Goal: Task Accomplishment & Management: Use online tool/utility

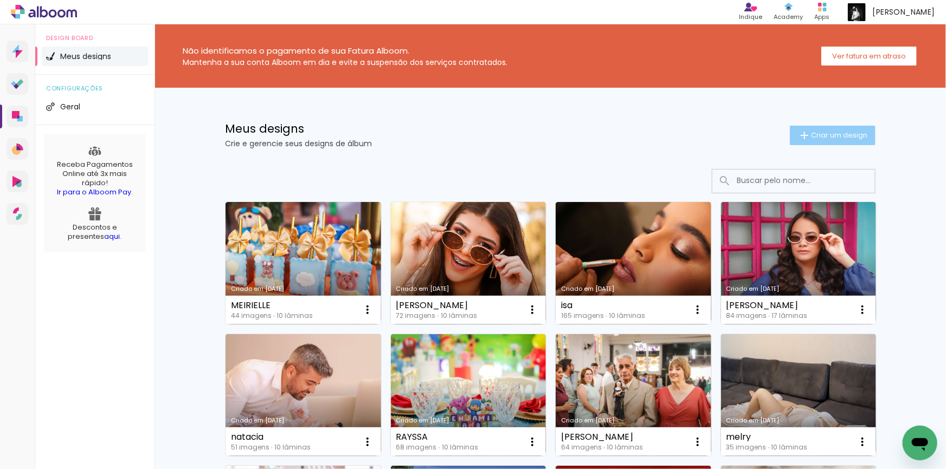
click at [826, 135] on span "Criar um design" at bounding box center [839, 135] width 56 height 7
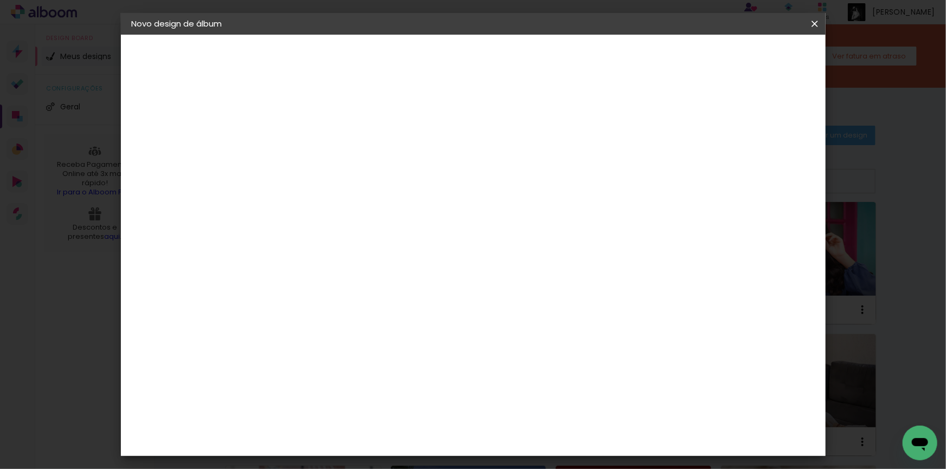
click at [309, 149] on input at bounding box center [309, 145] width 0 height 17
type input "bruna"
type paper-input "bruna"
click at [0, 0] on slot "Avançar" at bounding box center [0, 0] width 0 height 0
click at [336, 365] on div "AlfaFotoBook" at bounding box center [329, 363] width 57 height 9
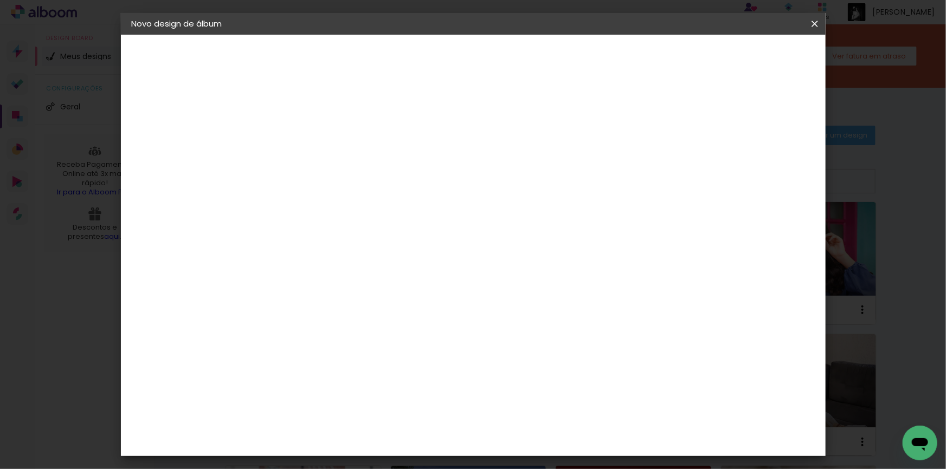
click at [0, 0] on slot "Avançar" at bounding box center [0, 0] width 0 height 0
click at [422, 313] on span "20 × 30 cm" at bounding box center [402, 327] width 40 height 29
click at [486, 53] on paper-button "Avançar" at bounding box center [458, 57] width 53 height 18
click at [0, 0] on slot "Voltar" at bounding box center [0, 0] width 0 height 0
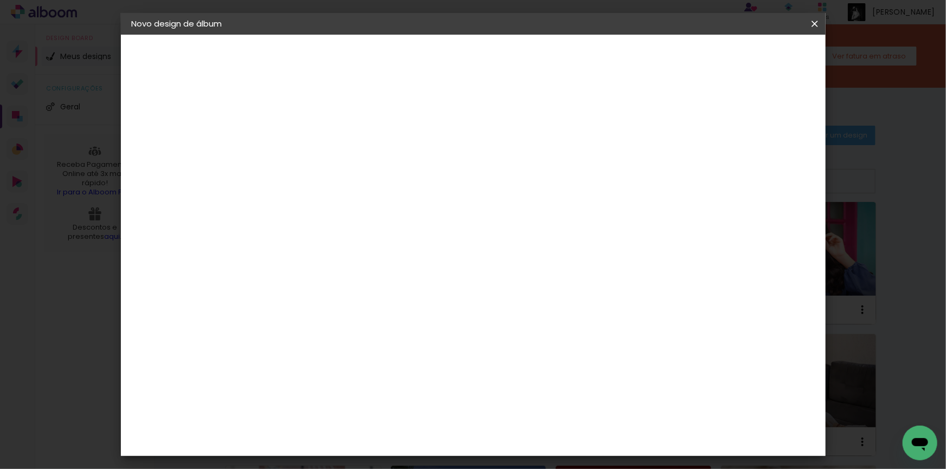
click at [512, 166] on paper-item "Tamanho Livre" at bounding box center [460, 165] width 104 height 24
click at [0, 0] on slot "Avançar" at bounding box center [0, 0] width 0 height 0
type input "4"
type paper-input "4"
click at [765, 156] on input "4" at bounding box center [762, 164] width 20 height 16
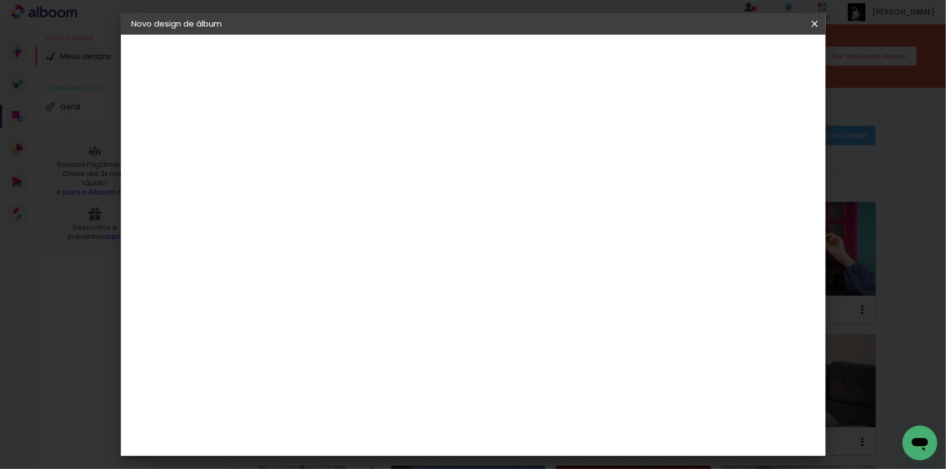
type input "5"
type paper-input "5"
click at [765, 157] on input "5" at bounding box center [761, 164] width 20 height 16
click at [747, 55] on span "Iniciar design" at bounding box center [722, 58] width 49 height 8
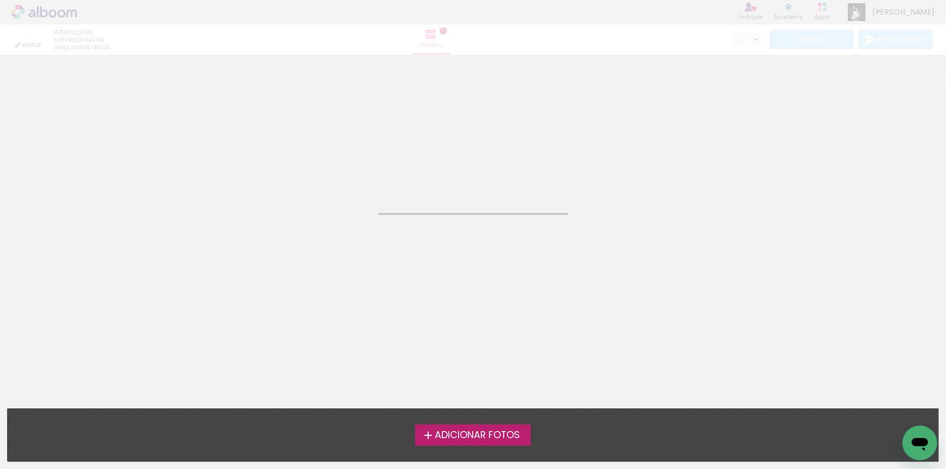
click at [470, 435] on span "Adicionar Fotos" at bounding box center [477, 436] width 85 height 10
click at [0, 0] on input "file" at bounding box center [0, 0] width 0 height 0
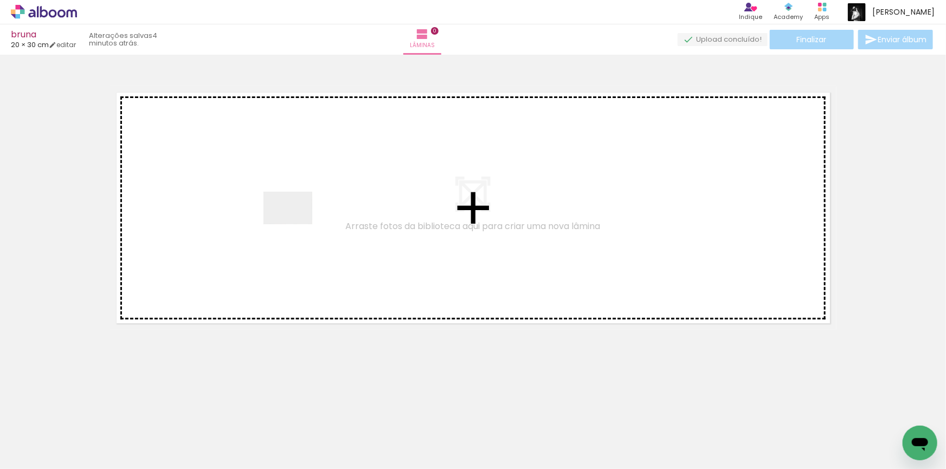
drag, startPoint x: 108, startPoint y: 438, endPoint x: 296, endPoint y: 224, distance: 284.9
click at [296, 224] on quentale-workspace at bounding box center [473, 234] width 946 height 469
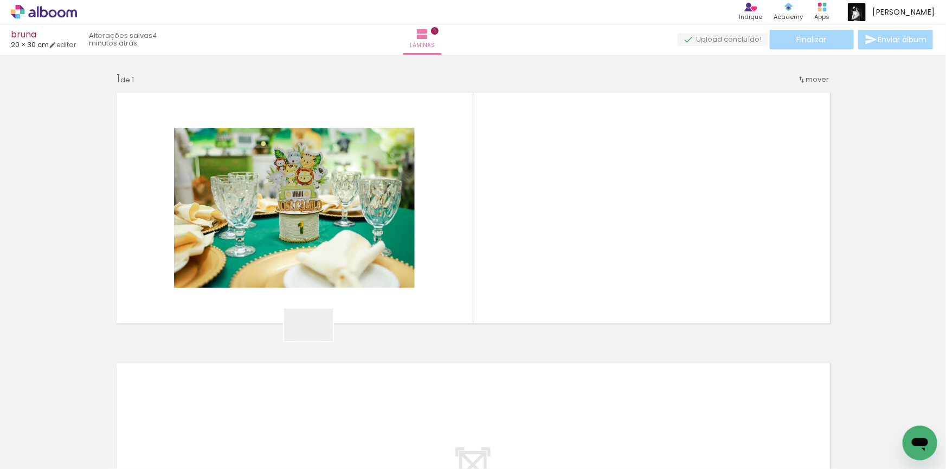
drag, startPoint x: 254, startPoint y: 377, endPoint x: 510, endPoint y: 261, distance: 281.4
click at [510, 261] on quentale-workspace at bounding box center [473, 234] width 946 height 469
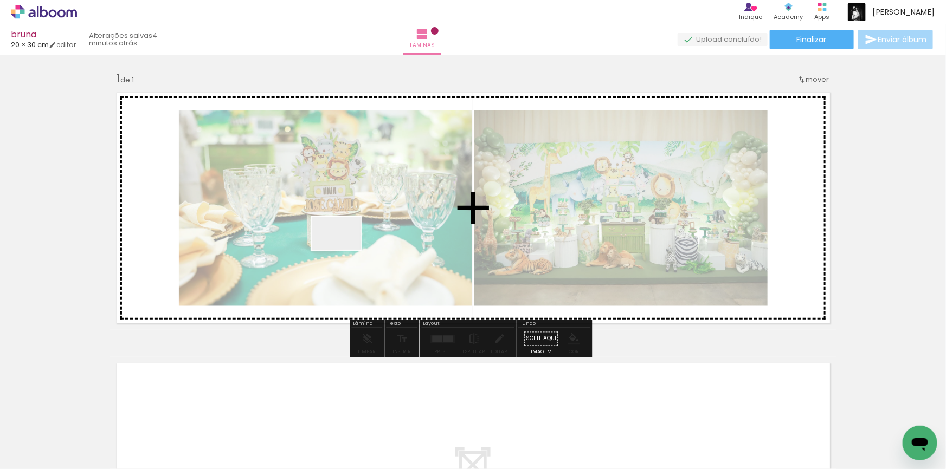
drag, startPoint x: 230, startPoint y: 436, endPoint x: 328, endPoint y: 306, distance: 162.6
click at [345, 249] on quentale-workspace at bounding box center [473, 234] width 946 height 469
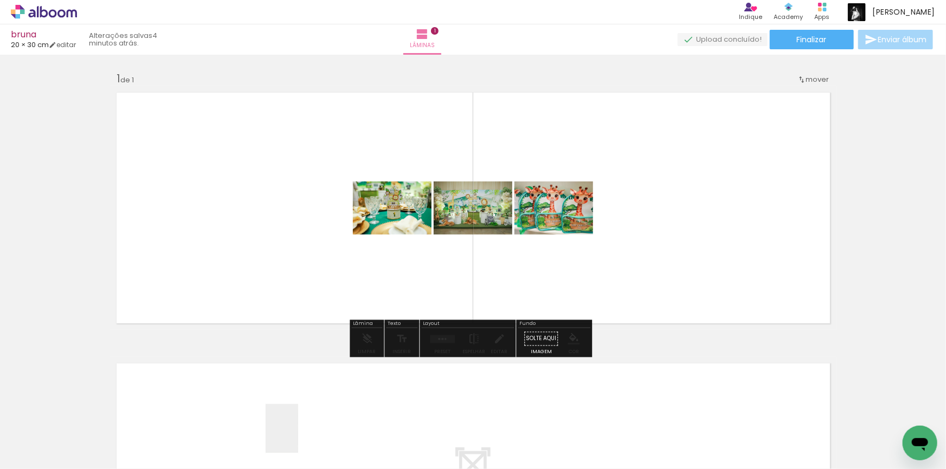
drag, startPoint x: 299, startPoint y: 440, endPoint x: 333, endPoint y: 393, distance: 58.2
click at [314, 244] on quentale-workspace at bounding box center [473, 234] width 946 height 469
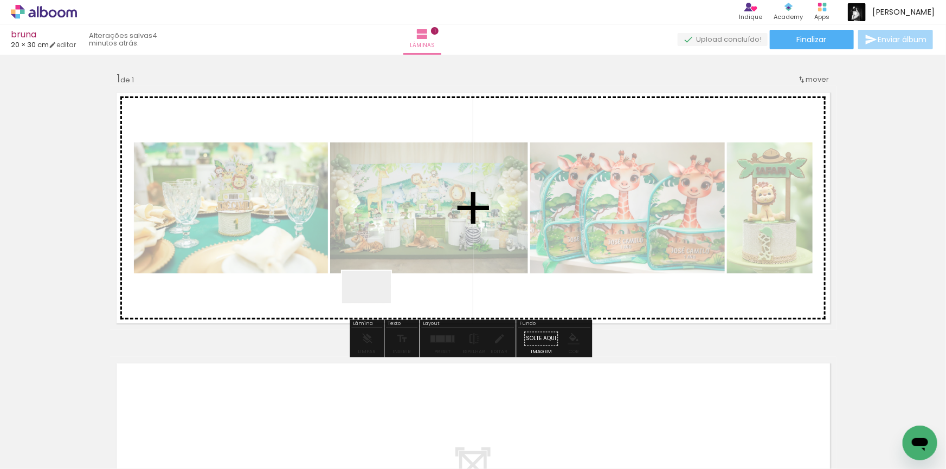
drag, startPoint x: 371, startPoint y: 327, endPoint x: 374, endPoint y: 303, distance: 23.5
click at [374, 303] on quentale-workspace at bounding box center [473, 234] width 946 height 469
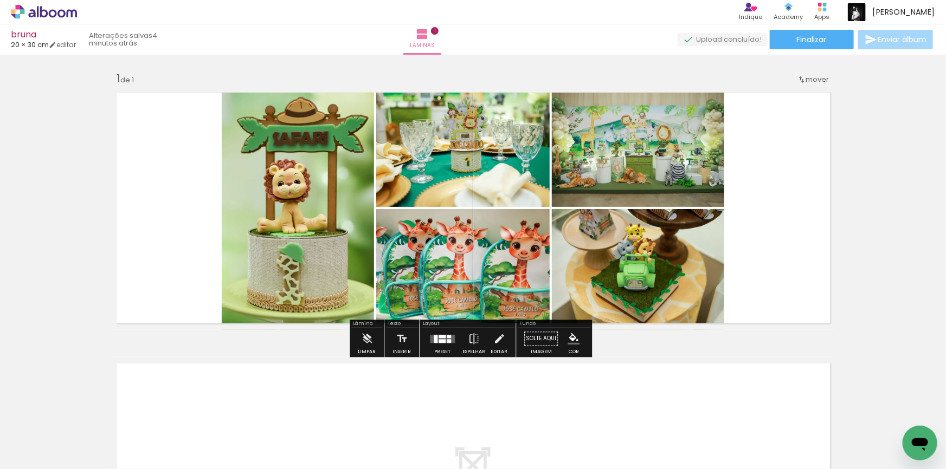
drag, startPoint x: 417, startPoint y: 423, endPoint x: 493, endPoint y: 298, distance: 146.2
click at [493, 298] on quentale-workspace at bounding box center [473, 234] width 946 height 469
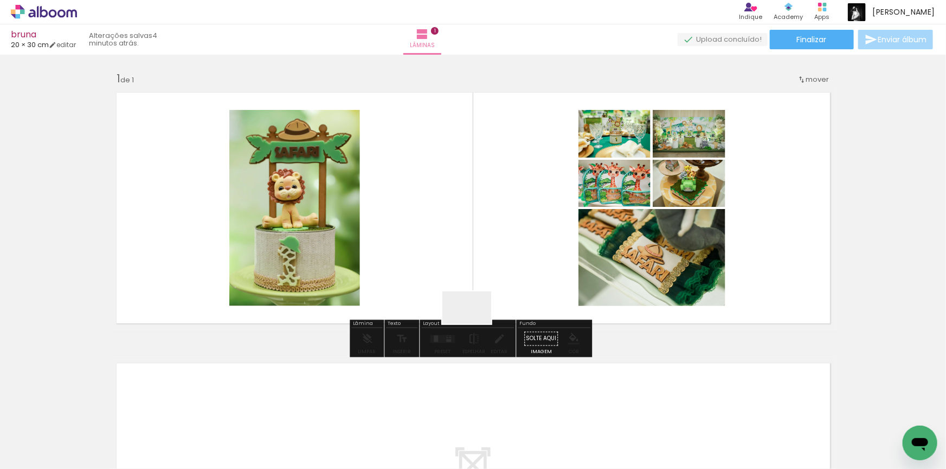
drag, startPoint x: 475, startPoint y: 425, endPoint x: 475, endPoint y: 311, distance: 114.4
click at [475, 311] on quentale-workspace at bounding box center [473, 234] width 946 height 469
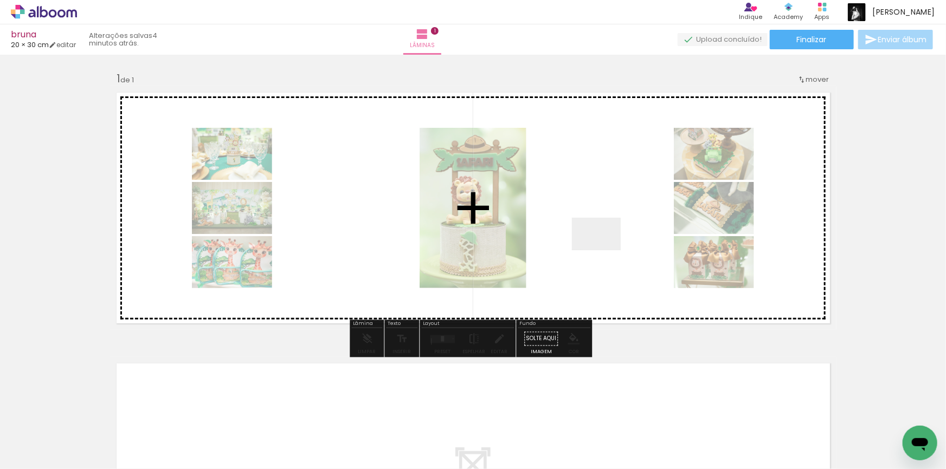
drag, startPoint x: 535, startPoint y: 442, endPoint x: 604, endPoint y: 250, distance: 203.5
click at [604, 250] on quentale-workspace at bounding box center [473, 234] width 946 height 469
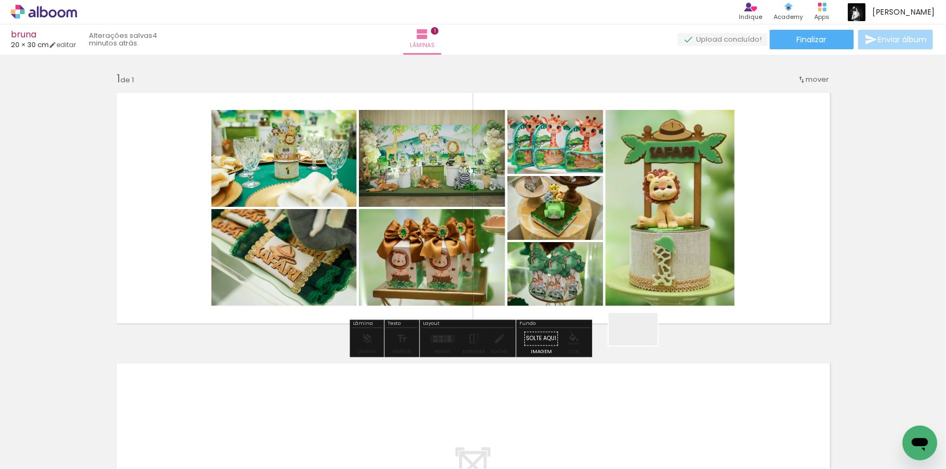
drag, startPoint x: 598, startPoint y: 435, endPoint x: 671, endPoint y: 343, distance: 117.6
click at [655, 302] on quentale-workspace at bounding box center [473, 234] width 946 height 469
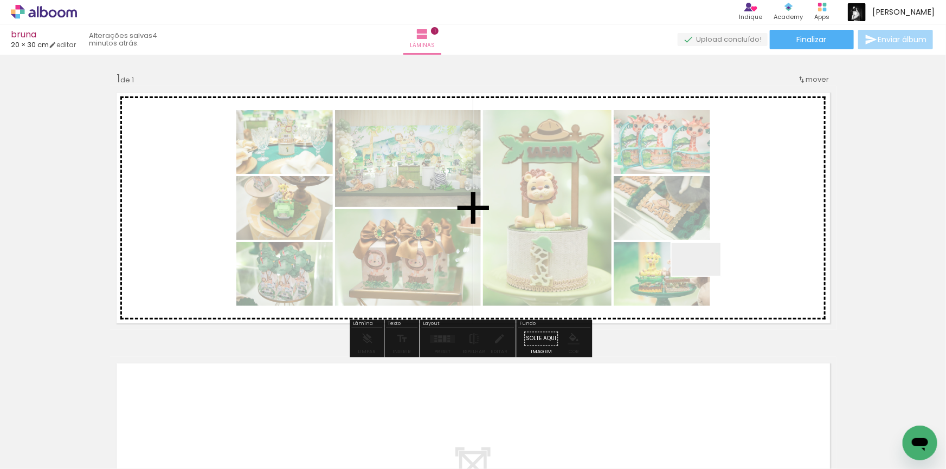
drag, startPoint x: 667, startPoint y: 438, endPoint x: 706, endPoint y: 285, distance: 157.7
click at [705, 275] on quentale-workspace at bounding box center [473, 234] width 946 height 469
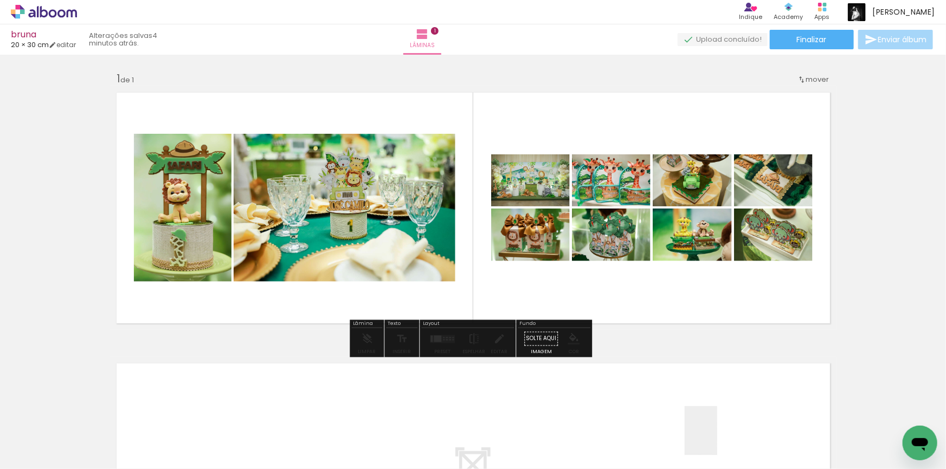
drag, startPoint x: 717, startPoint y: 439, endPoint x: 786, endPoint y: 363, distance: 103.2
click at [651, 219] on quentale-workspace at bounding box center [473, 234] width 946 height 469
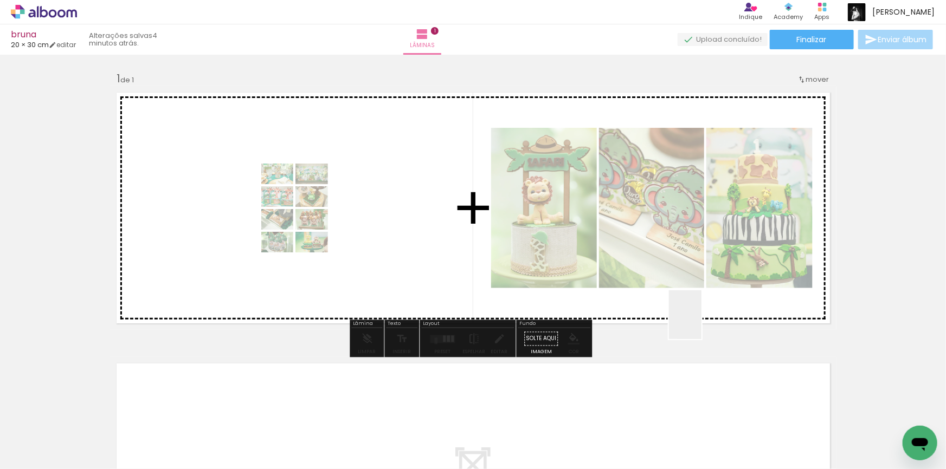
drag, startPoint x: 784, startPoint y: 441, endPoint x: 624, endPoint y: 270, distance: 233.9
click at [624, 270] on quentale-workspace at bounding box center [473, 234] width 946 height 469
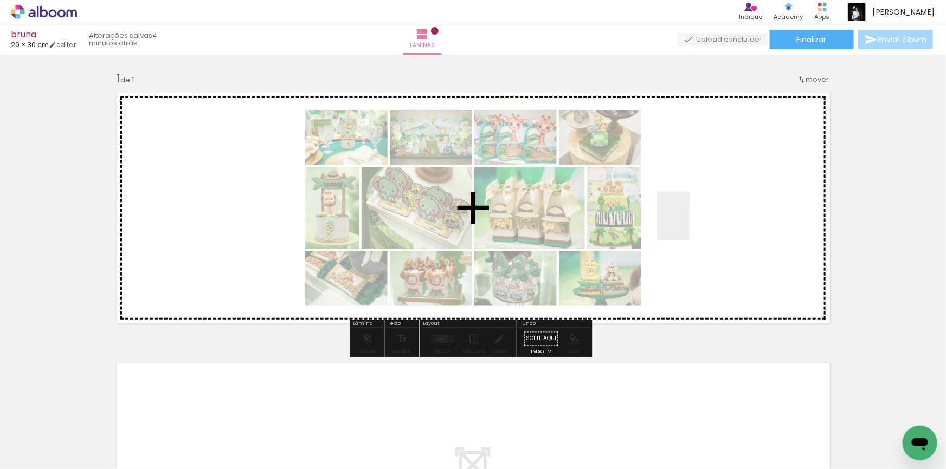
drag, startPoint x: 786, startPoint y: 371, endPoint x: 688, endPoint y: 216, distance: 183.7
click at [688, 216] on quentale-workspace at bounding box center [473, 234] width 946 height 469
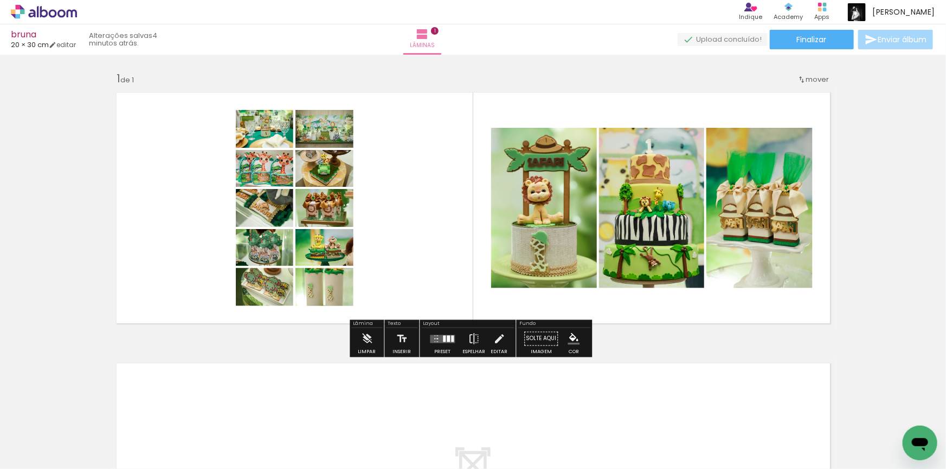
click at [435, 338] on quentale-layouter at bounding box center [442, 339] width 25 height 8
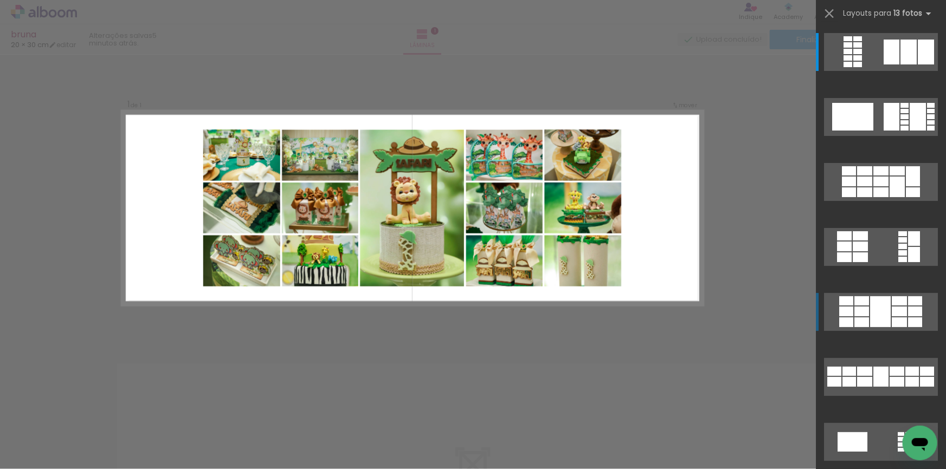
click at [883, 64] on div at bounding box center [891, 52] width 16 height 25
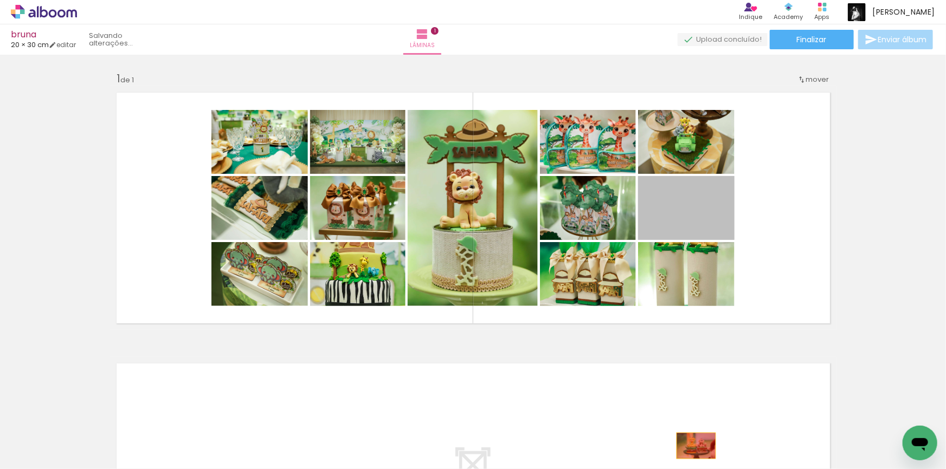
drag, startPoint x: 688, startPoint y: 214, endPoint x: 692, endPoint y: 446, distance: 232.5
click at [692, 446] on quentale-workspace at bounding box center [473, 234] width 946 height 469
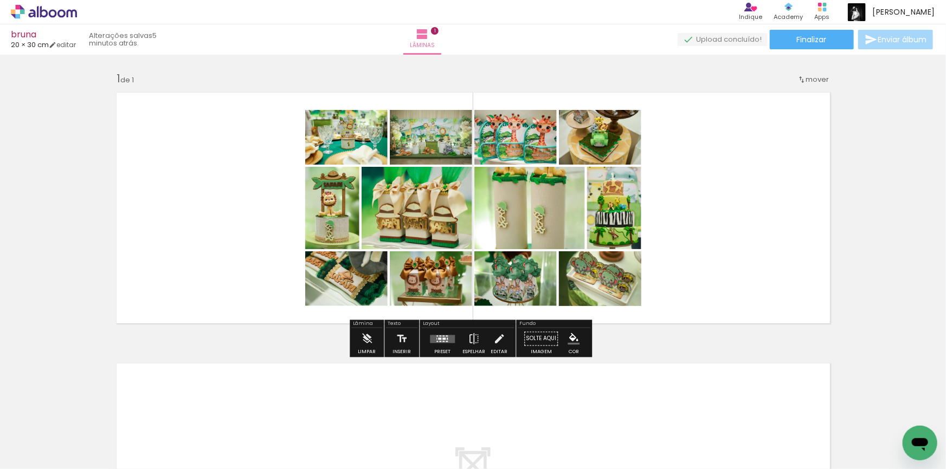
click at [439, 336] on div at bounding box center [440, 335] width 2 height 1
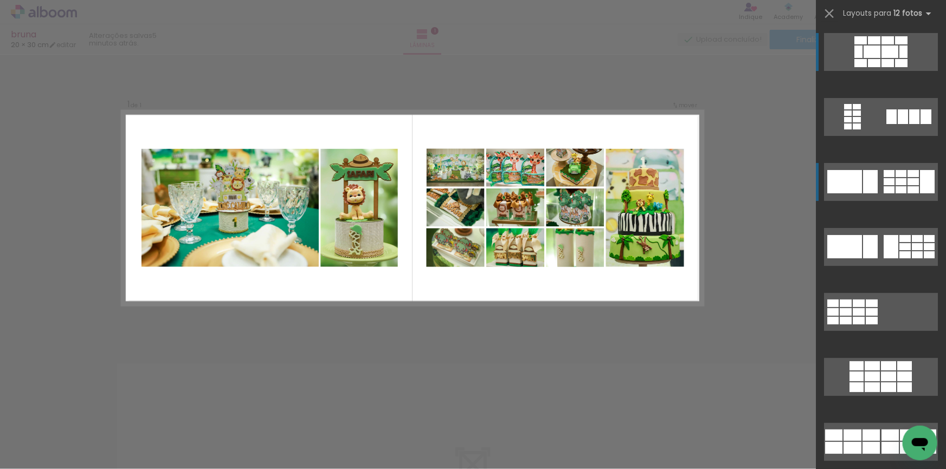
click at [880, 67] on div at bounding box center [874, 63] width 12 height 8
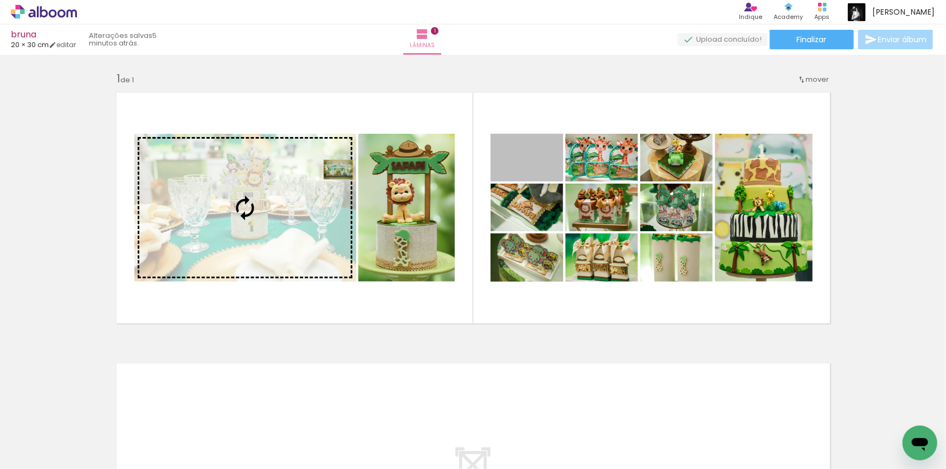
drag, startPoint x: 541, startPoint y: 167, endPoint x: 279, endPoint y: 190, distance: 262.8
click at [0, 0] on slot at bounding box center [0, 0] width 0 height 0
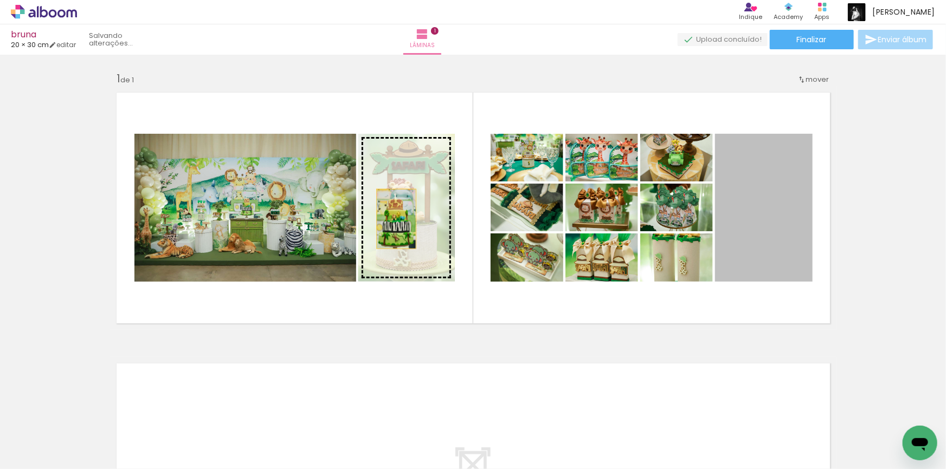
drag, startPoint x: 746, startPoint y: 222, endPoint x: 392, endPoint y: 219, distance: 353.9
click at [0, 0] on slot at bounding box center [0, 0] width 0 height 0
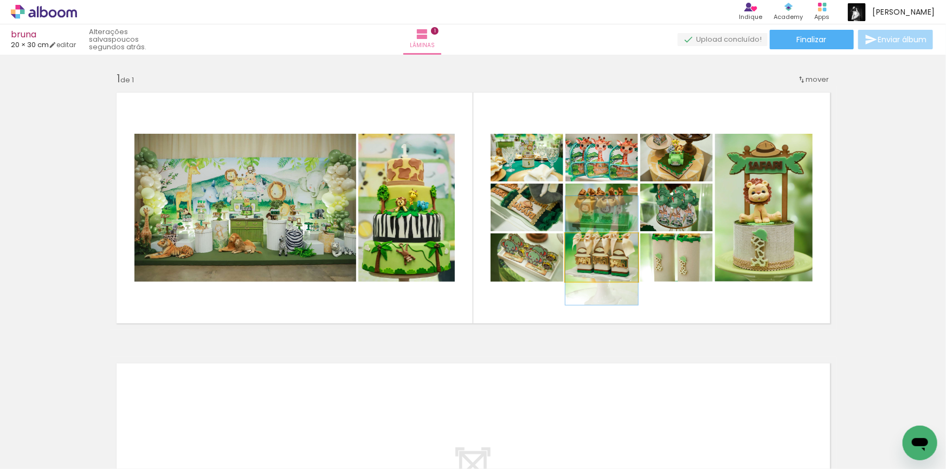
drag, startPoint x: 615, startPoint y: 273, endPoint x: 612, endPoint y: 266, distance: 7.8
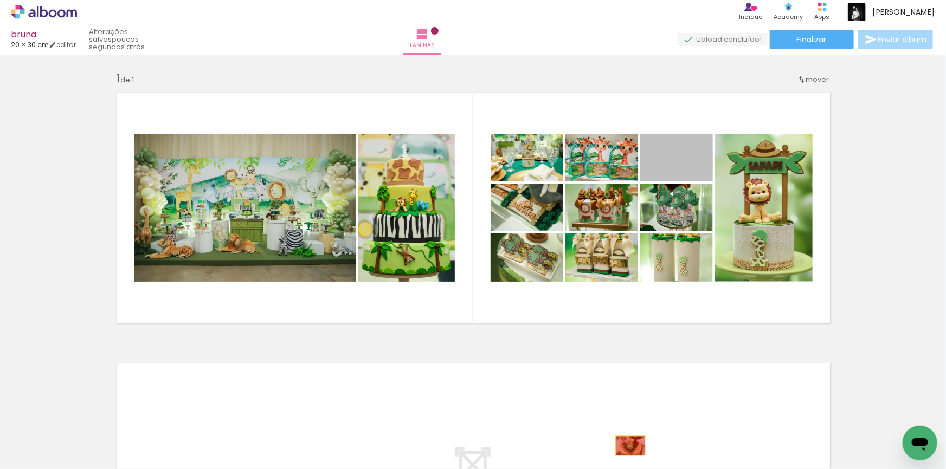
drag, startPoint x: 679, startPoint y: 170, endPoint x: 626, endPoint y: 446, distance: 280.8
click at [626, 446] on quentale-workspace at bounding box center [473, 234] width 946 height 469
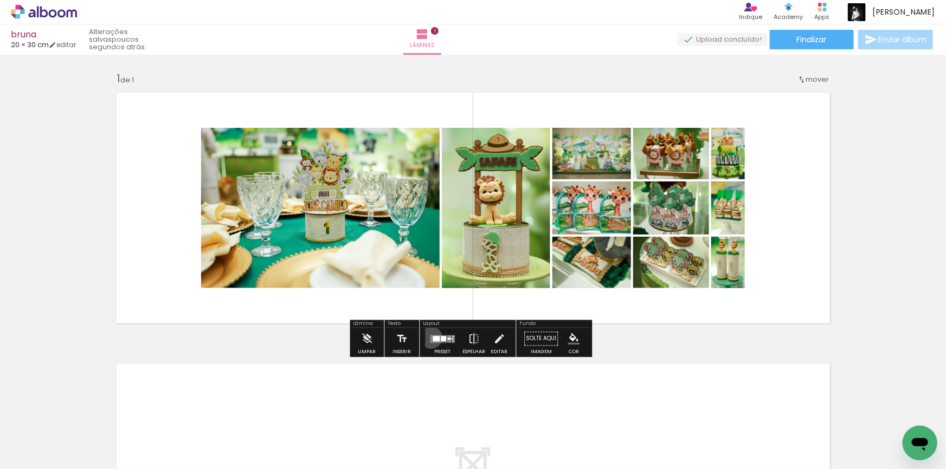
click at [430, 338] on quentale-layouter at bounding box center [442, 339] width 25 height 8
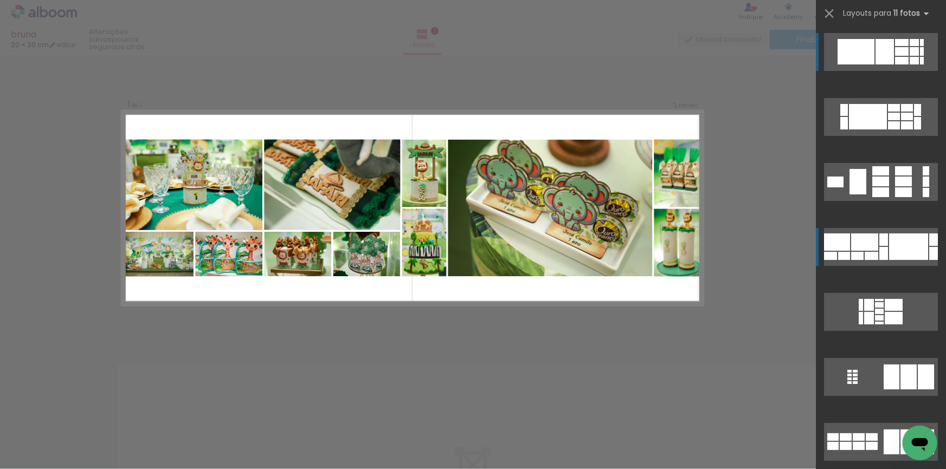
click at [920, 46] on div at bounding box center [922, 42] width 4 height 7
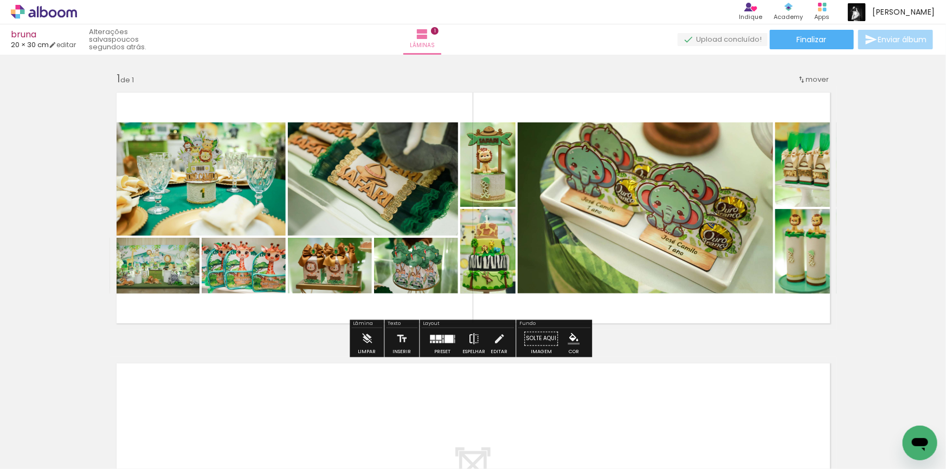
click at [468, 340] on iron-icon at bounding box center [474, 339] width 12 height 22
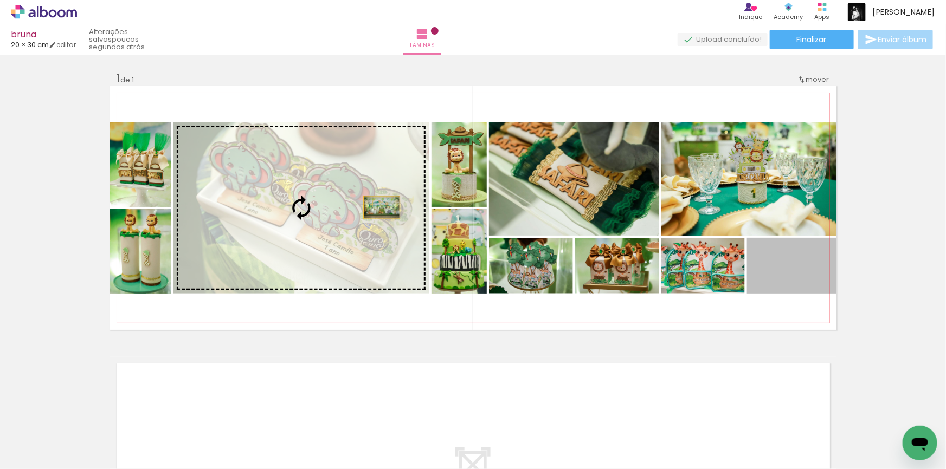
drag, startPoint x: 797, startPoint y: 282, endPoint x: 366, endPoint y: 206, distance: 436.9
click at [0, 0] on slot at bounding box center [0, 0] width 0 height 0
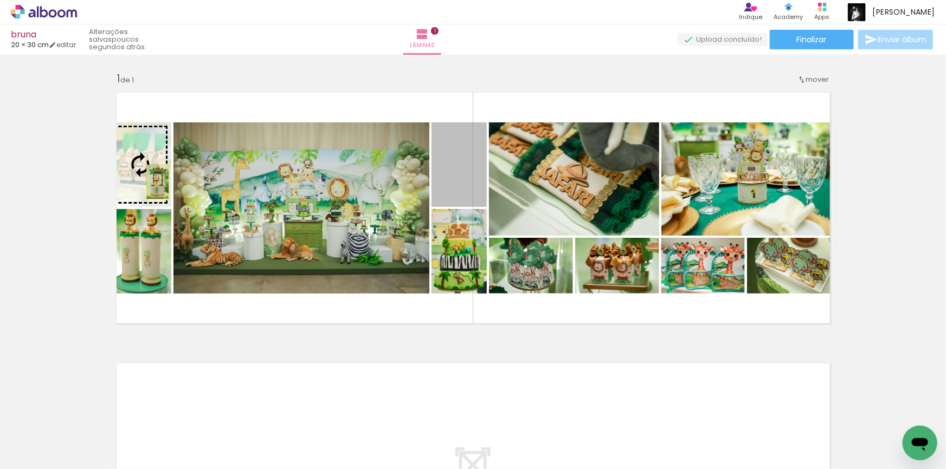
drag, startPoint x: 460, startPoint y: 186, endPoint x: 153, endPoint y: 182, distance: 306.8
click at [0, 0] on slot at bounding box center [0, 0] width 0 height 0
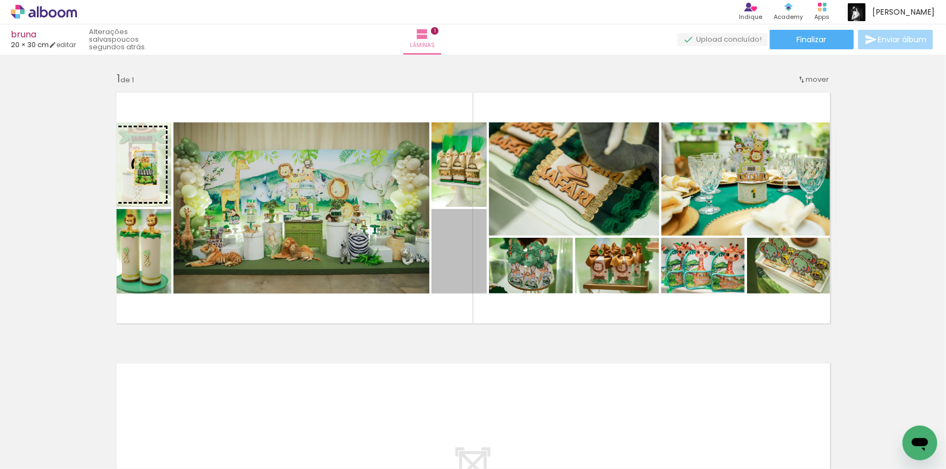
drag, startPoint x: 457, startPoint y: 275, endPoint x: 142, endPoint y: 168, distance: 333.2
click at [0, 0] on slot at bounding box center [0, 0] width 0 height 0
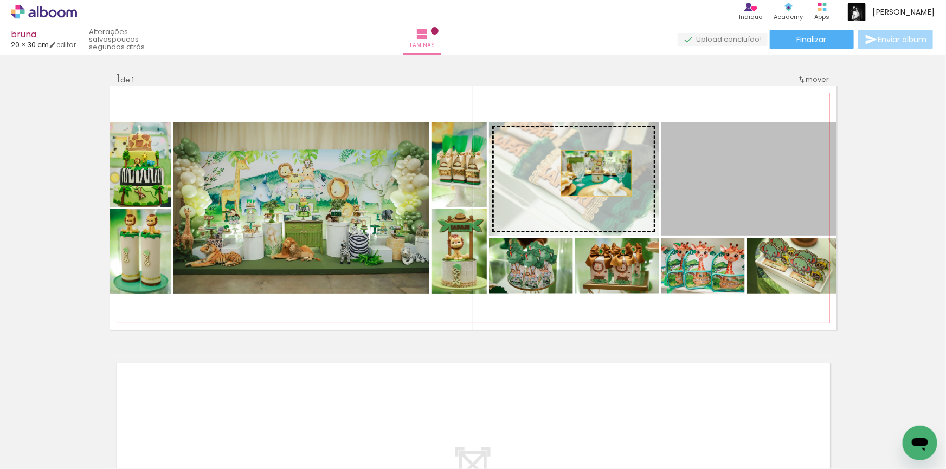
drag, startPoint x: 748, startPoint y: 180, endPoint x: 592, endPoint y: 173, distance: 155.7
click at [0, 0] on slot at bounding box center [0, 0] width 0 height 0
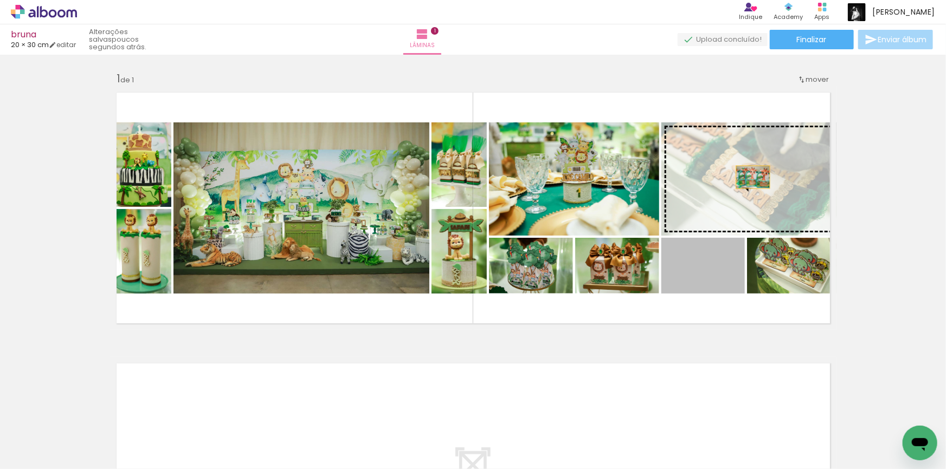
drag, startPoint x: 706, startPoint y: 287, endPoint x: 749, endPoint y: 177, distance: 118.1
click at [0, 0] on slot at bounding box center [0, 0] width 0 height 0
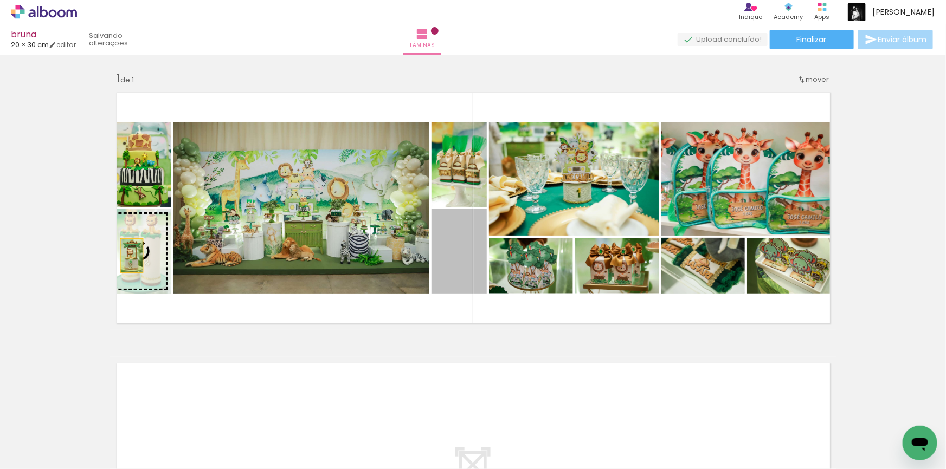
drag, startPoint x: 444, startPoint y: 262, endPoint x: 131, endPoint y: 256, distance: 313.3
click at [0, 0] on slot at bounding box center [0, 0] width 0 height 0
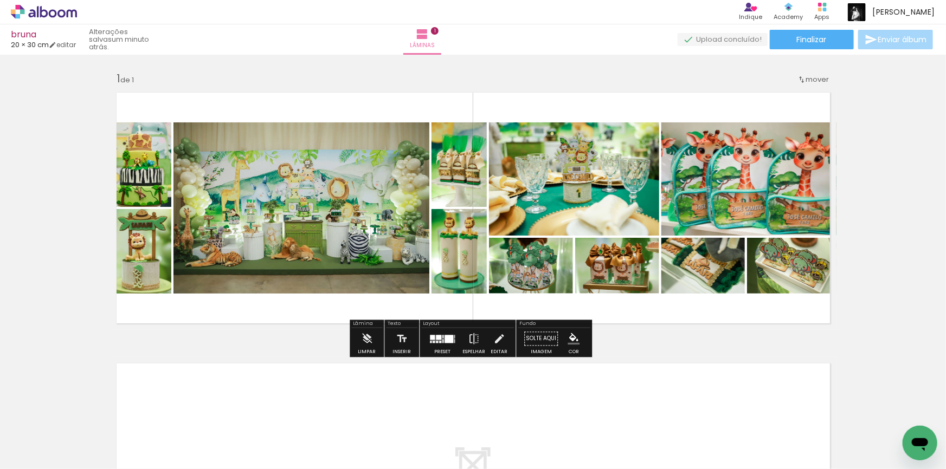
click at [143, 188] on quentale-photo at bounding box center [140, 164] width 61 height 85
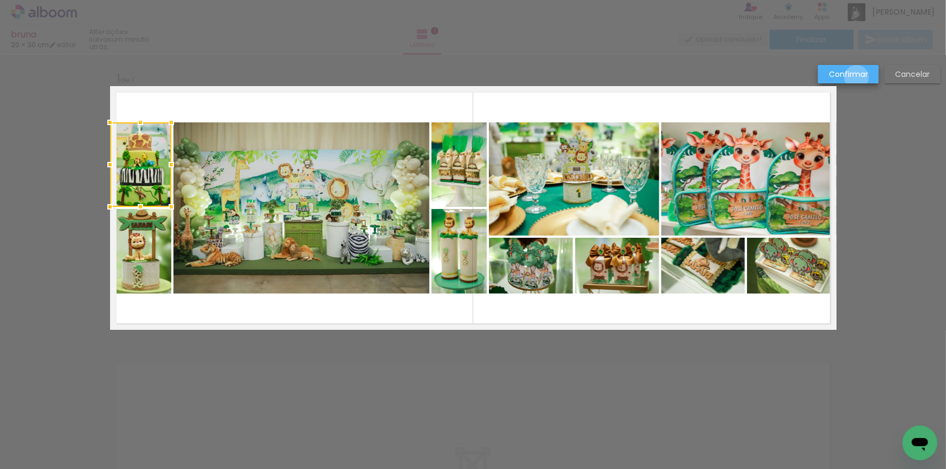
click at [0, 0] on slot "Confirmar" at bounding box center [0, 0] width 0 height 0
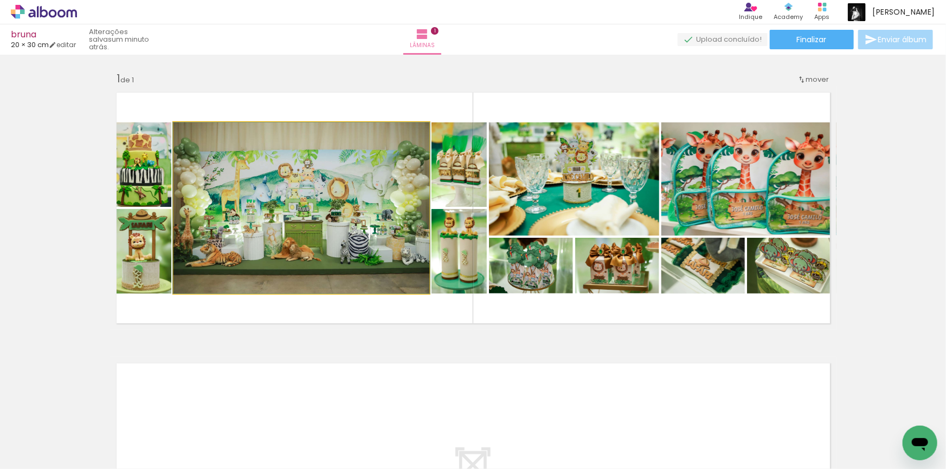
click at [361, 185] on quentale-photo at bounding box center [301, 207] width 256 height 171
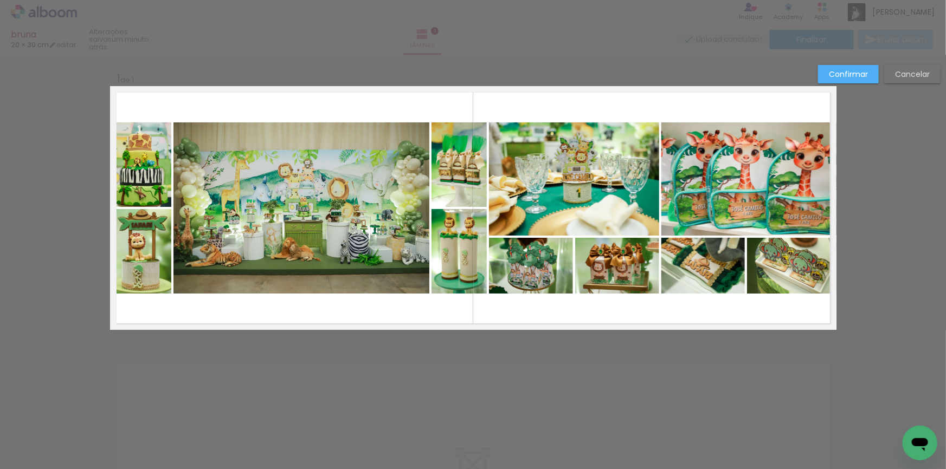
click at [413, 198] on quentale-photo at bounding box center [301, 207] width 256 height 171
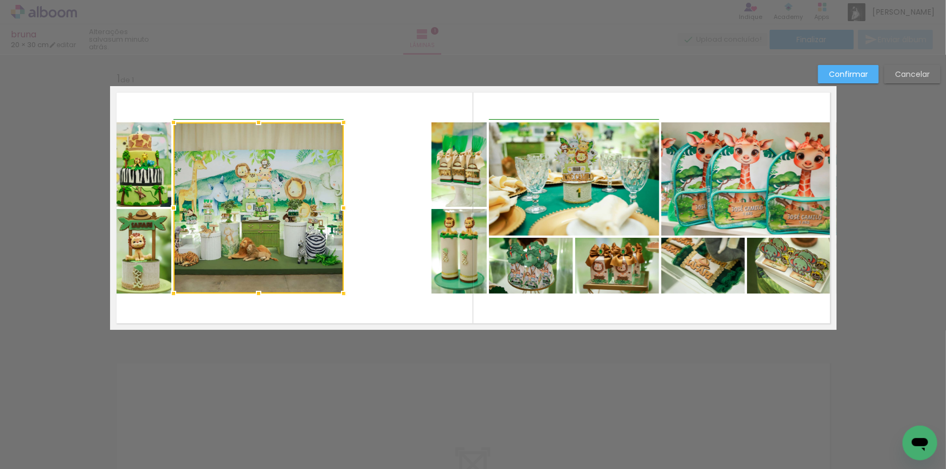
drag, startPoint x: 425, startPoint y: 207, endPoint x: 334, endPoint y: 198, distance: 91.0
click at [334, 198] on div at bounding box center [344, 208] width 22 height 22
click at [841, 65] on paper-button "Confirmar" at bounding box center [848, 74] width 61 height 18
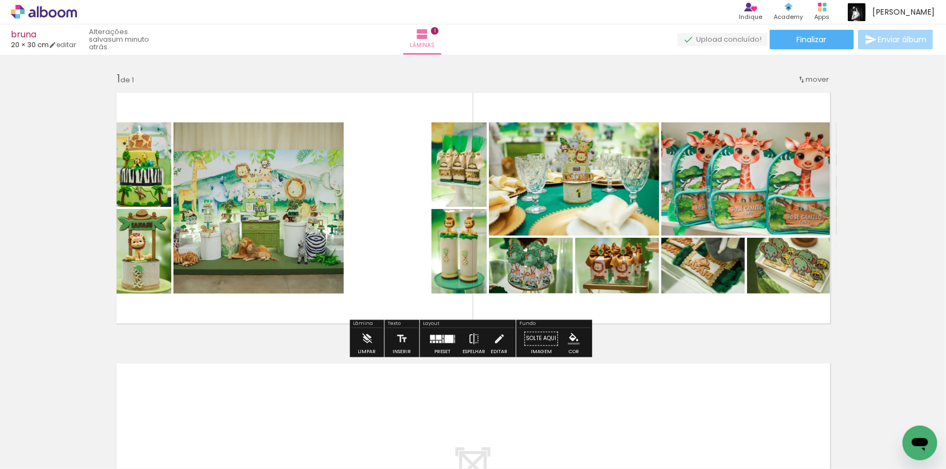
click at [160, 181] on quentale-photo at bounding box center [140, 164] width 61 height 85
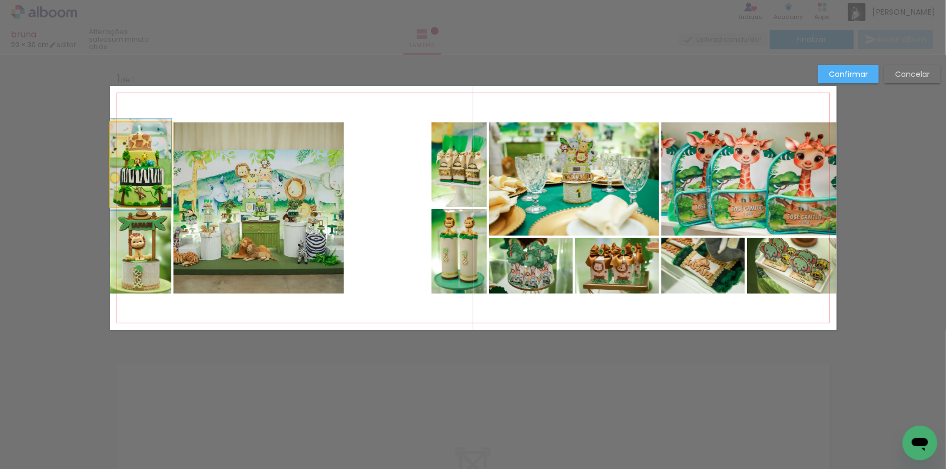
click at [153, 178] on quentale-photo at bounding box center [140, 164] width 61 height 85
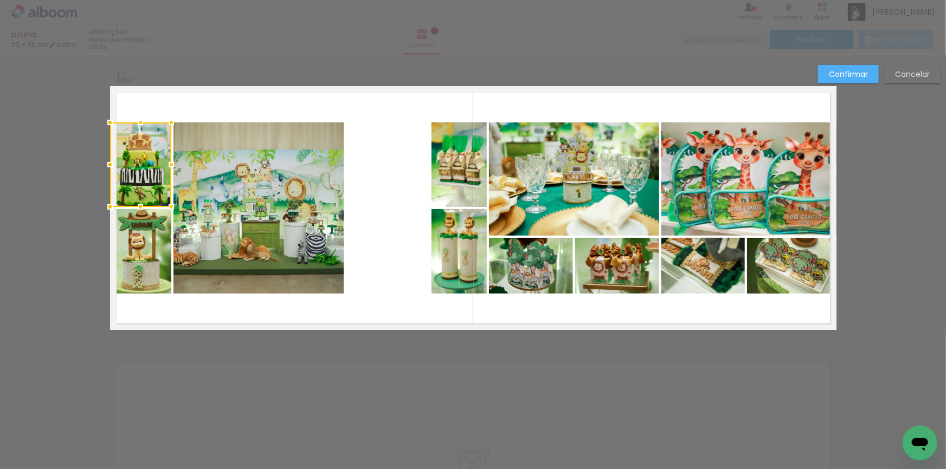
click at [141, 246] on quentale-photo at bounding box center [140, 251] width 61 height 85
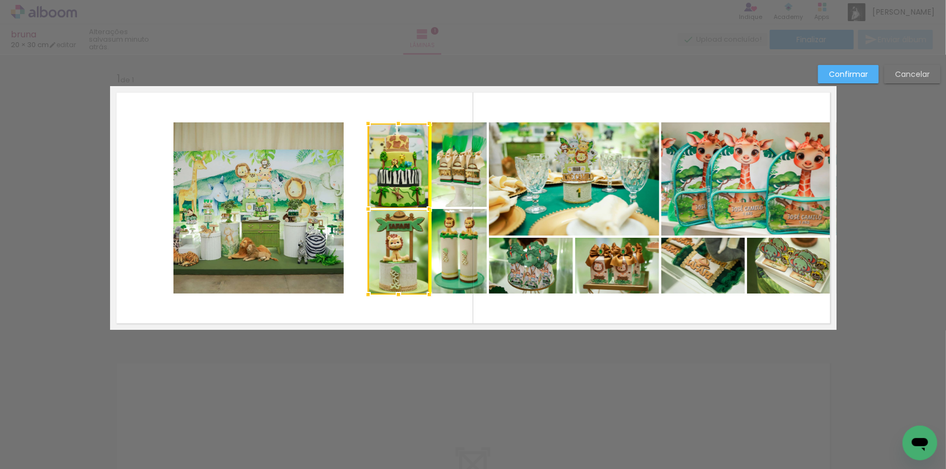
drag, startPoint x: 137, startPoint y: 249, endPoint x: 395, endPoint y: 250, distance: 257.4
click at [395, 250] on div at bounding box center [398, 209] width 61 height 171
click at [0, 0] on slot "Confirmar" at bounding box center [0, 0] width 0 height 0
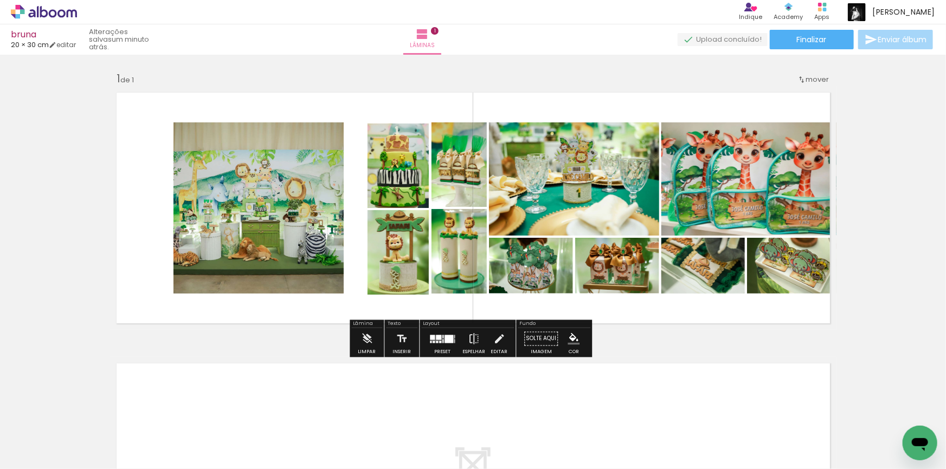
click at [376, 179] on quentale-photo at bounding box center [397, 166] width 61 height 85
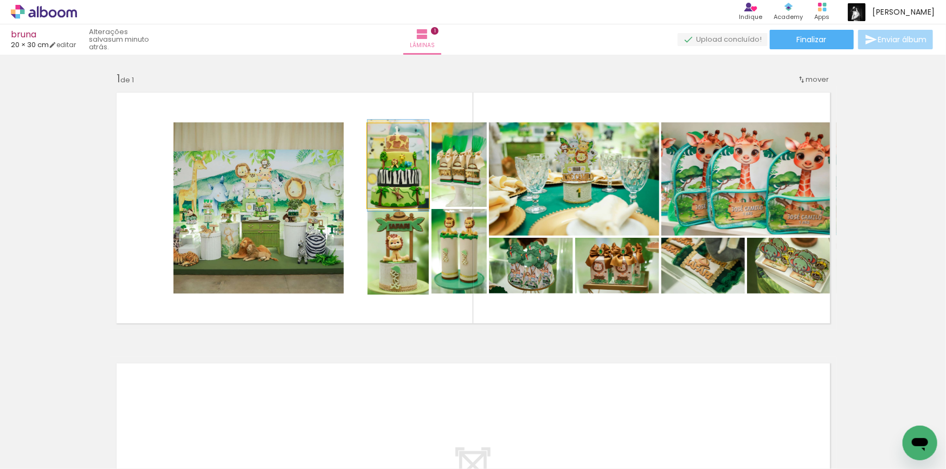
click at [376, 179] on quentale-photo at bounding box center [397, 166] width 61 height 85
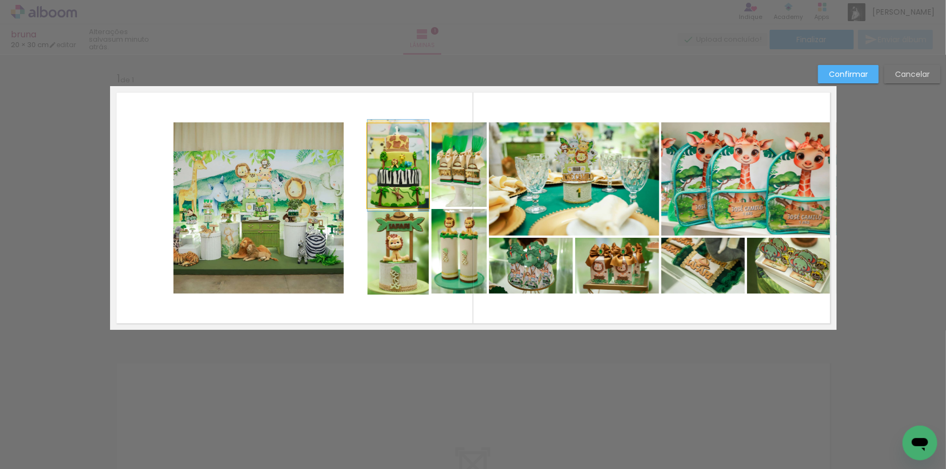
click at [390, 187] on quentale-photo at bounding box center [397, 166] width 61 height 85
click at [415, 262] on quentale-photo at bounding box center [397, 252] width 61 height 85
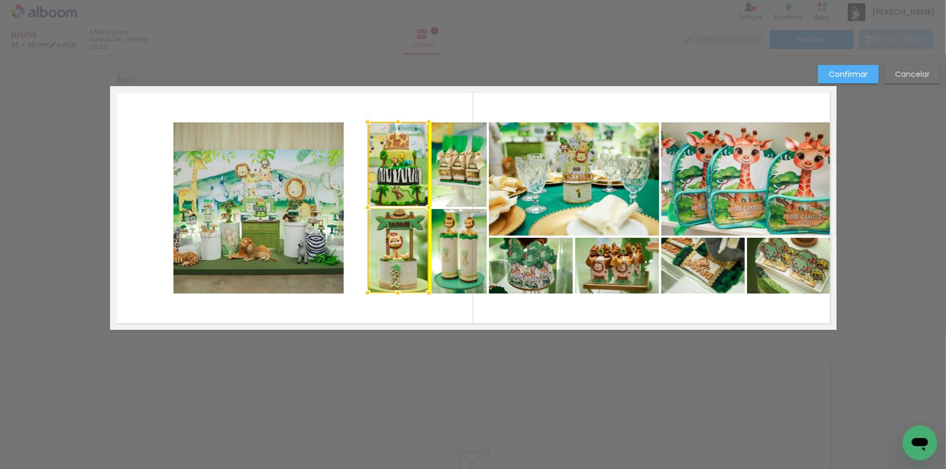
click at [408, 247] on div at bounding box center [397, 207] width 61 height 171
click at [870, 74] on paper-button "Confirmar" at bounding box center [848, 74] width 61 height 18
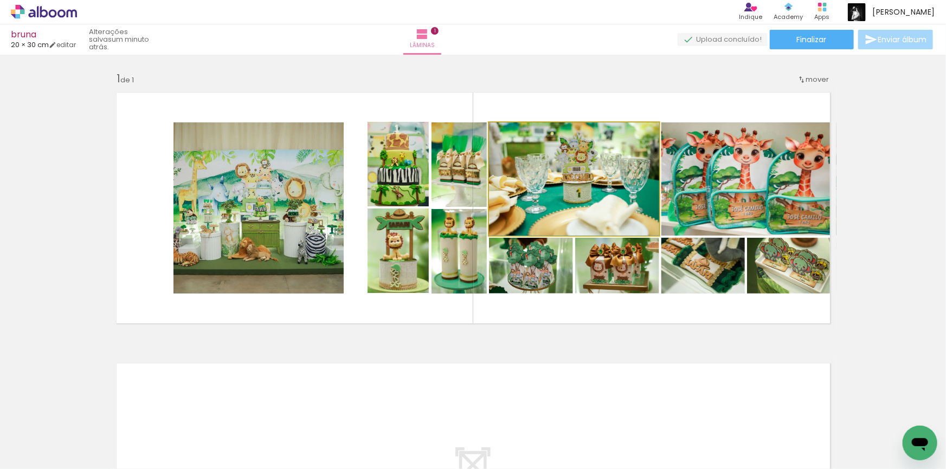
click at [587, 184] on quentale-photo at bounding box center [574, 178] width 170 height 113
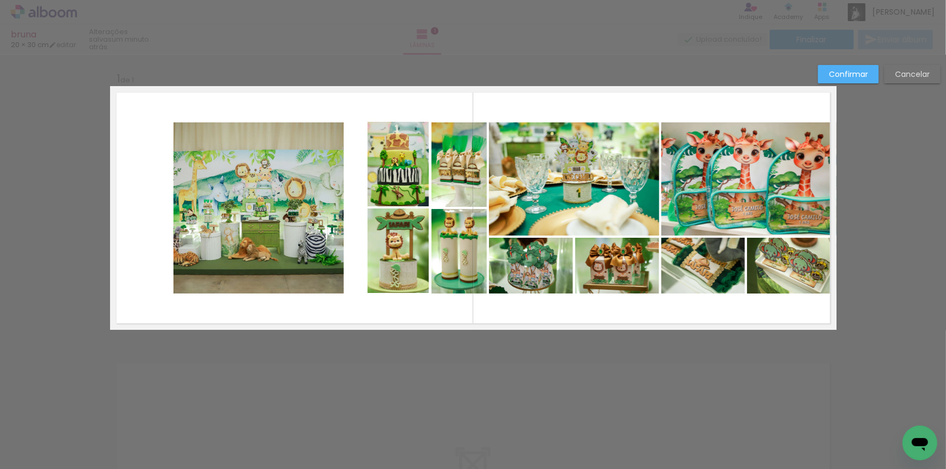
click at [587, 184] on quentale-photo at bounding box center [574, 178] width 170 height 113
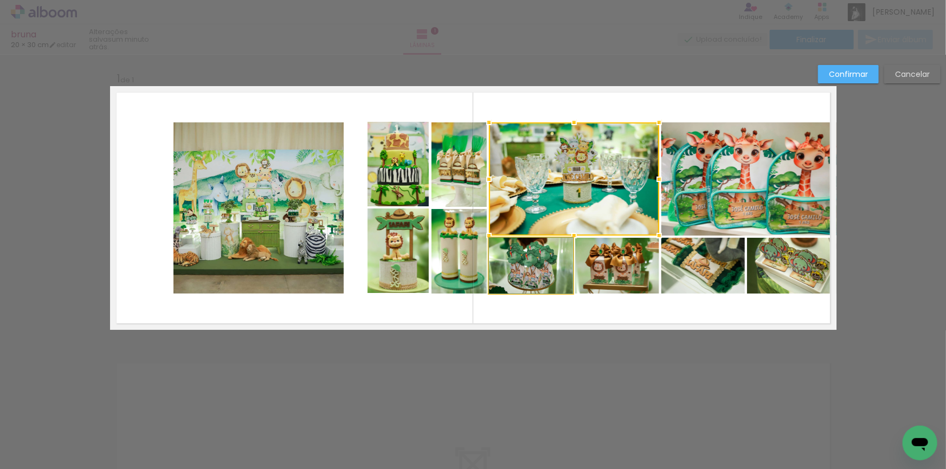
click at [548, 268] on quentale-photo at bounding box center [531, 266] width 84 height 56
click at [610, 268] on div at bounding box center [574, 207] width 170 height 171
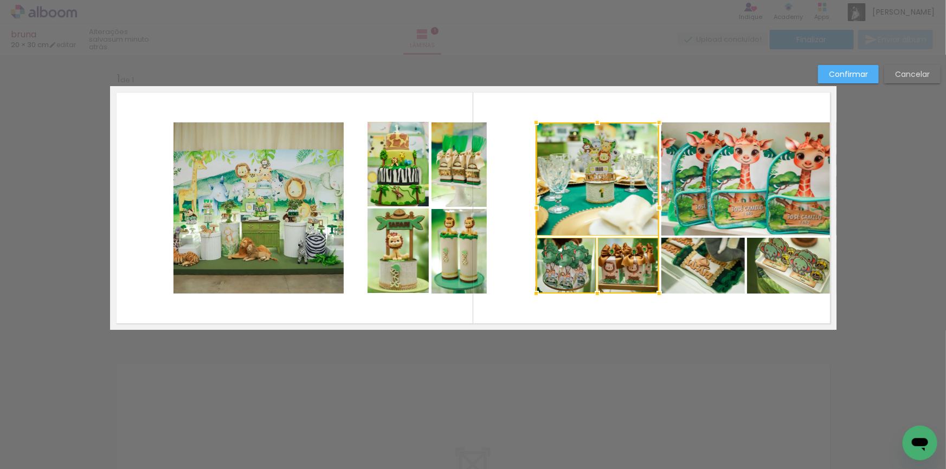
drag, startPoint x: 486, startPoint y: 209, endPoint x: 532, endPoint y: 207, distance: 46.6
click at [532, 207] on div at bounding box center [536, 208] width 22 height 22
click at [845, 62] on div "Confirmar Cancelar" at bounding box center [473, 339] width 946 height 568
click at [0, 0] on slot "Confirmar" at bounding box center [0, 0] width 0 height 0
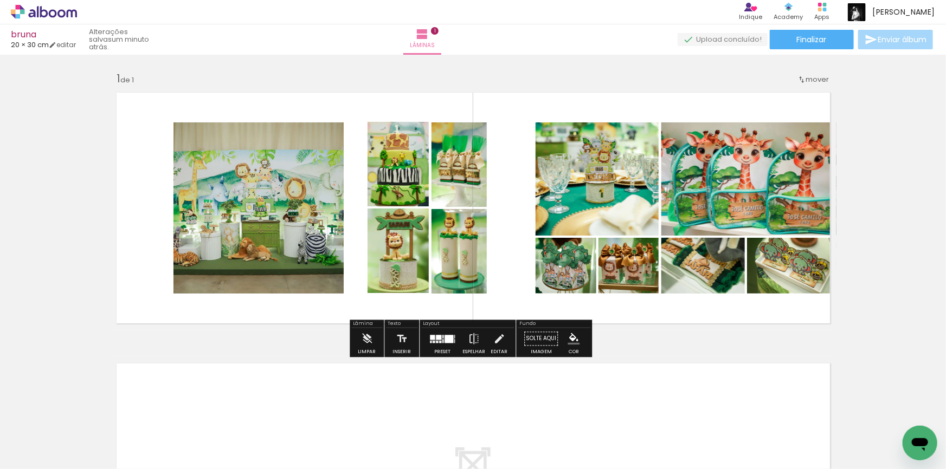
click at [725, 179] on quentale-photo at bounding box center [748, 178] width 175 height 113
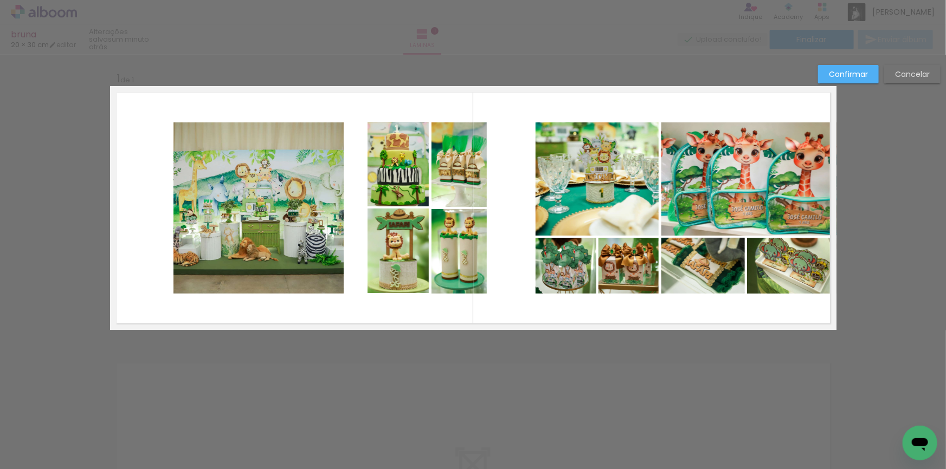
click at [725, 179] on quentale-photo at bounding box center [748, 178] width 175 height 113
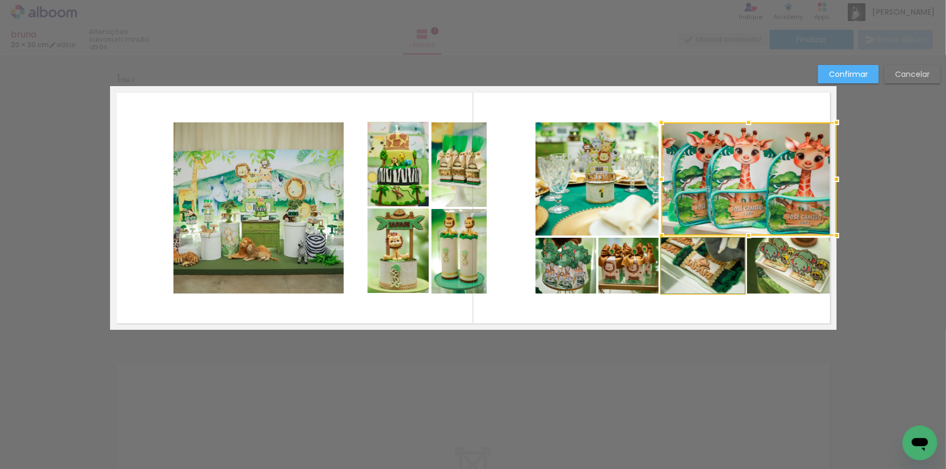
click at [710, 263] on quentale-photo at bounding box center [702, 266] width 83 height 56
click at [807, 267] on div at bounding box center [748, 207] width 175 height 171
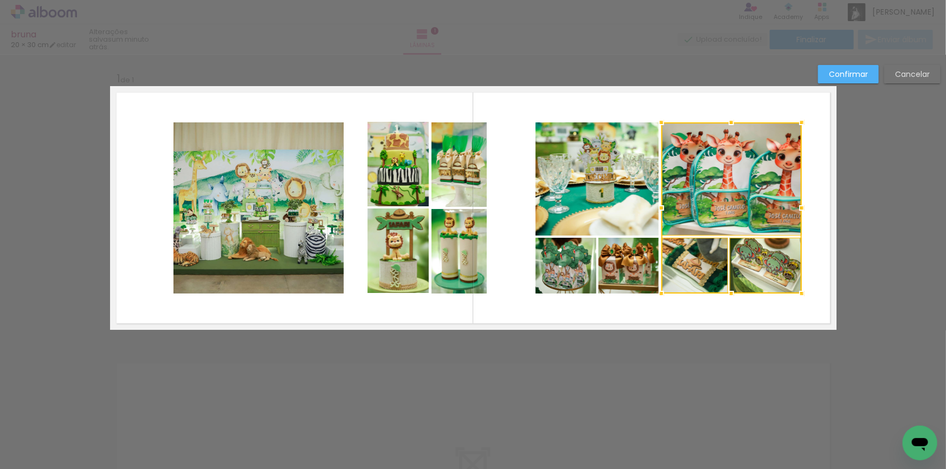
drag, startPoint x: 837, startPoint y: 206, endPoint x: 802, endPoint y: 208, distance: 34.8
click at [802, 208] on div at bounding box center [802, 208] width 22 height 22
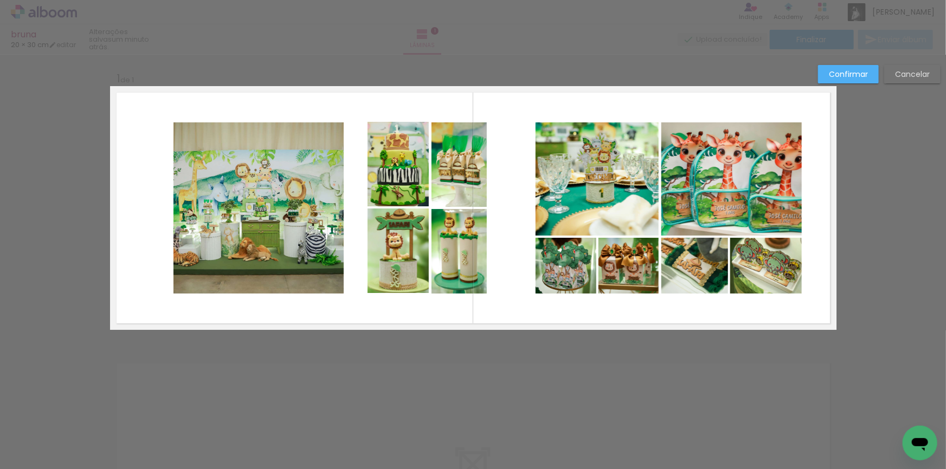
click at [0, 0] on slot "Confirmar" at bounding box center [0, 0] width 0 height 0
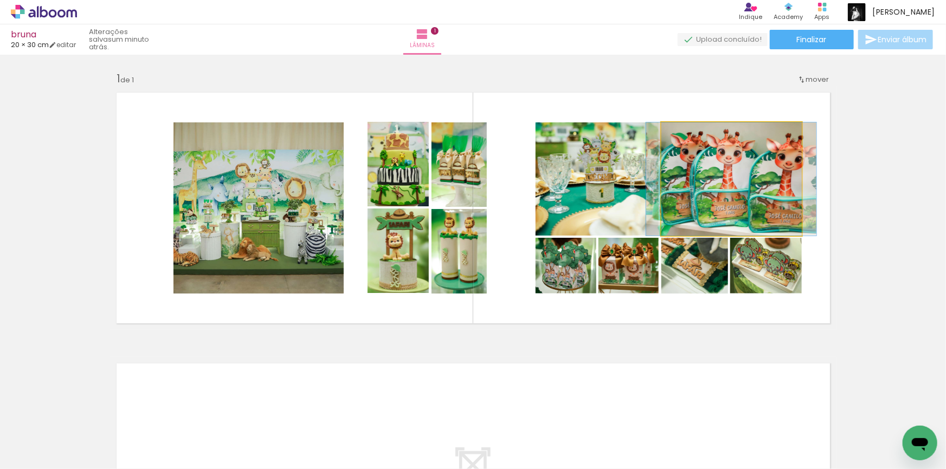
click at [717, 196] on quentale-photo at bounding box center [731, 178] width 140 height 113
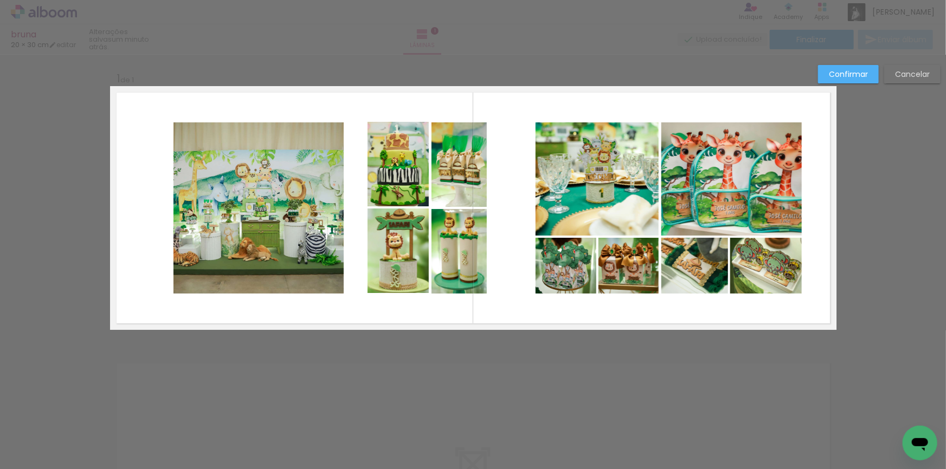
click at [717, 196] on quentale-photo at bounding box center [731, 178] width 140 height 113
click at [706, 263] on quentale-photo at bounding box center [694, 266] width 67 height 56
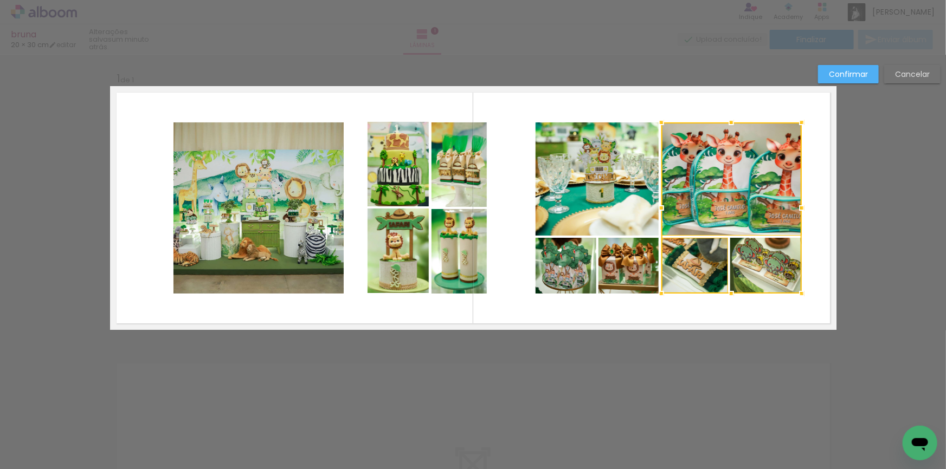
click at [803, 254] on quentale-layouter at bounding box center [473, 208] width 726 height 244
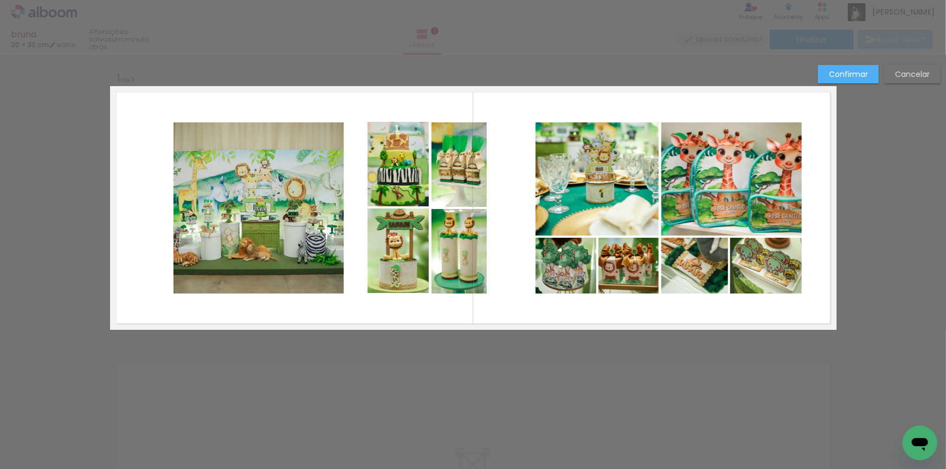
click at [750, 165] on quentale-photo at bounding box center [731, 178] width 140 height 113
click at [678, 275] on quentale-photo at bounding box center [694, 266] width 67 height 56
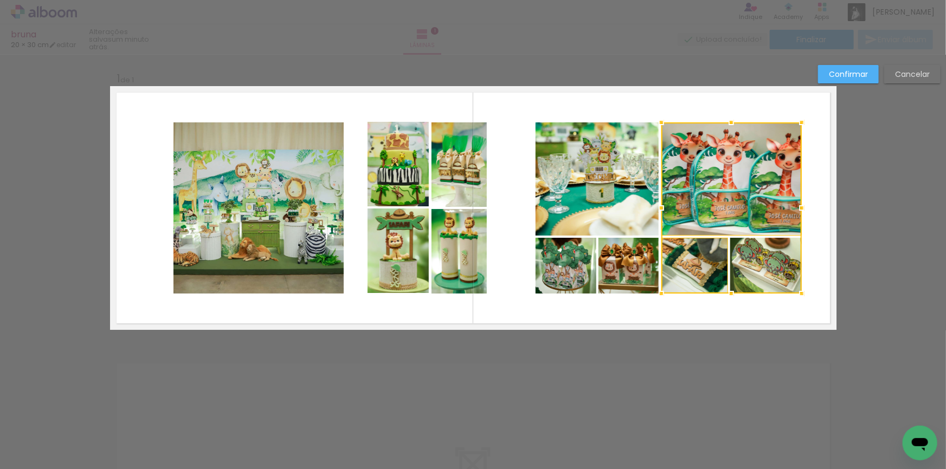
click at [740, 272] on div at bounding box center [731, 207] width 140 height 171
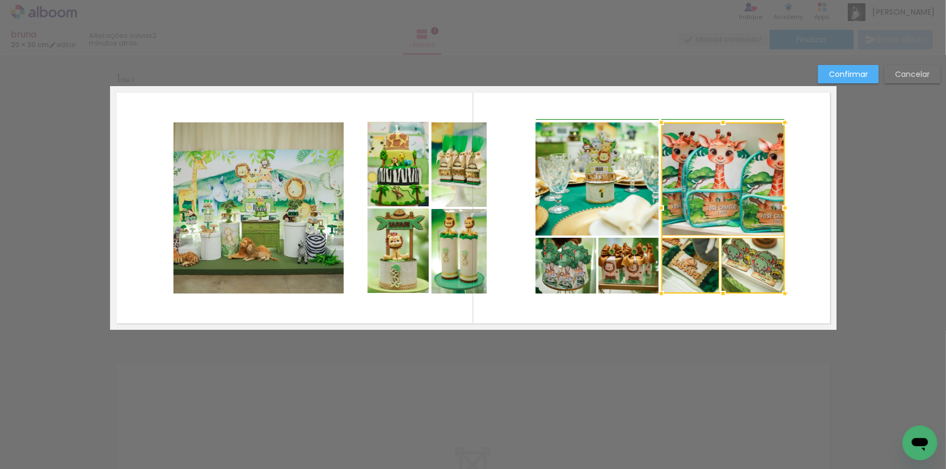
drag, startPoint x: 799, startPoint y: 207, endPoint x: 780, endPoint y: 207, distance: 19.5
click at [780, 207] on div at bounding box center [785, 208] width 22 height 22
click at [0, 0] on slot "Confirmar" at bounding box center [0, 0] width 0 height 0
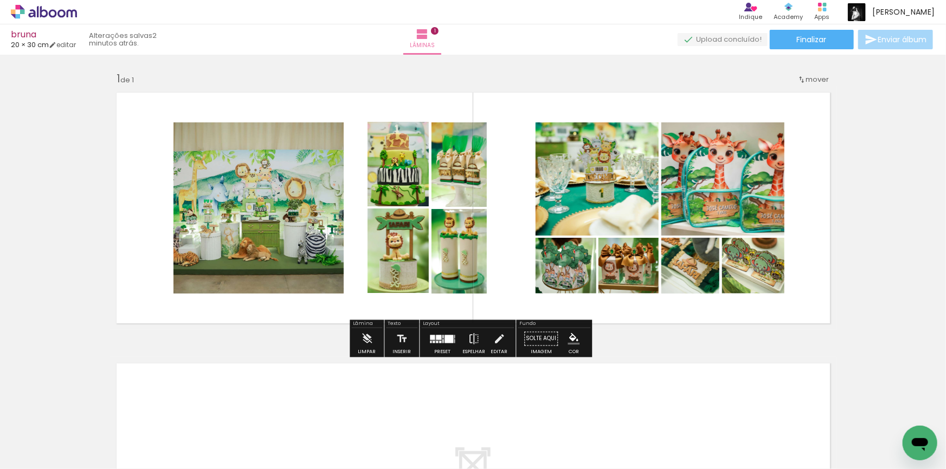
click at [395, 179] on quentale-photo at bounding box center [397, 164] width 61 height 85
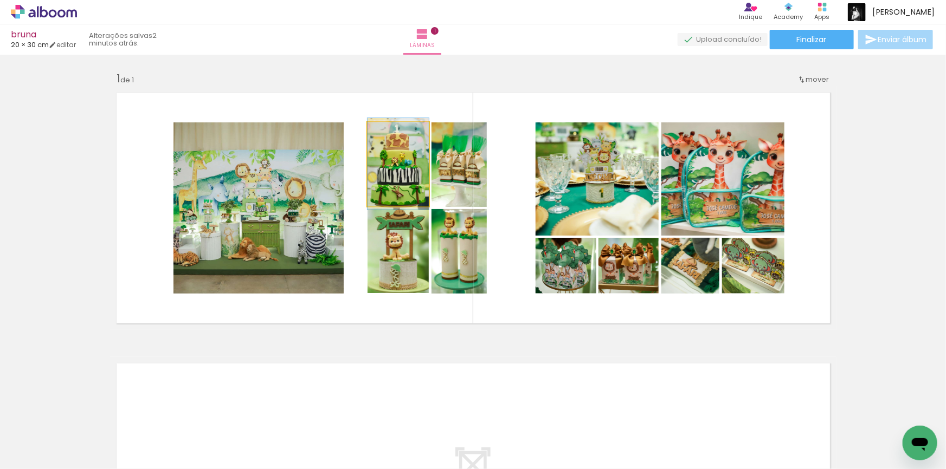
click at [395, 179] on quentale-photo at bounding box center [397, 164] width 61 height 85
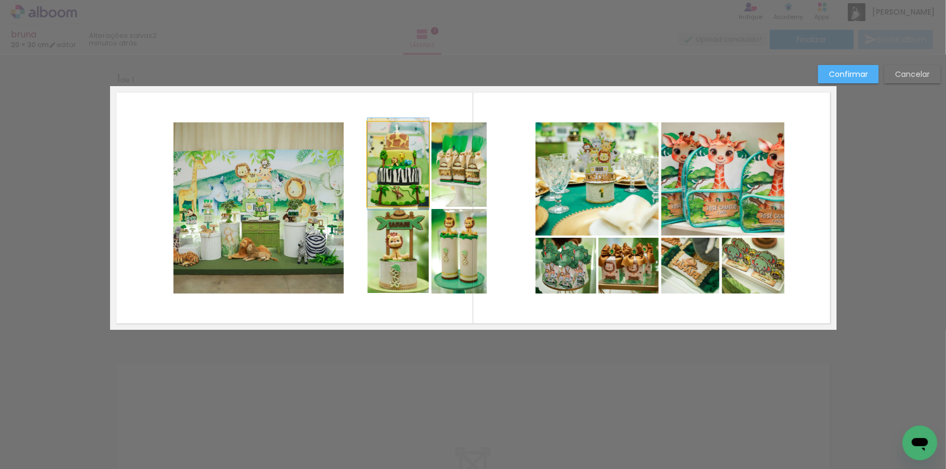
click at [395, 179] on quentale-photo at bounding box center [397, 164] width 61 height 85
click at [457, 179] on quentale-photo at bounding box center [458, 164] width 55 height 85
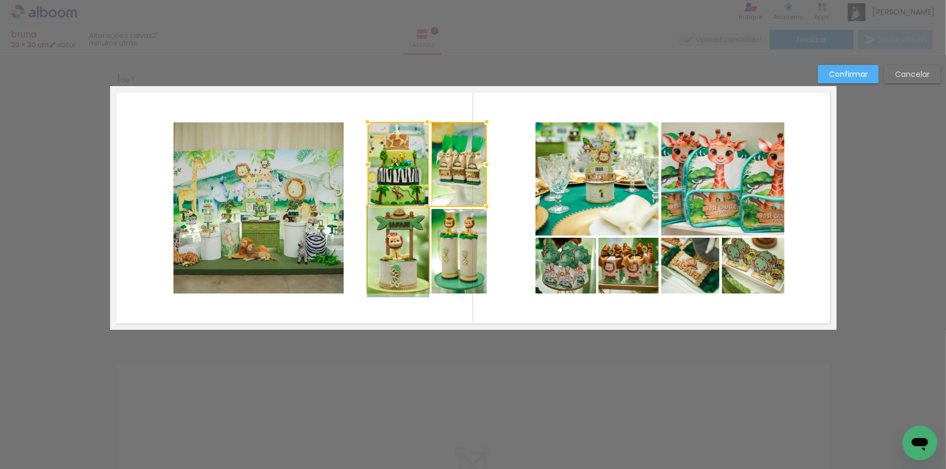
click at [423, 237] on quentale-photo at bounding box center [397, 251] width 61 height 85
click at [443, 240] on div at bounding box center [426, 207] width 119 height 171
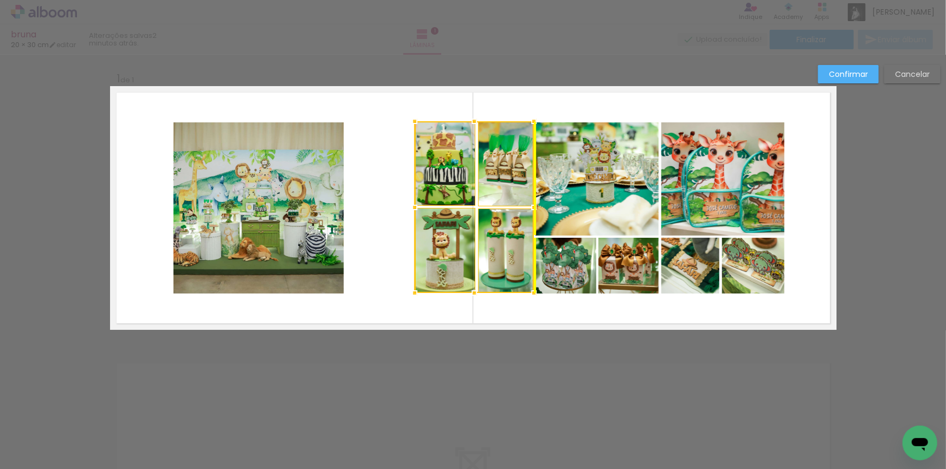
drag, startPoint x: 453, startPoint y: 246, endPoint x: 500, endPoint y: 246, distance: 47.2
click at [500, 246] on div at bounding box center [474, 207] width 119 height 172
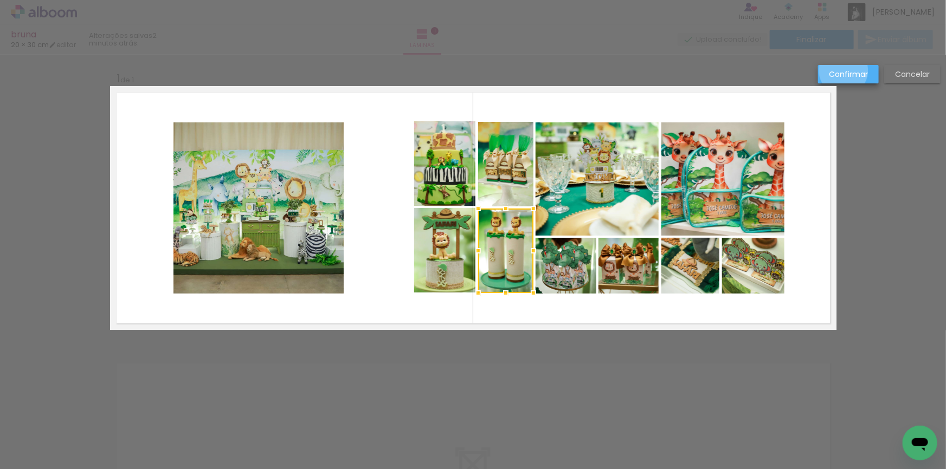
click at [0, 0] on slot "Confirmar" at bounding box center [0, 0] width 0 height 0
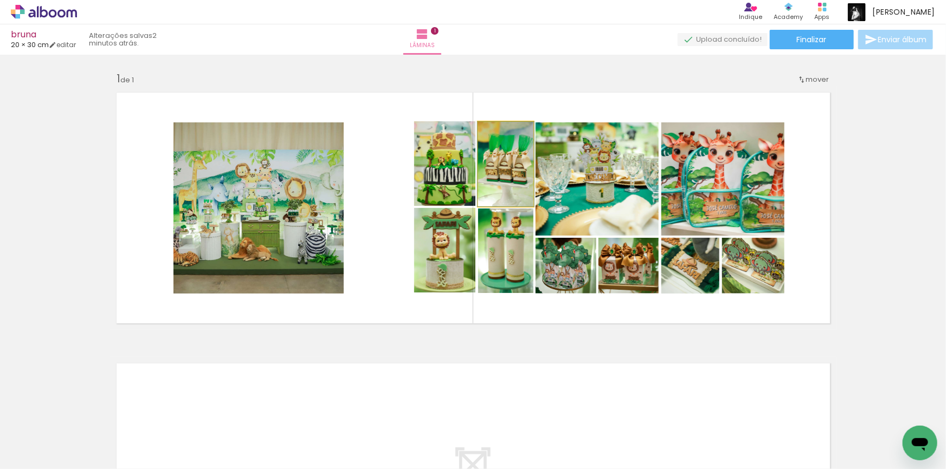
click at [503, 181] on quentale-photo at bounding box center [505, 164] width 55 height 85
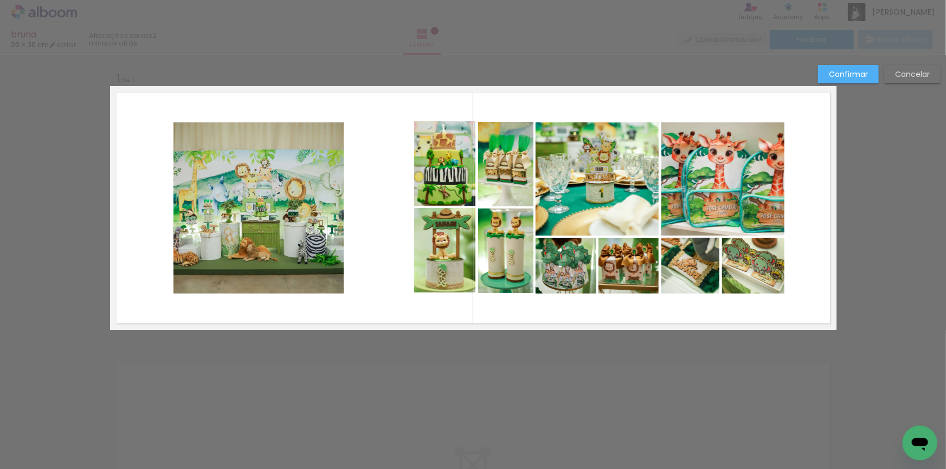
click at [503, 181] on quentale-photo at bounding box center [505, 164] width 55 height 85
click at [451, 187] on quentale-photo at bounding box center [444, 163] width 61 height 85
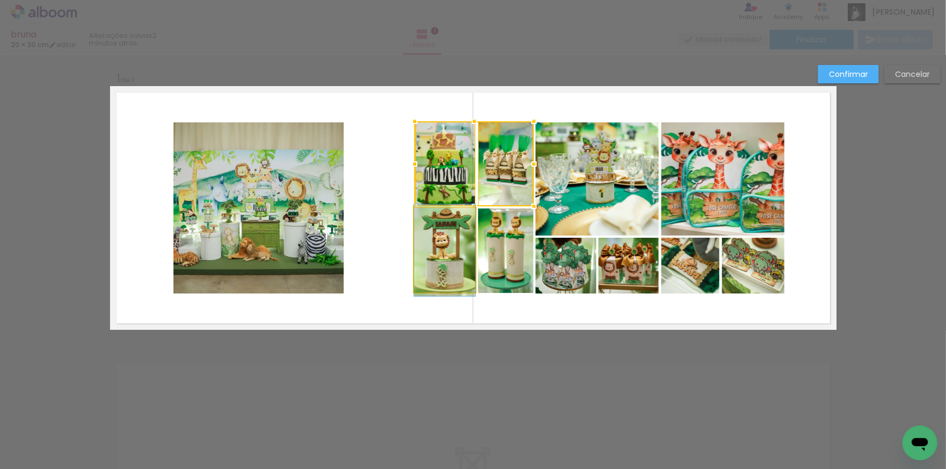
click at [445, 232] on quentale-photo at bounding box center [444, 250] width 61 height 85
click at [489, 235] on div at bounding box center [474, 206] width 119 height 171
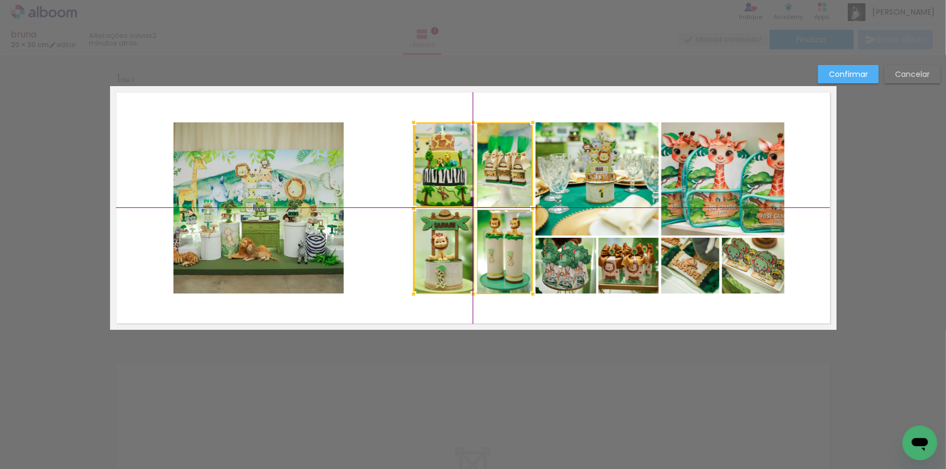
click at [505, 235] on div at bounding box center [473, 208] width 119 height 172
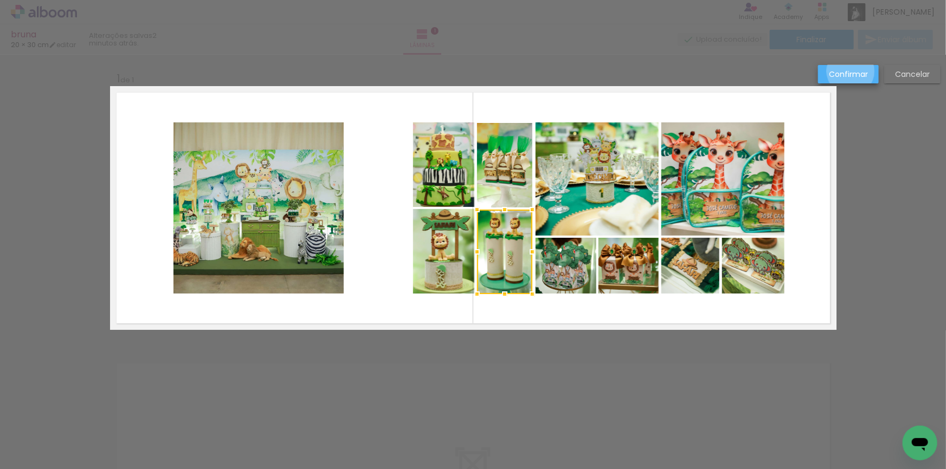
click at [0, 0] on slot "Confirmar" at bounding box center [0, 0] width 0 height 0
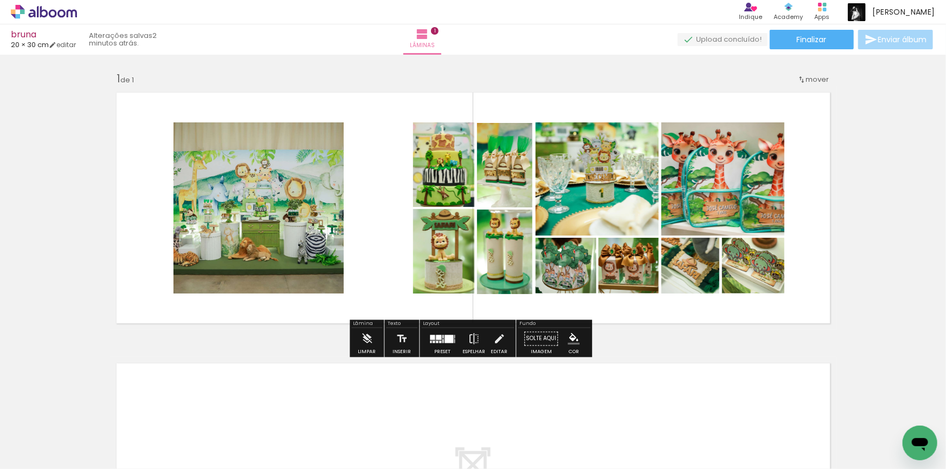
click at [320, 217] on quentale-photo at bounding box center [258, 207] width 170 height 171
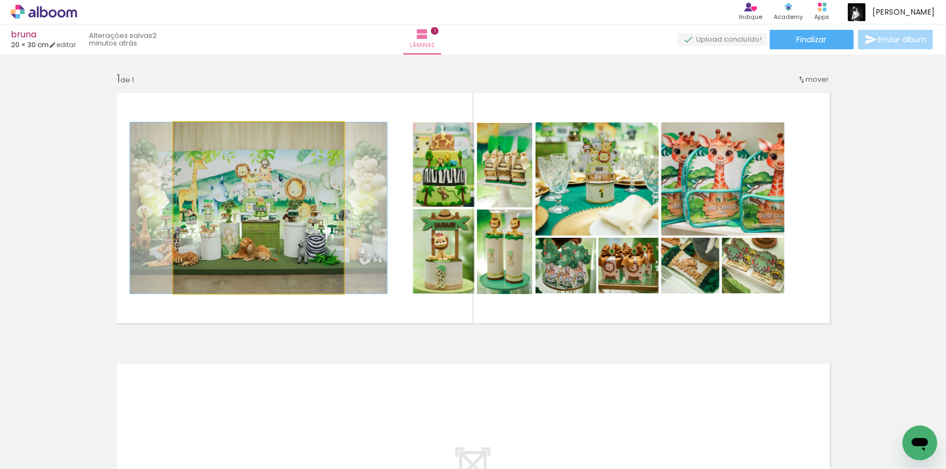
click at [320, 217] on quentale-photo at bounding box center [258, 207] width 170 height 171
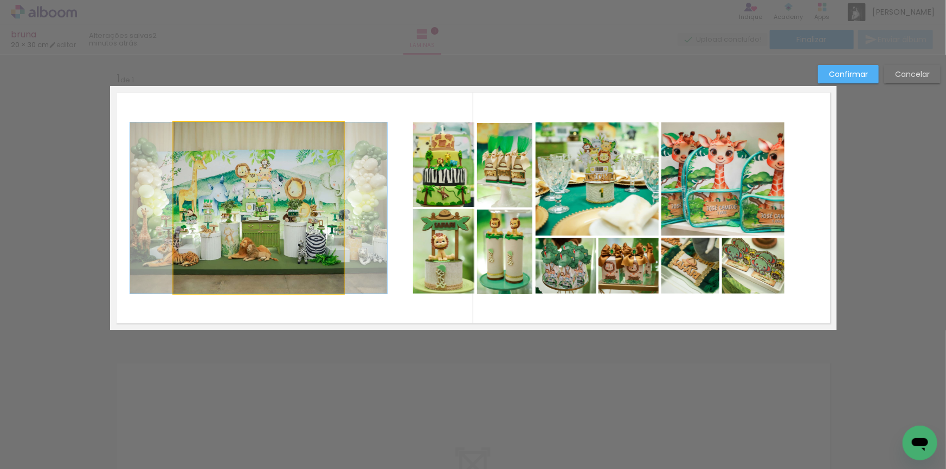
click at [320, 217] on quentale-photo at bounding box center [258, 207] width 170 height 171
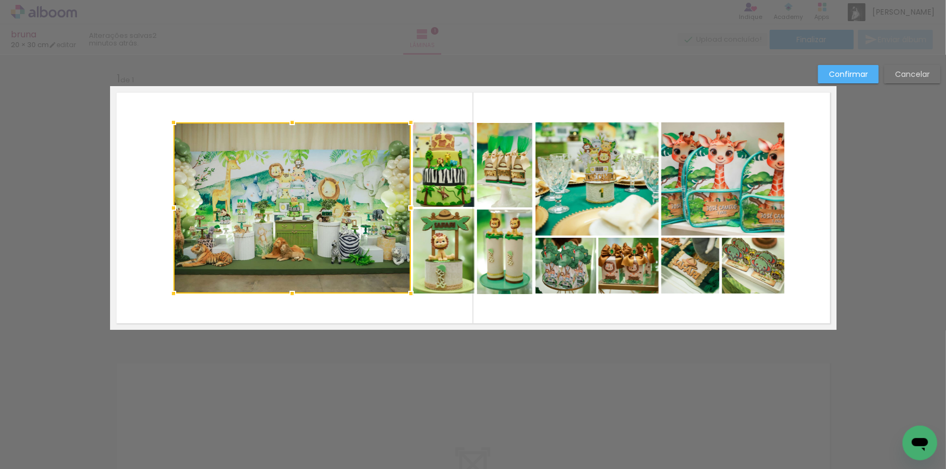
drag, startPoint x: 343, startPoint y: 208, endPoint x: 410, endPoint y: 207, distance: 67.2
click at [410, 207] on div at bounding box center [411, 208] width 22 height 22
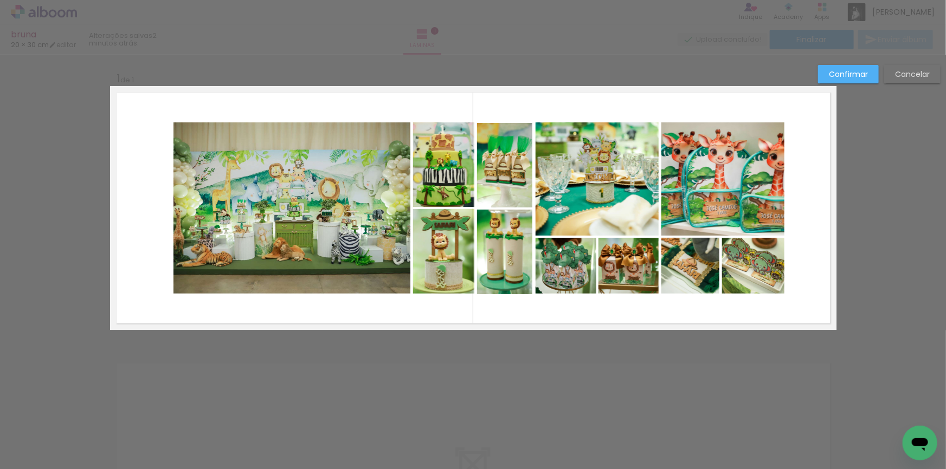
click at [206, 205] on quentale-photo at bounding box center [291, 207] width 237 height 171
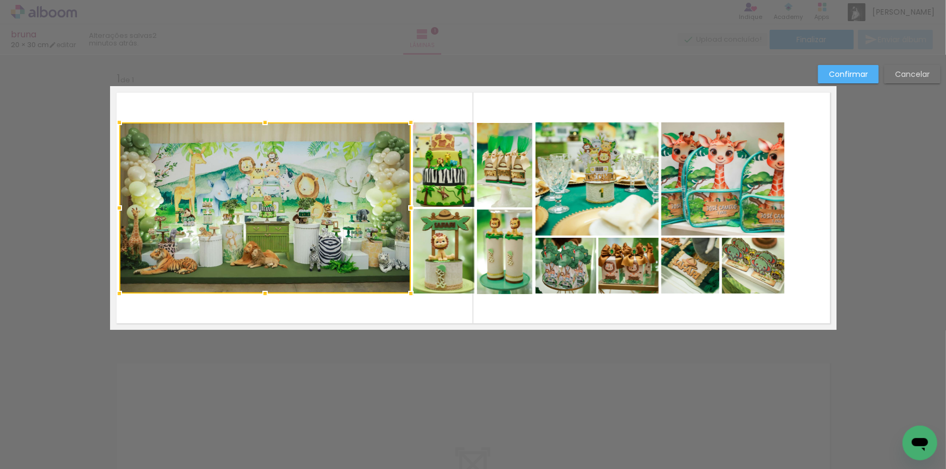
drag, startPoint x: 169, startPoint y: 210, endPoint x: 115, endPoint y: 206, distance: 54.4
click at [115, 206] on div at bounding box center [119, 208] width 22 height 22
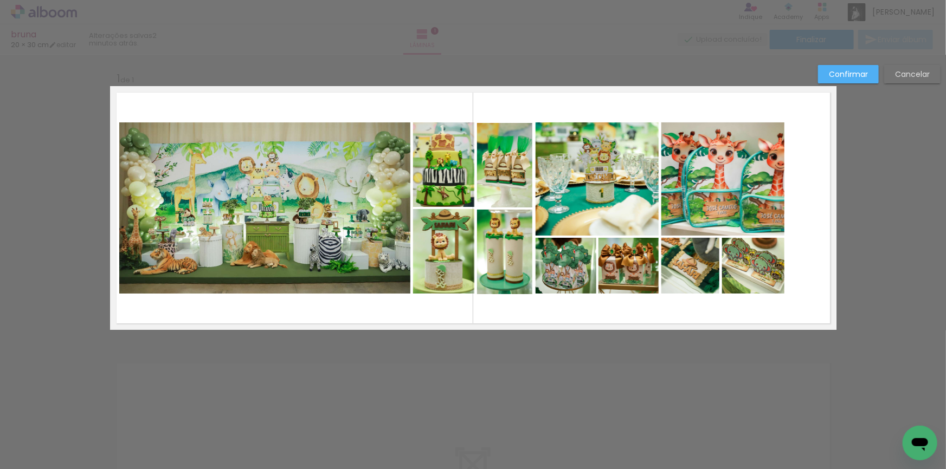
click at [0, 0] on slot "Confirmar" at bounding box center [0, 0] width 0 height 0
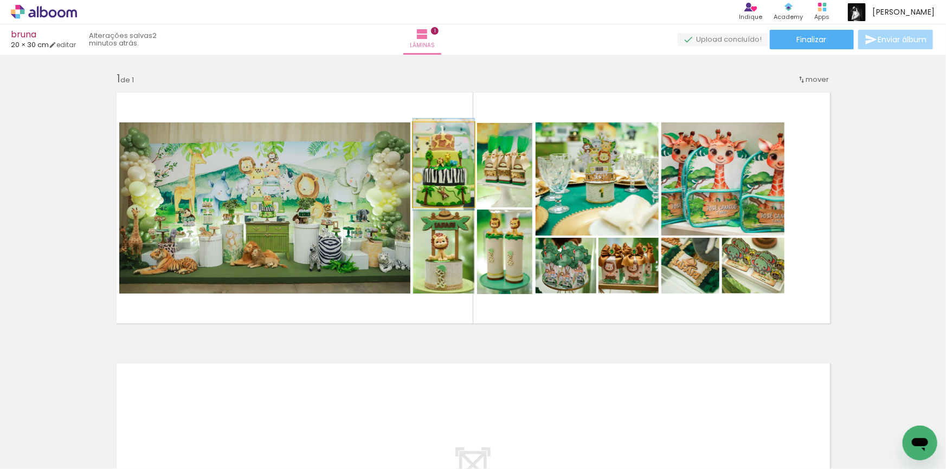
click at [458, 173] on quentale-photo at bounding box center [443, 164] width 61 height 85
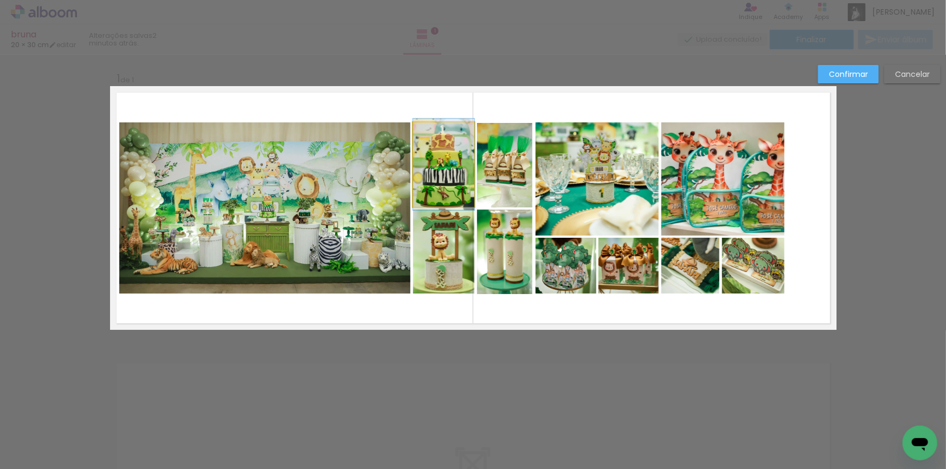
click at [458, 173] on quentale-photo at bounding box center [443, 164] width 61 height 85
click at [445, 246] on quentale-photo at bounding box center [443, 251] width 61 height 85
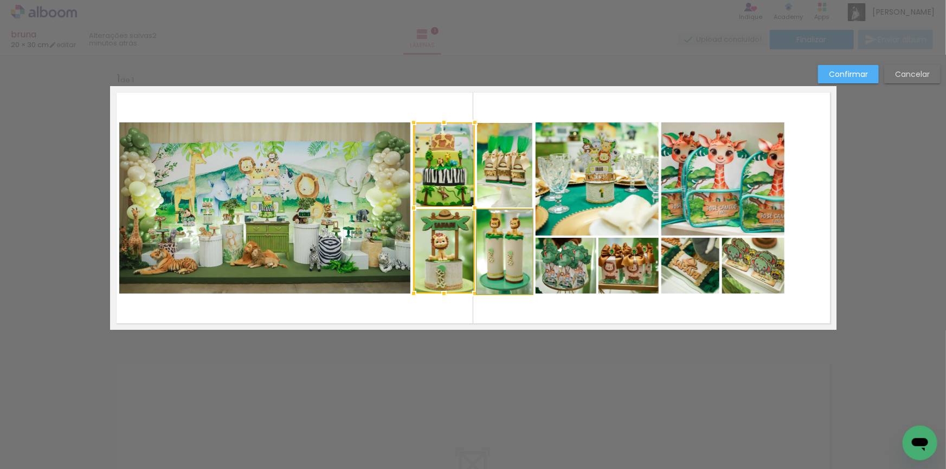
click at [508, 238] on quentale-photo at bounding box center [504, 252] width 55 height 85
click at [510, 170] on div at bounding box center [473, 208] width 119 height 172
click at [570, 170] on quentale-photo at bounding box center [596, 178] width 123 height 113
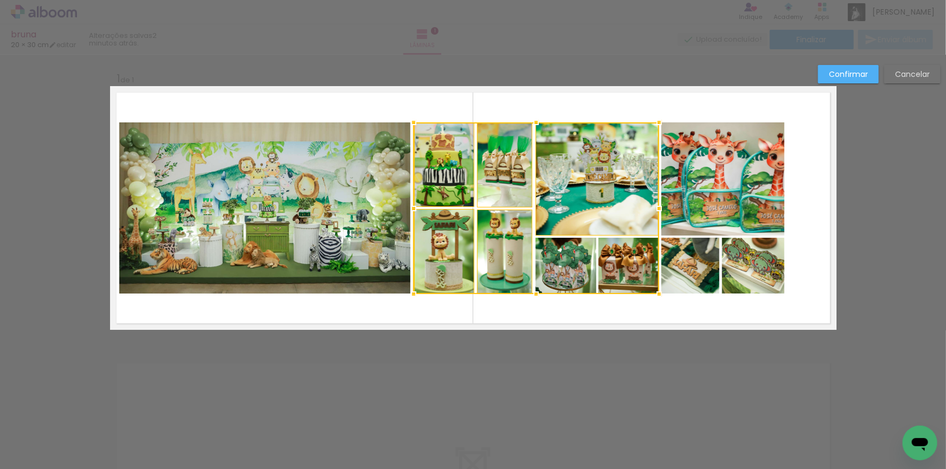
click at [566, 254] on div at bounding box center [537, 208] width 246 height 172
click at [626, 256] on div at bounding box center [537, 208] width 246 height 172
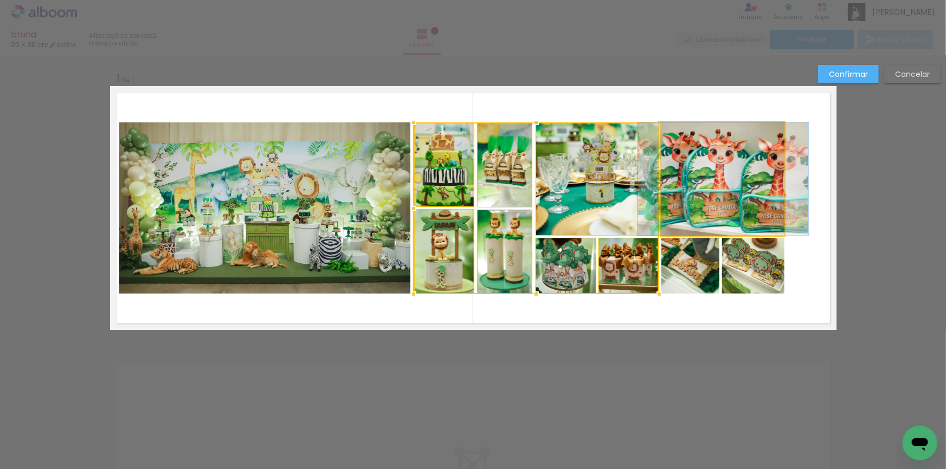
click at [689, 214] on quentale-photo at bounding box center [723, 178] width 124 height 113
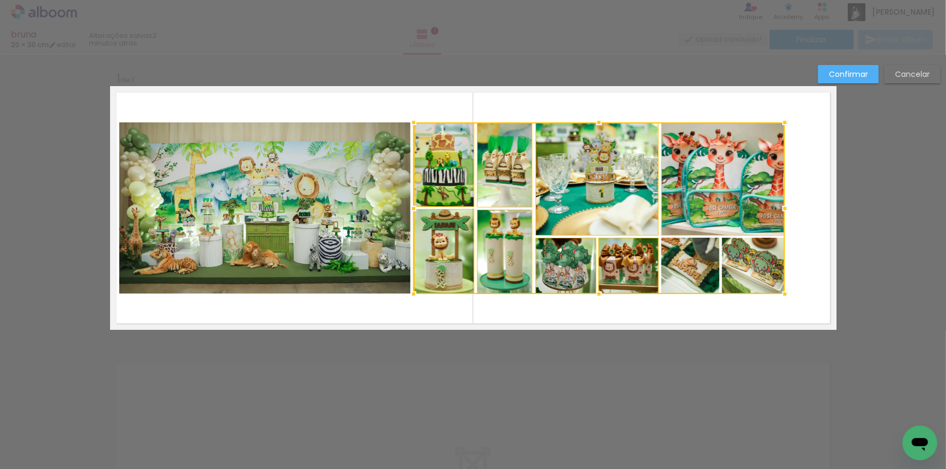
click at [675, 260] on div at bounding box center [599, 208] width 371 height 172
click at [739, 260] on div at bounding box center [599, 208] width 371 height 172
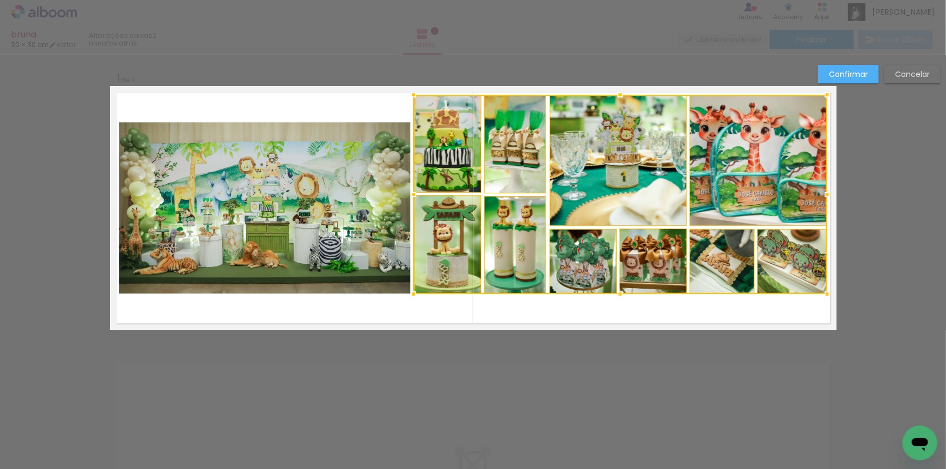
drag, startPoint x: 780, startPoint y: 122, endPoint x: 823, endPoint y: 94, distance: 51.0
click at [823, 94] on div at bounding box center [827, 95] width 22 height 22
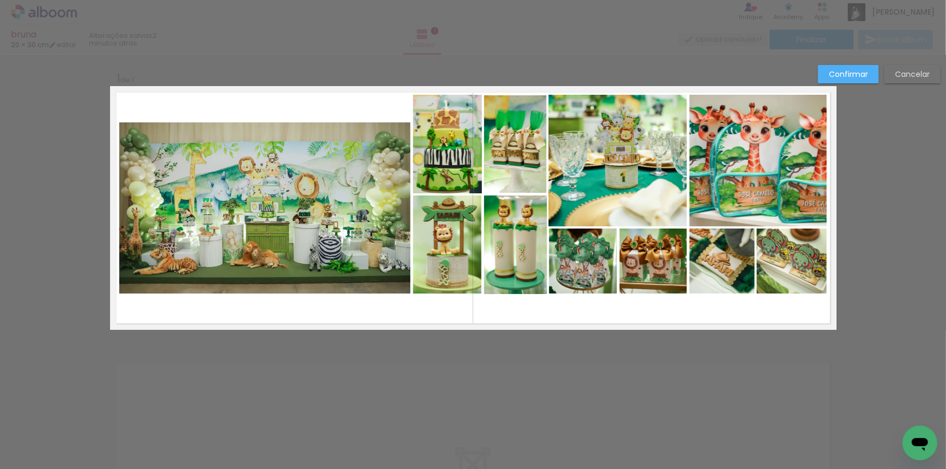
click at [853, 67] on paper-button "Confirmar" at bounding box center [848, 74] width 61 height 18
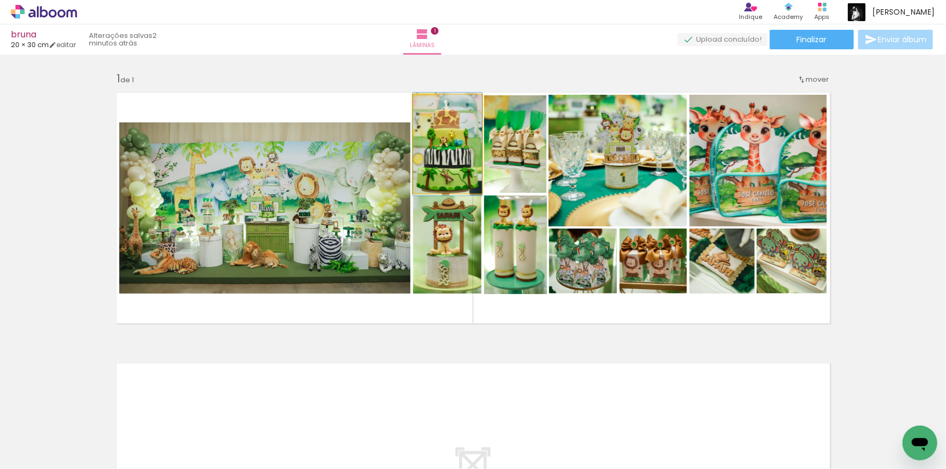
click at [454, 165] on quentale-photo at bounding box center [447, 144] width 69 height 99
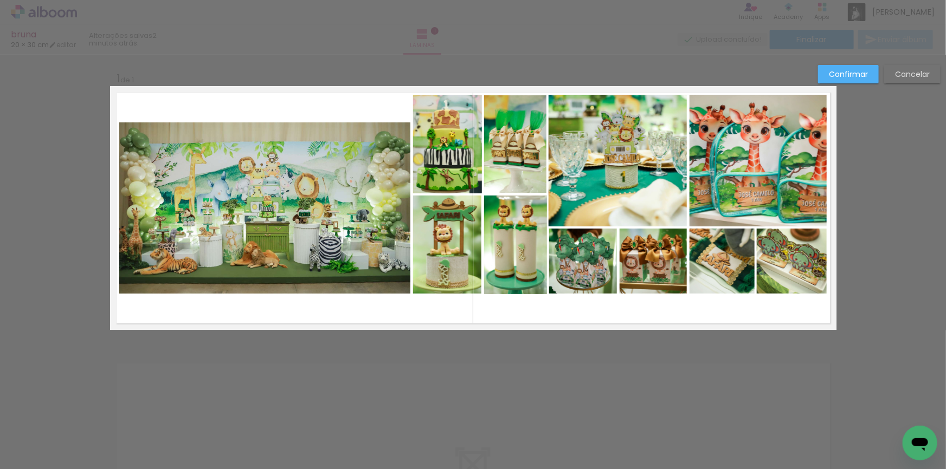
click at [454, 165] on quentale-photo at bounding box center [447, 144] width 69 height 99
click at [449, 240] on quentale-photo at bounding box center [447, 245] width 68 height 98
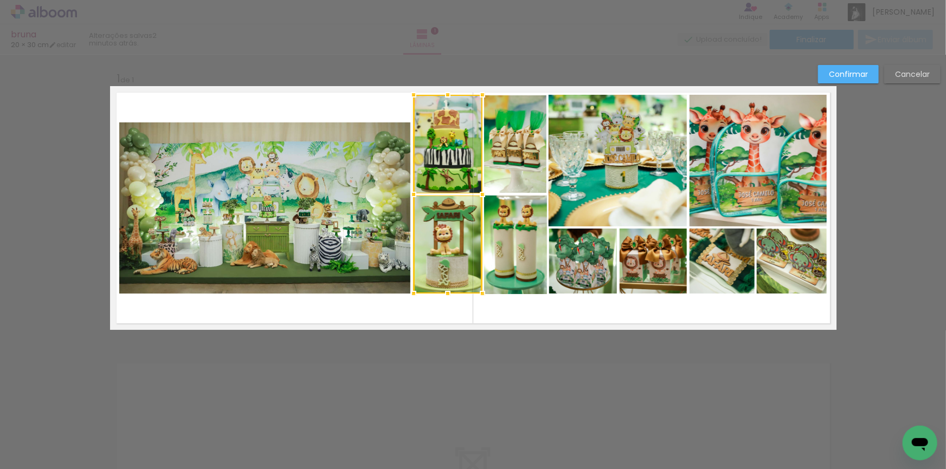
click at [520, 234] on quentale-photo at bounding box center [515, 245] width 63 height 99
click at [525, 153] on div at bounding box center [481, 194] width 134 height 199
click at [605, 153] on quentale-photo at bounding box center [617, 161] width 138 height 132
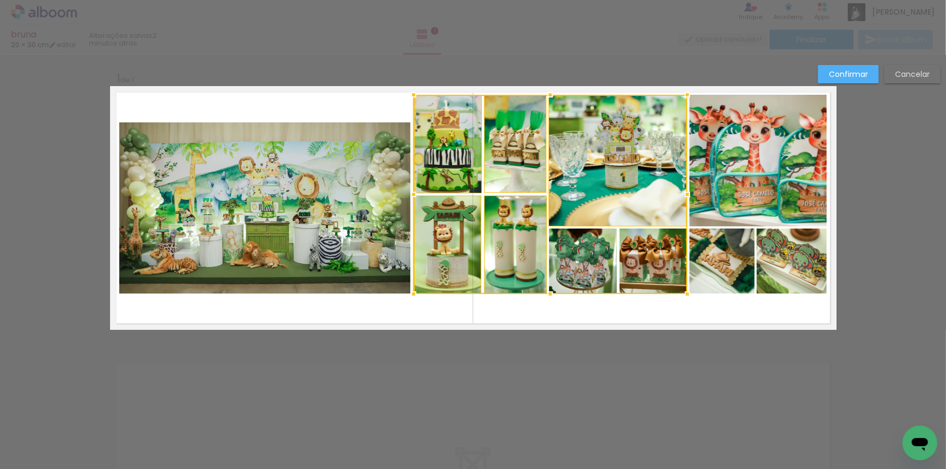
click at [590, 248] on div at bounding box center [551, 194] width 274 height 199
click at [637, 257] on div at bounding box center [551, 194] width 274 height 199
click at [700, 257] on quentale-photo at bounding box center [721, 261] width 65 height 65
click at [779, 256] on quentale-photo at bounding box center [792, 261] width 70 height 65
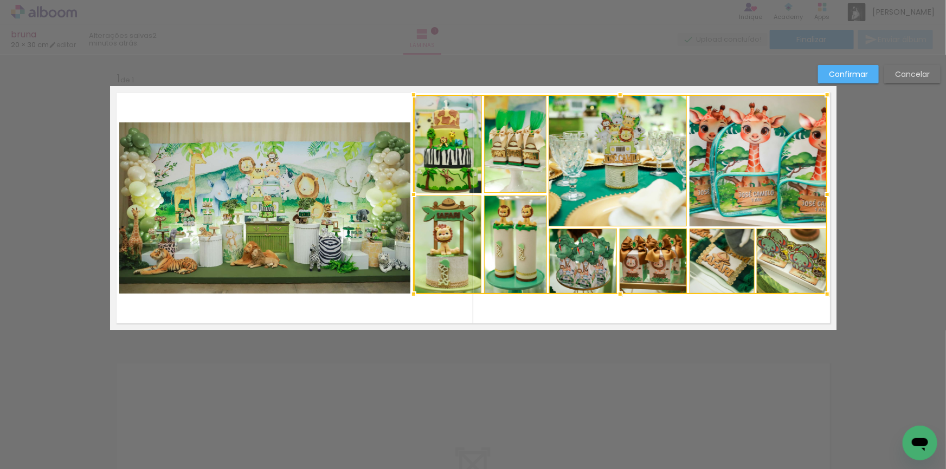
click at [777, 179] on div at bounding box center [621, 194] width 414 height 199
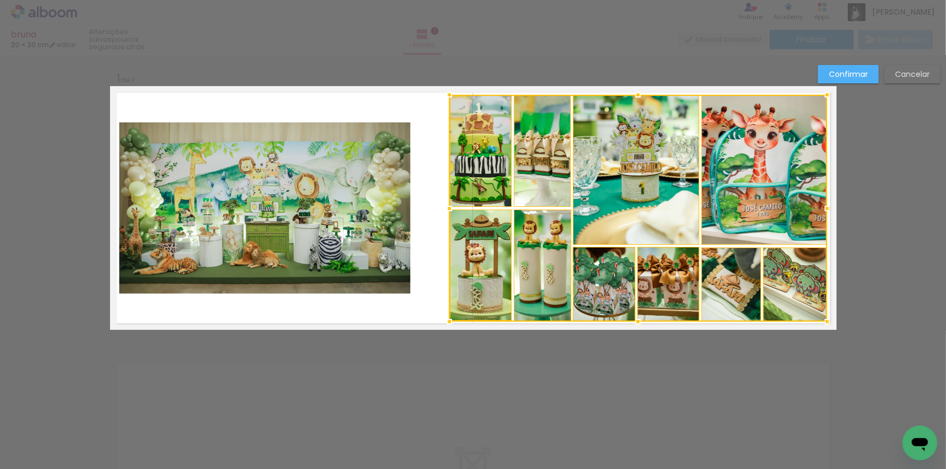
drag, startPoint x: 409, startPoint y: 295, endPoint x: 445, endPoint y: 322, distance: 45.2
click at [445, 322] on div at bounding box center [449, 322] width 22 height 22
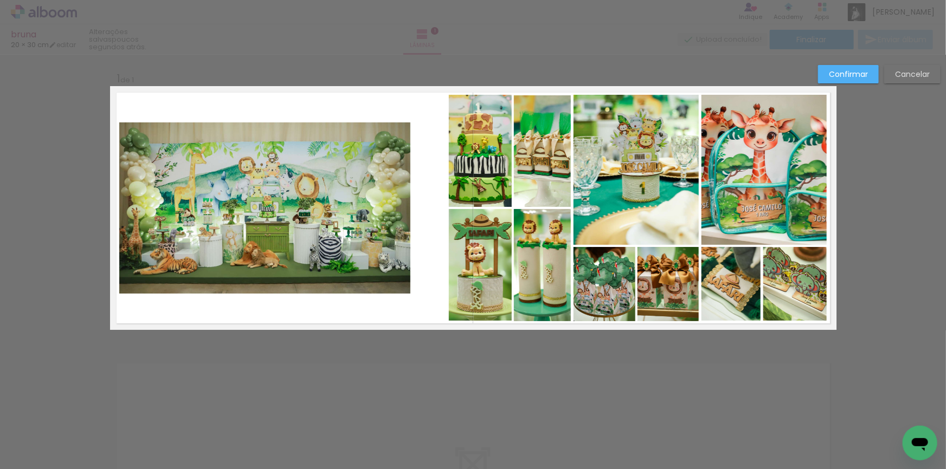
click at [0, 0] on slot "Confirmar" at bounding box center [0, 0] width 0 height 0
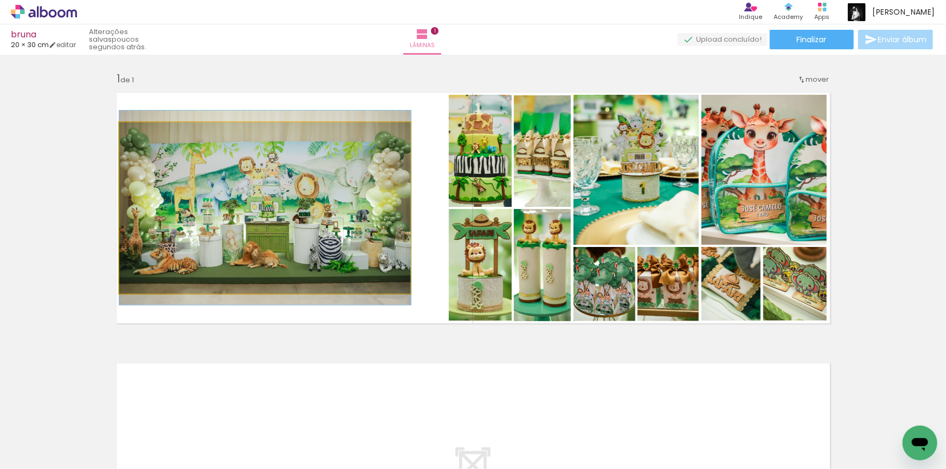
click at [373, 196] on quentale-photo at bounding box center [265, 207] width 292 height 171
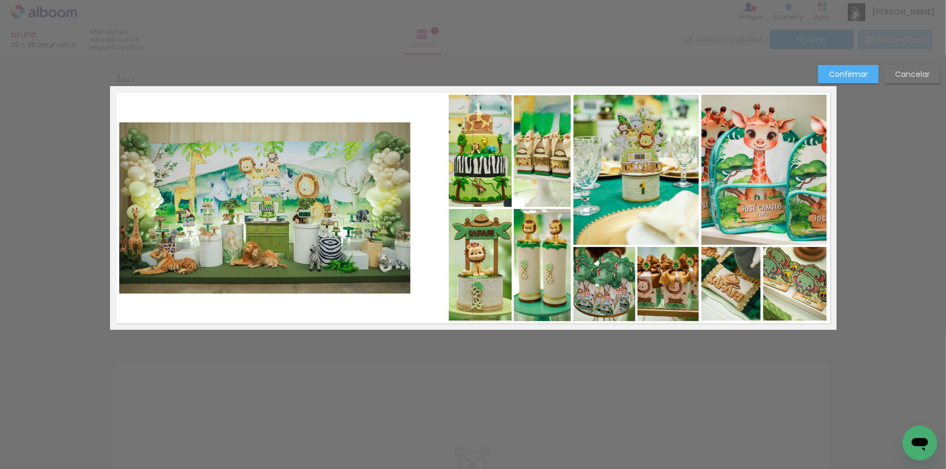
click at [373, 196] on quentale-photo at bounding box center [265, 207] width 292 height 171
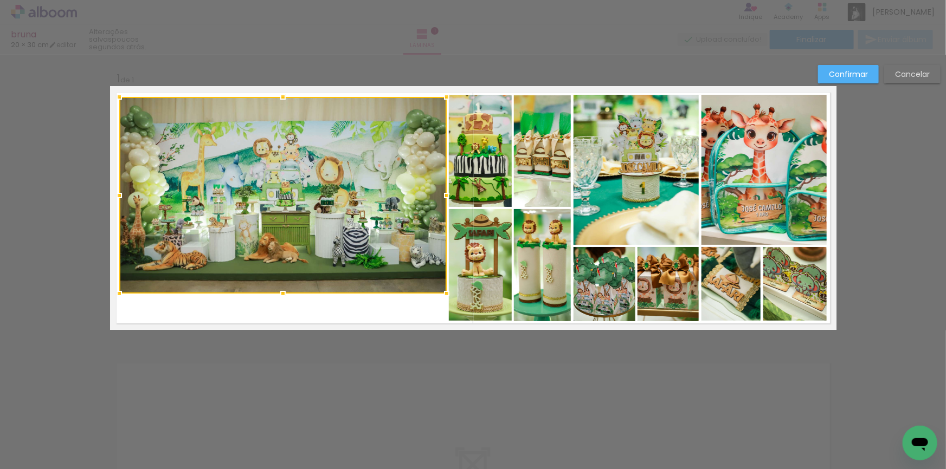
drag, startPoint x: 409, startPoint y: 119, endPoint x: 445, endPoint y: 93, distance: 43.9
click at [445, 93] on div at bounding box center [447, 97] width 22 height 22
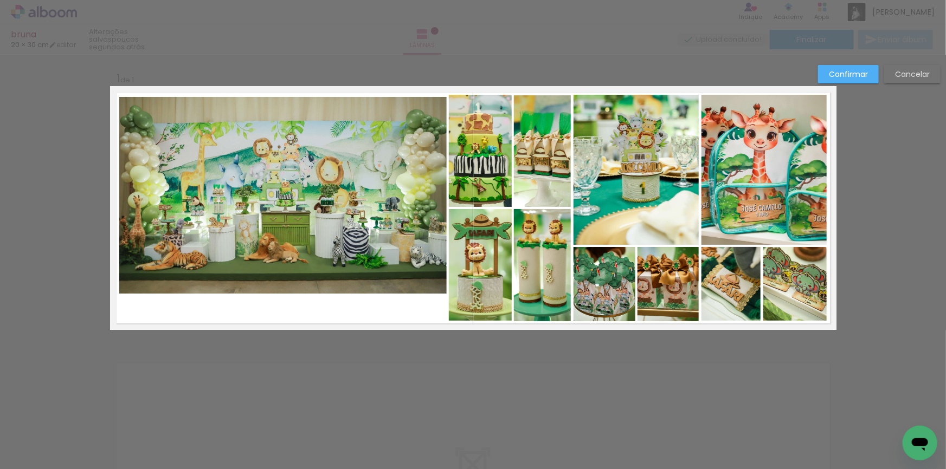
click at [372, 158] on quentale-photo at bounding box center [282, 195] width 327 height 197
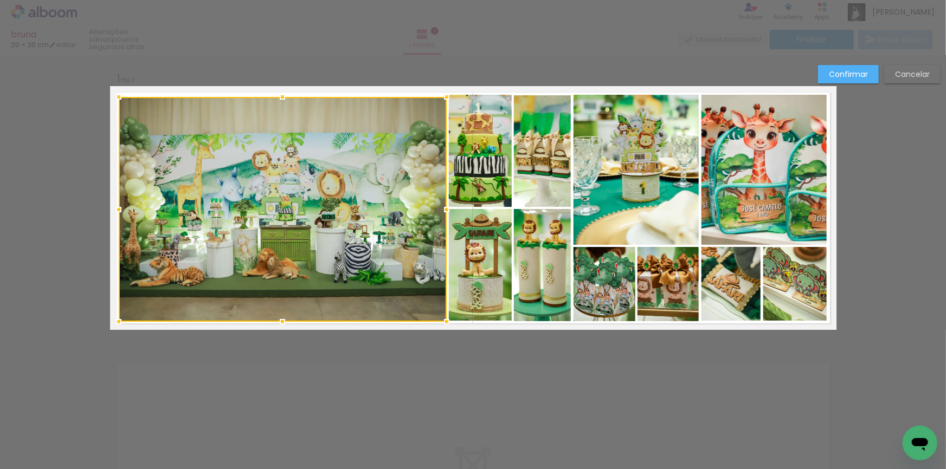
drag, startPoint x: 118, startPoint y: 293, endPoint x: 117, endPoint y: 321, distance: 27.7
click at [117, 321] on div at bounding box center [119, 322] width 22 height 22
click at [311, 173] on div at bounding box center [283, 209] width 328 height 225
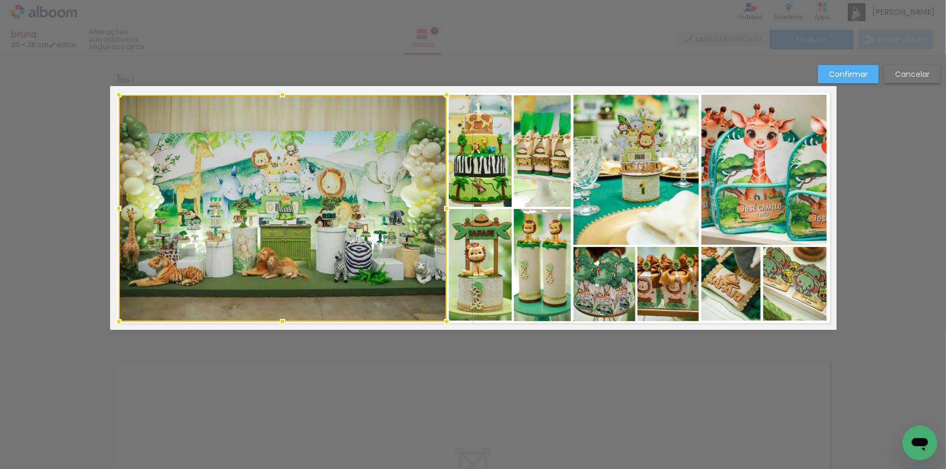
click at [281, 94] on div at bounding box center [283, 95] width 22 height 22
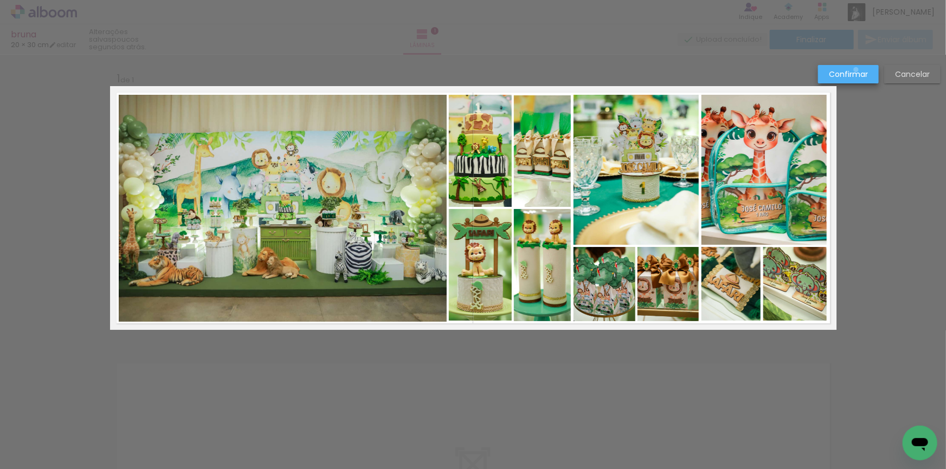
click at [0, 0] on slot "Confirmar" at bounding box center [0, 0] width 0 height 0
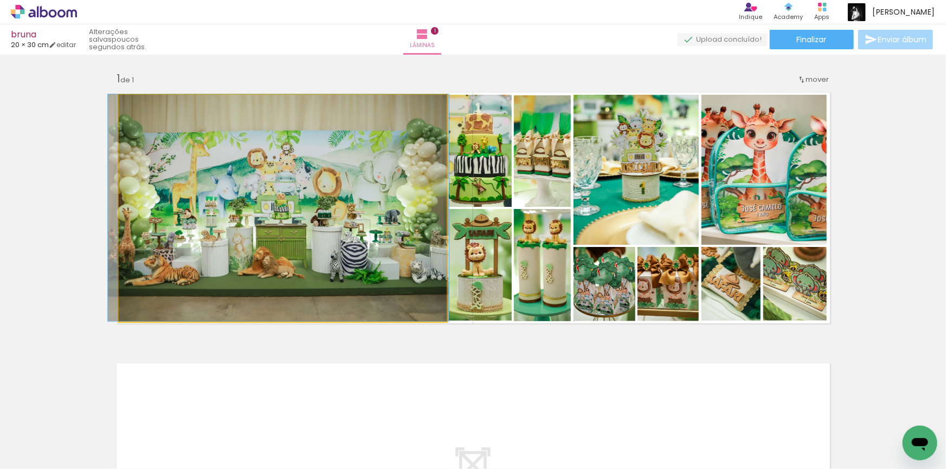
drag, startPoint x: 331, startPoint y: 219, endPoint x: 320, endPoint y: 218, distance: 11.0
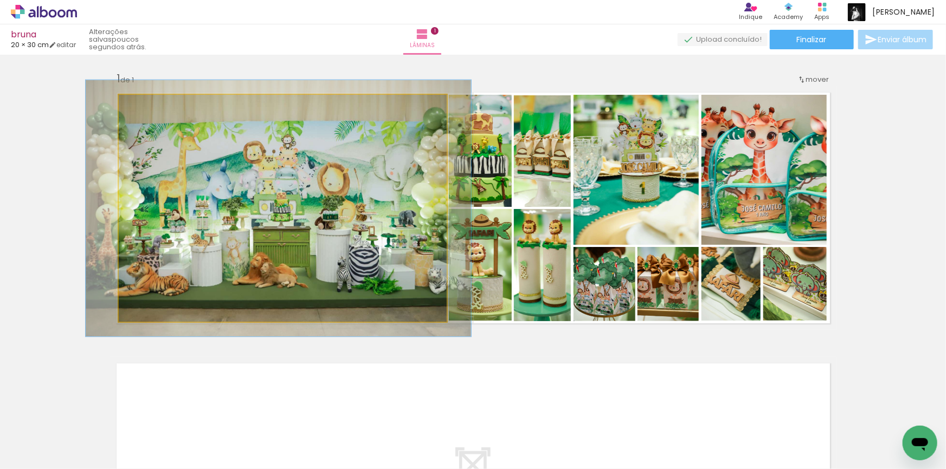
click at [143, 104] on div at bounding box center [148, 106] width 17 height 17
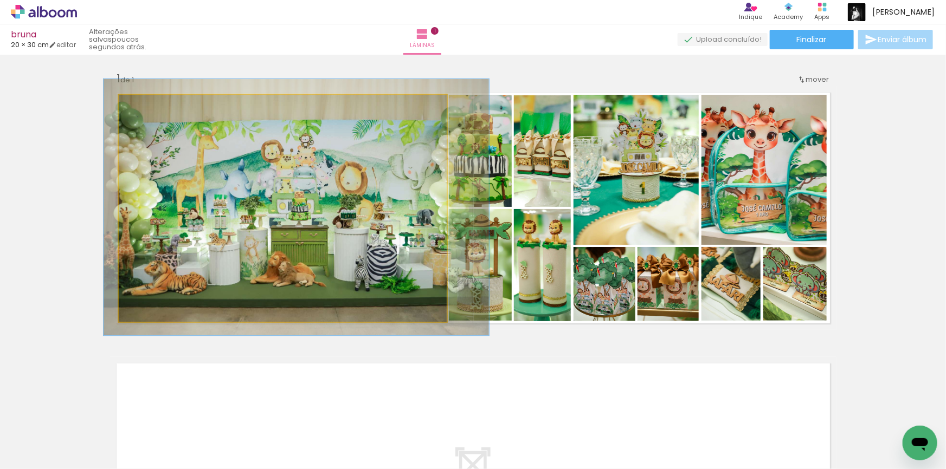
drag, startPoint x: 275, startPoint y: 229, endPoint x: 293, endPoint y: 228, distance: 17.9
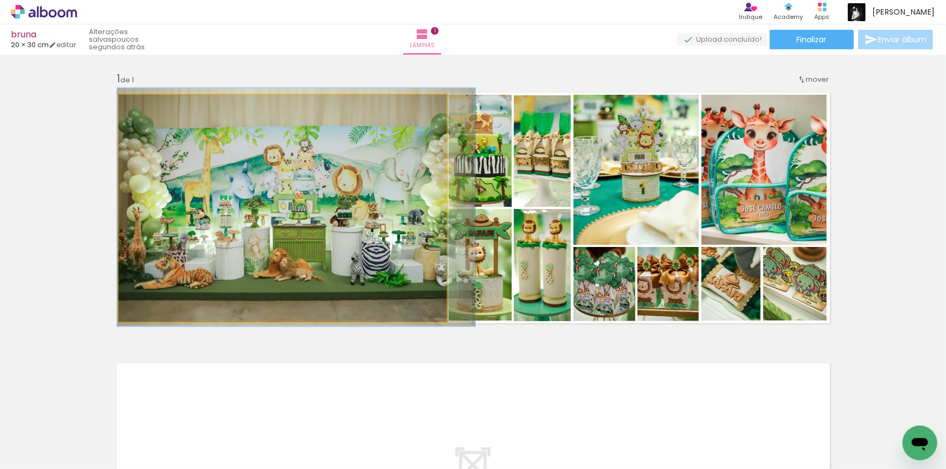
type paper-slider "105"
click at [141, 108] on div at bounding box center [146, 106] width 10 height 10
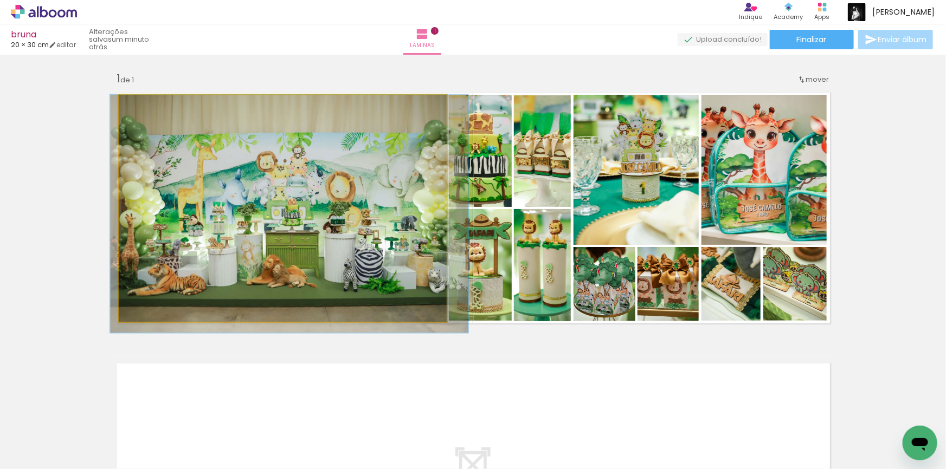
drag, startPoint x: 284, startPoint y: 195, endPoint x: 279, endPoint y: 204, distance: 10.9
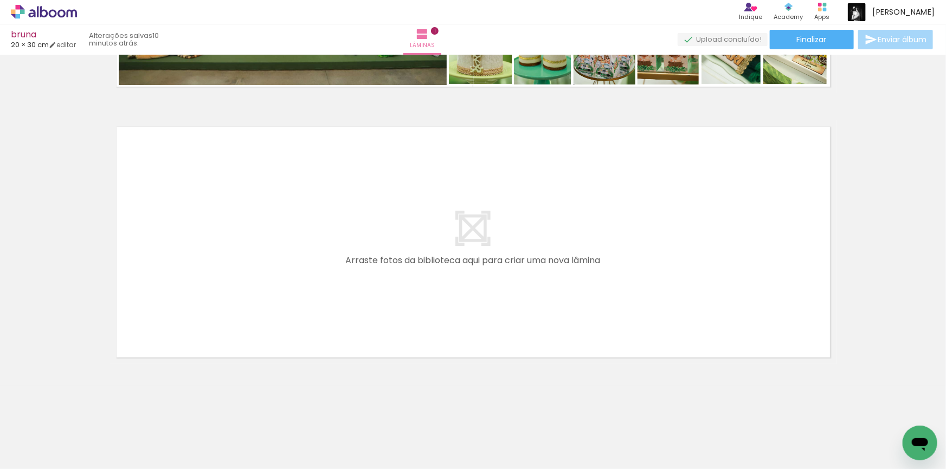
scroll to position [0, 776]
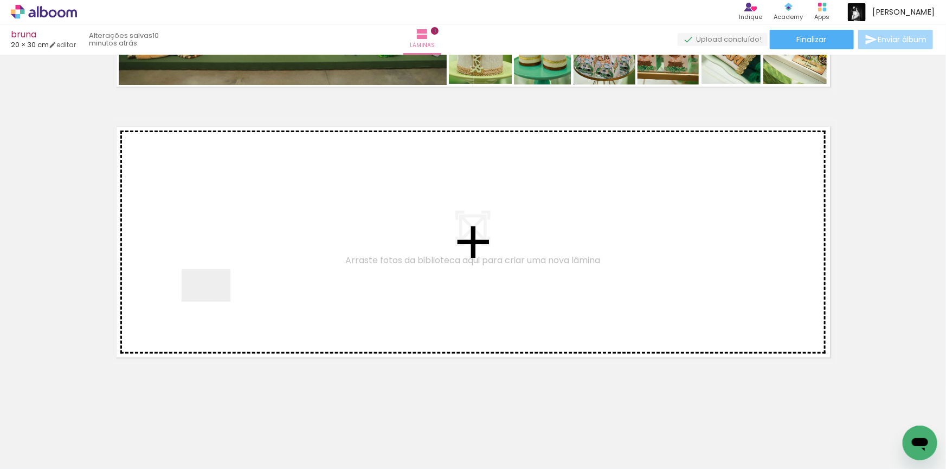
drag, startPoint x: 173, startPoint y: 359, endPoint x: 217, endPoint y: 396, distance: 57.0
click at [217, 298] on quentale-workspace at bounding box center [473, 234] width 946 height 469
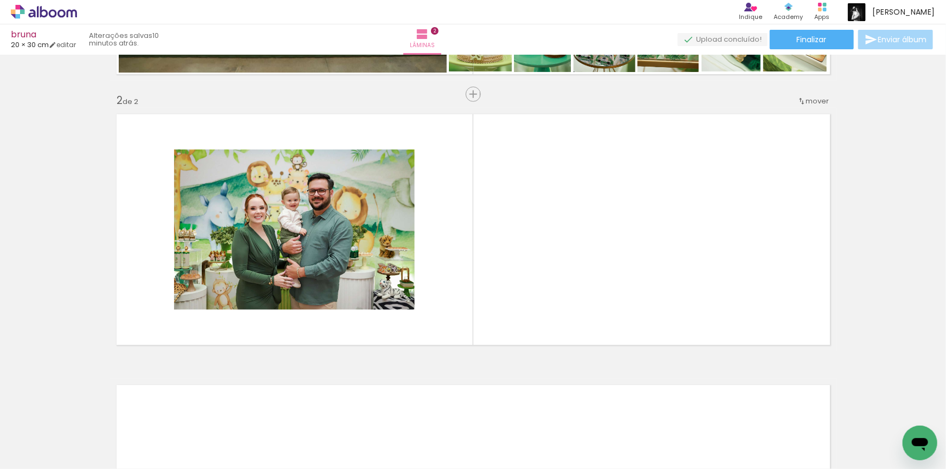
scroll to position [250, 0]
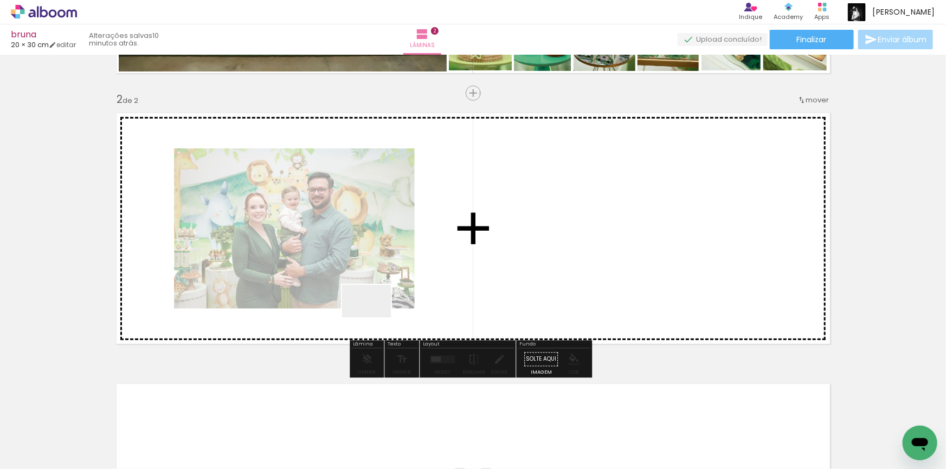
drag, startPoint x: 196, startPoint y: 429, endPoint x: 541, endPoint y: 248, distance: 389.3
click at [541, 248] on quentale-workspace at bounding box center [473, 234] width 946 height 469
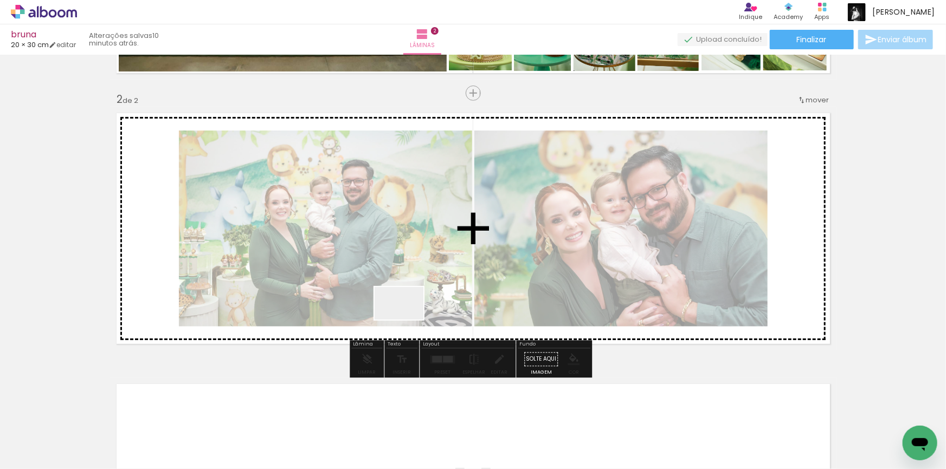
drag, startPoint x: 310, startPoint y: 430, endPoint x: 404, endPoint y: 422, distance: 94.2
click at [435, 279] on quentale-workspace at bounding box center [473, 234] width 946 height 469
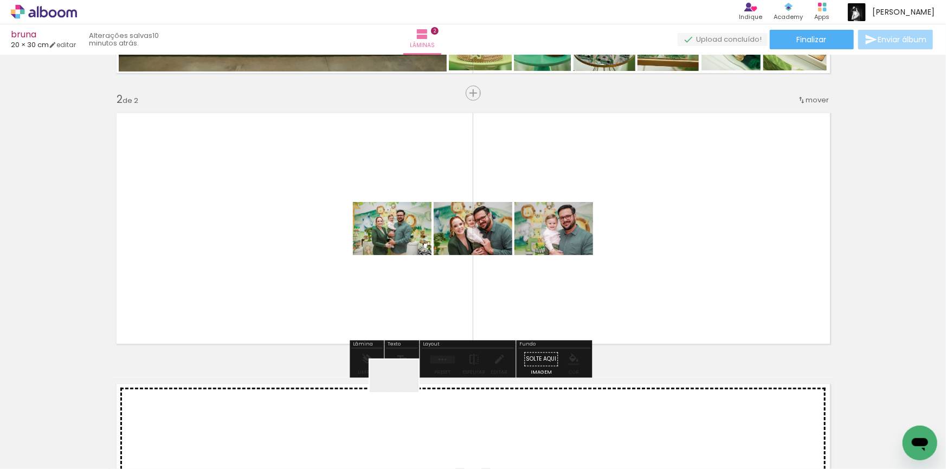
drag, startPoint x: 382, startPoint y: 439, endPoint x: 453, endPoint y: 280, distance: 173.9
click at [453, 280] on quentale-workspace at bounding box center [473, 234] width 946 height 469
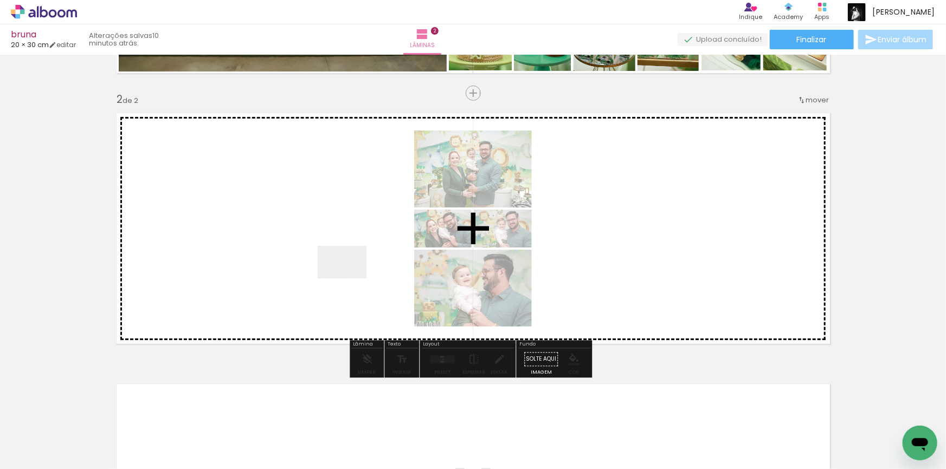
drag, startPoint x: 432, startPoint y: 437, endPoint x: 350, endPoint y: 279, distance: 178.4
click at [350, 279] on quentale-workspace at bounding box center [473, 234] width 946 height 469
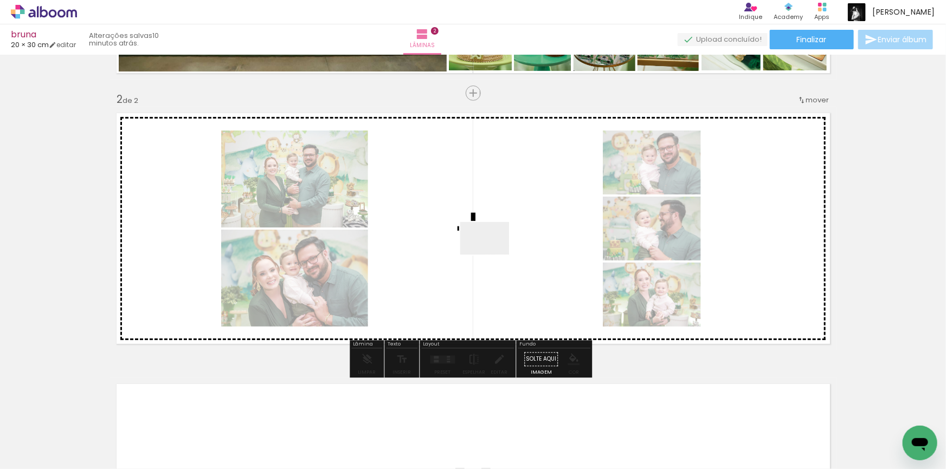
drag, startPoint x: 482, startPoint y: 430, endPoint x: 436, endPoint y: 338, distance: 103.3
click at [493, 246] on quentale-workspace at bounding box center [473, 234] width 946 height 469
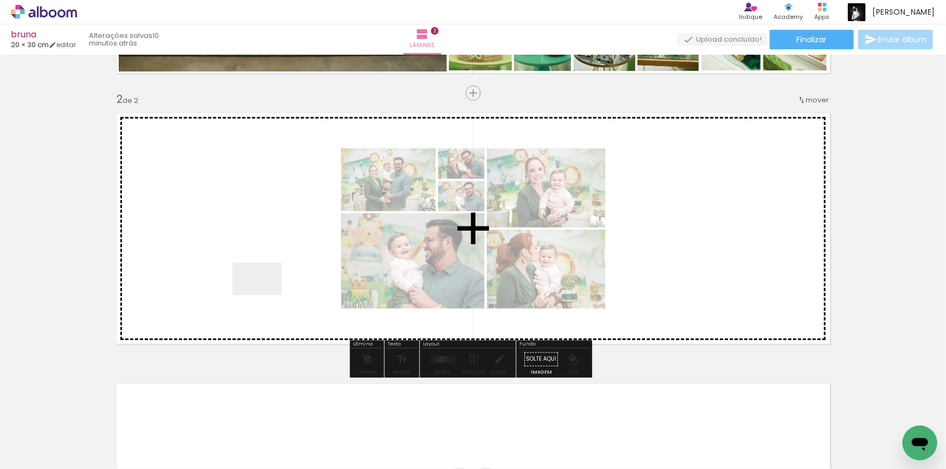
drag, startPoint x: 250, startPoint y: 439, endPoint x: 524, endPoint y: 412, distance: 275.6
click at [265, 293] on quentale-workspace at bounding box center [473, 234] width 946 height 469
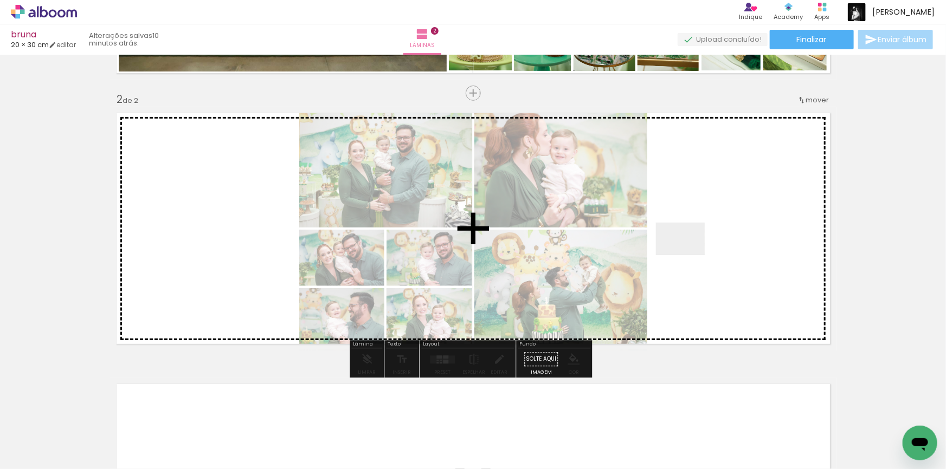
drag, startPoint x: 568, startPoint y: 434, endPoint x: 688, endPoint y: 255, distance: 215.1
click at [688, 255] on quentale-workspace at bounding box center [473, 234] width 946 height 469
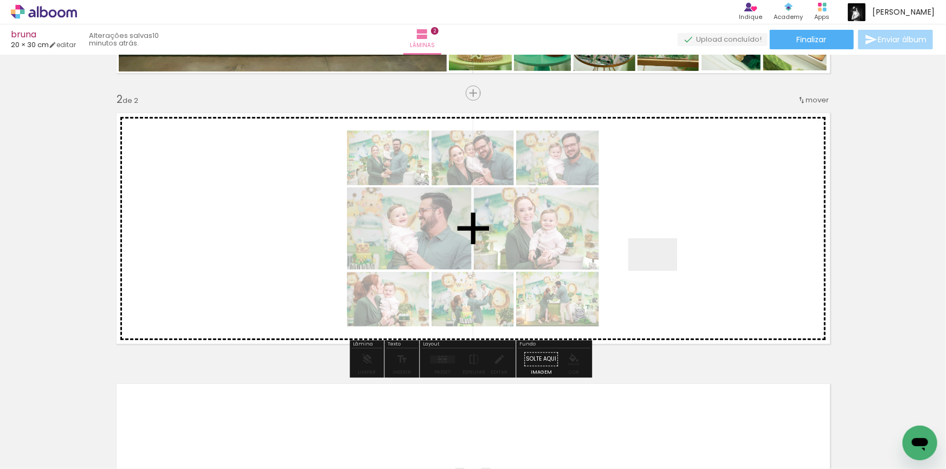
drag, startPoint x: 657, startPoint y: 281, endPoint x: 681, endPoint y: 414, distance: 135.3
click at [661, 269] on quentale-workspace at bounding box center [473, 234] width 946 height 469
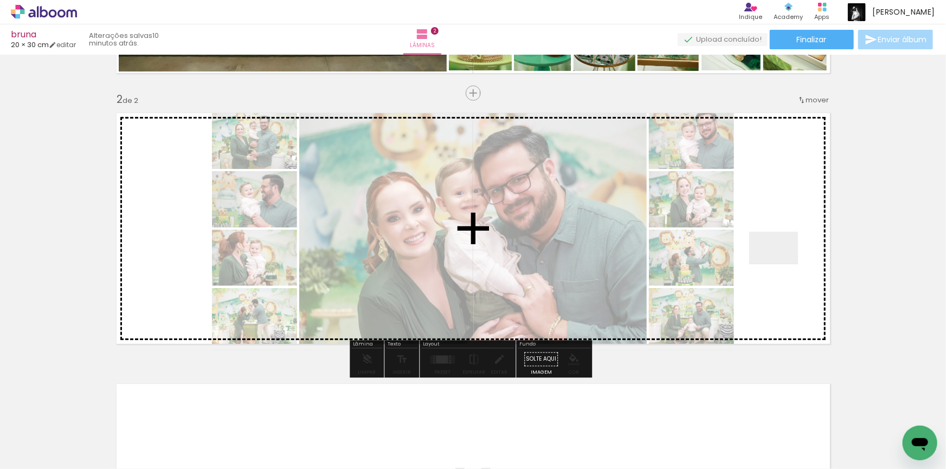
drag, startPoint x: 677, startPoint y: 438, endPoint x: 784, endPoint y: 260, distance: 207.8
click at [784, 260] on quentale-workspace at bounding box center [473, 234] width 946 height 469
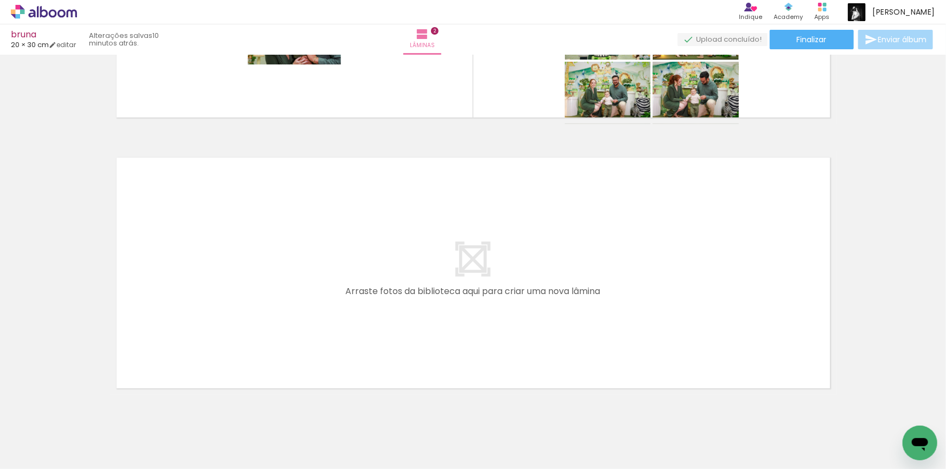
scroll to position [508, 0]
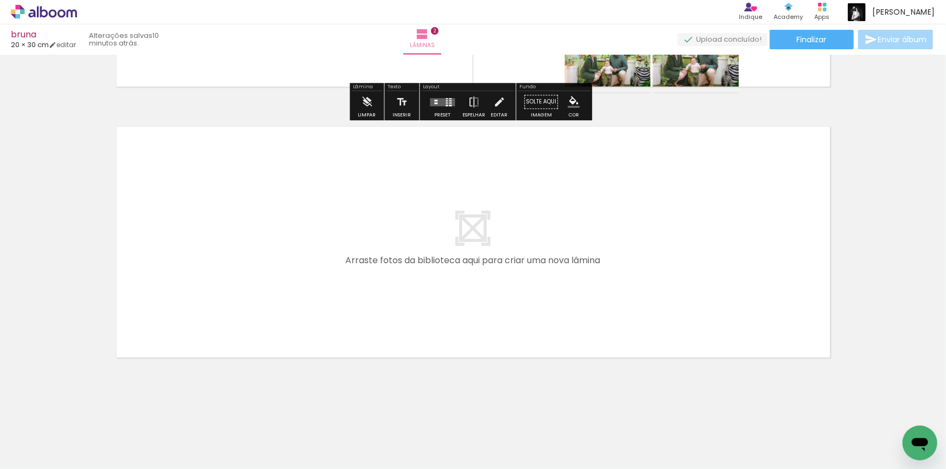
scroll to position [0, 1165]
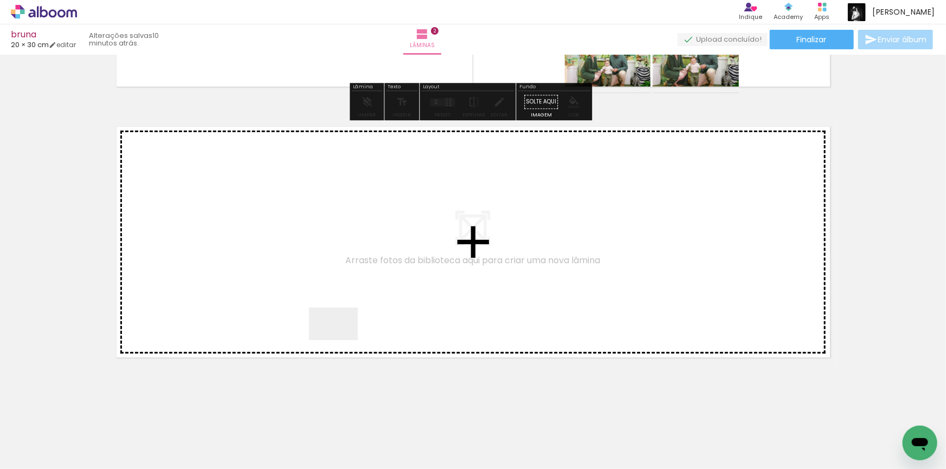
drag, startPoint x: 339, startPoint y: 429, endPoint x: 404, endPoint y: 384, distance: 79.2
click at [347, 292] on quentale-workspace at bounding box center [473, 234] width 946 height 469
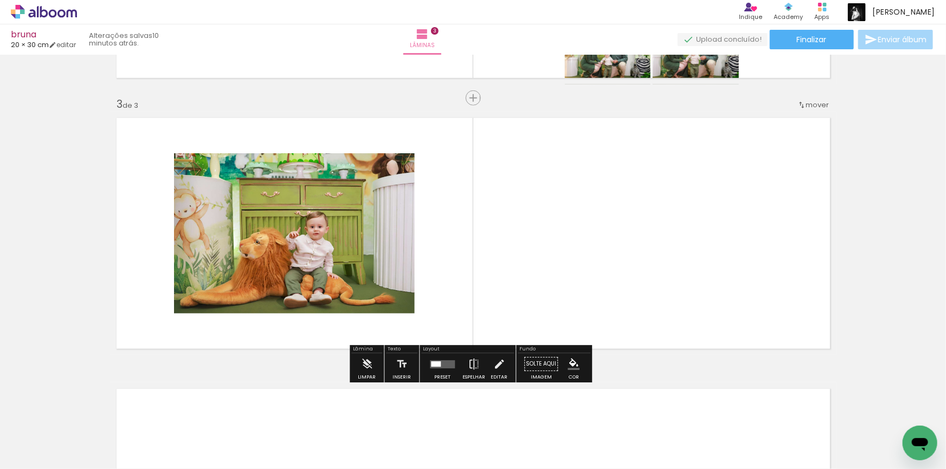
scroll to position [521, 0]
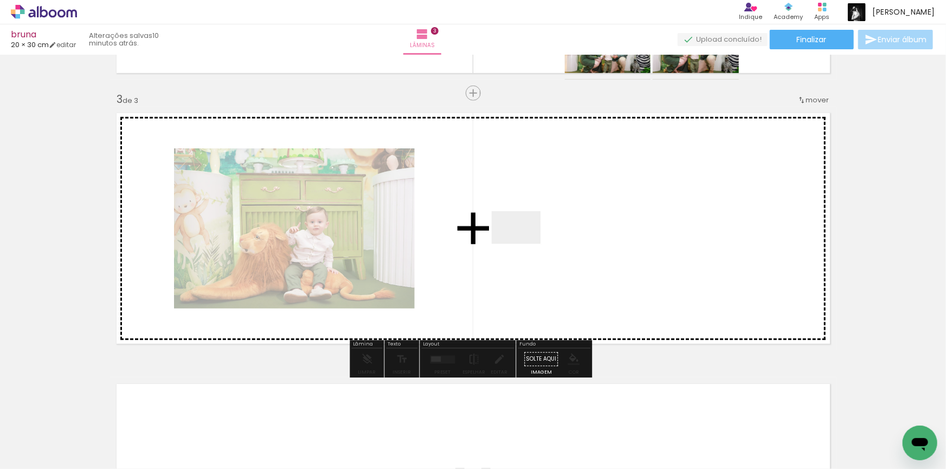
drag, startPoint x: 453, startPoint y: 438, endPoint x: 524, endPoint y: 243, distance: 207.6
click at [524, 243] on quentale-workspace at bounding box center [473, 234] width 946 height 469
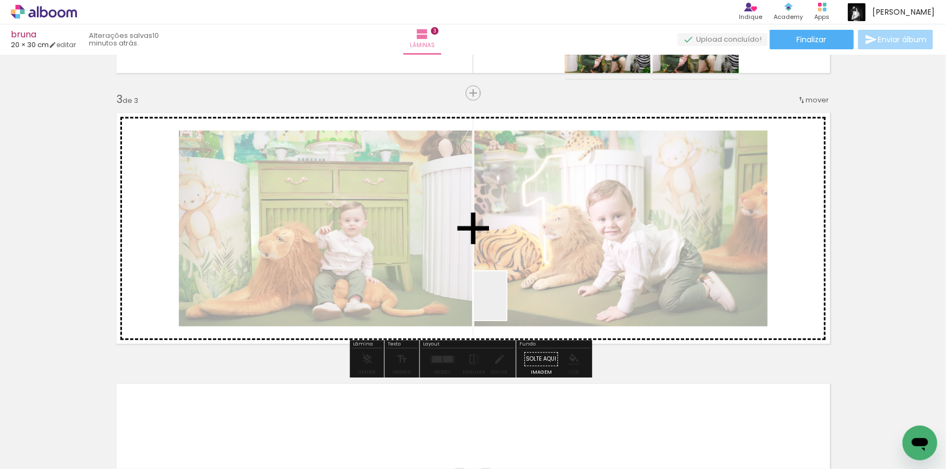
drag, startPoint x: 506, startPoint y: 314, endPoint x: 506, endPoint y: 304, distance: 9.8
click at [506, 304] on quentale-workspace at bounding box center [473, 234] width 946 height 469
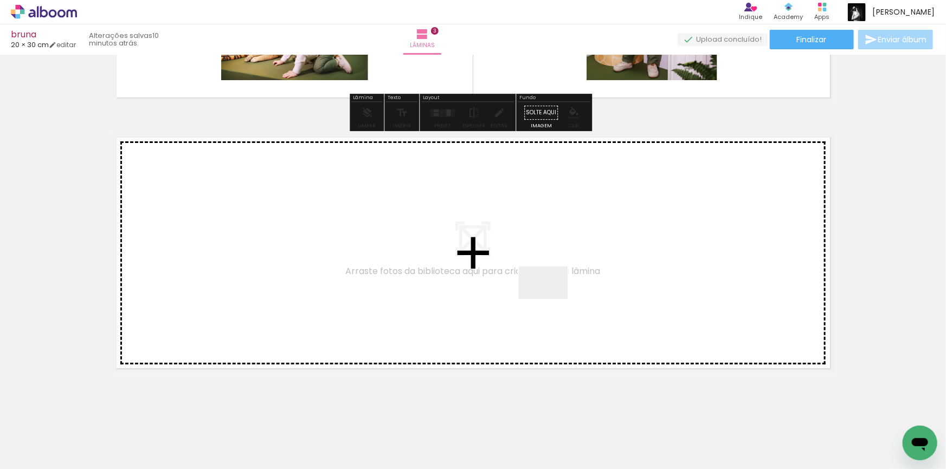
drag, startPoint x: 583, startPoint y: 439, endPoint x: 551, endPoint y: 299, distance: 143.3
click at [551, 299] on quentale-workspace at bounding box center [473, 234] width 946 height 469
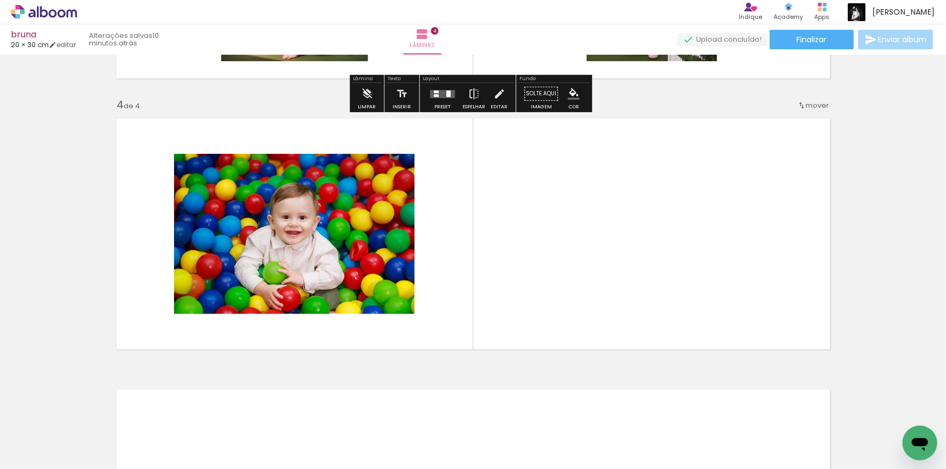
scroll to position [792, 0]
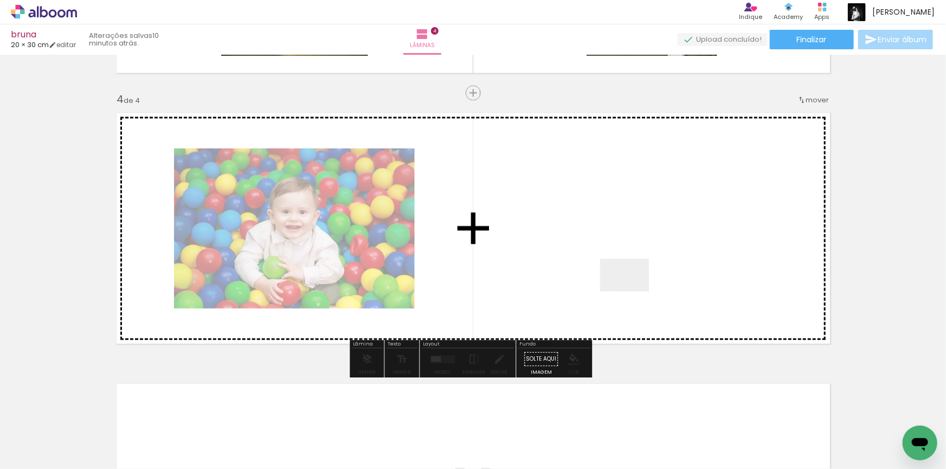
click at [632, 292] on quentale-workspace at bounding box center [473, 234] width 946 height 469
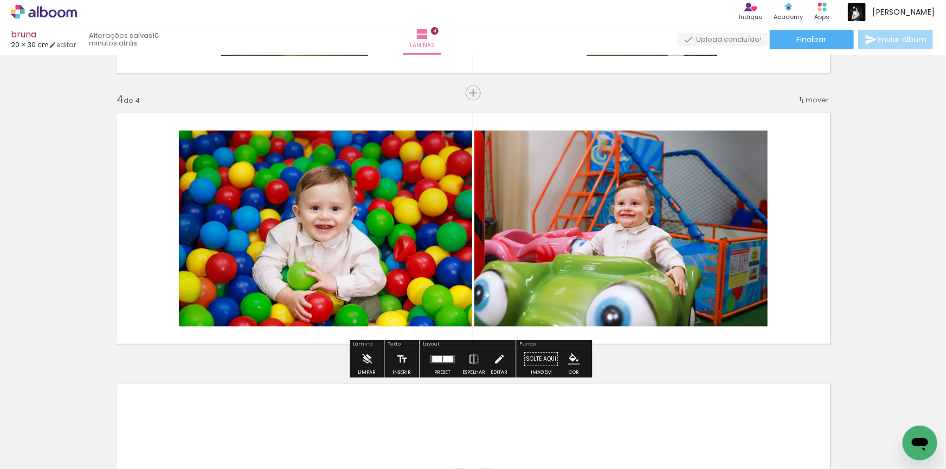
click at [718, 405] on quentale-thumb at bounding box center [703, 433] width 61 height 62
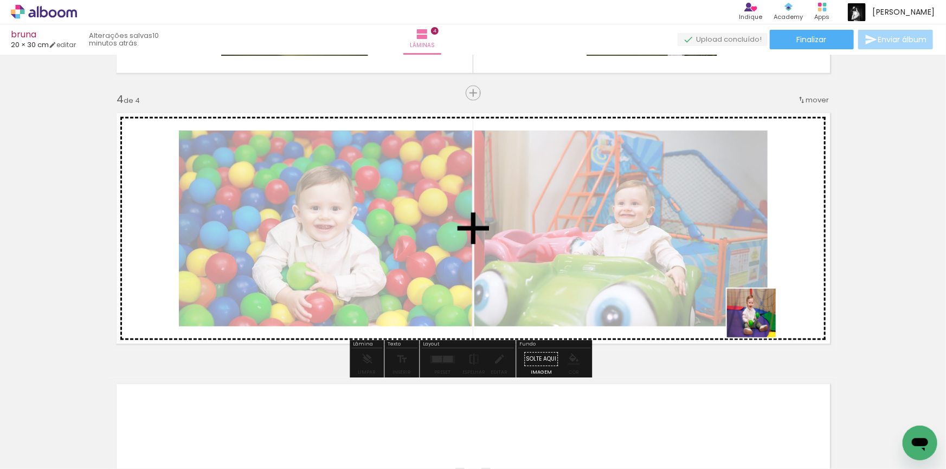
drag, startPoint x: 712, startPoint y: 440, endPoint x: 775, endPoint y: 287, distance: 165.0
click at [775, 287] on quentale-workspace at bounding box center [473, 234] width 946 height 469
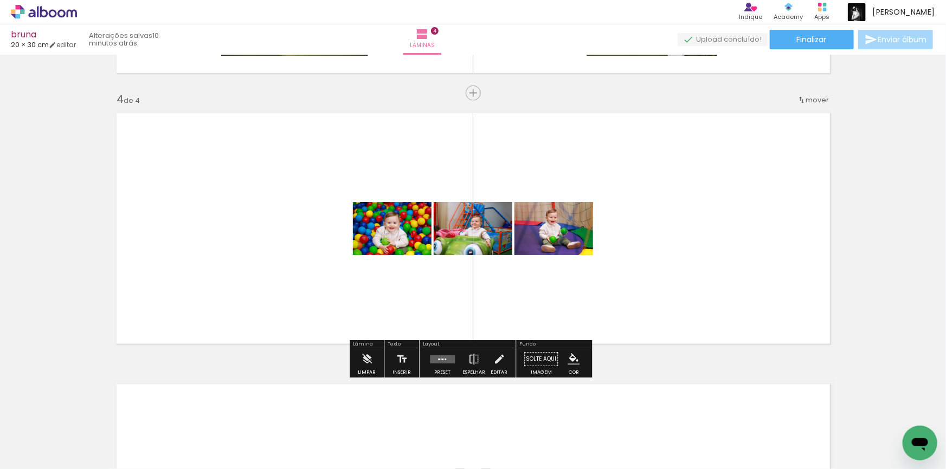
scroll to position [0, 1735]
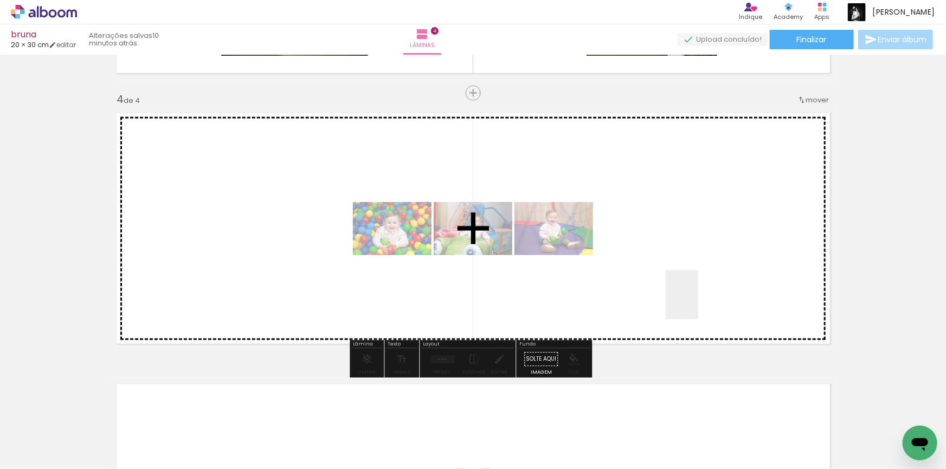
drag, startPoint x: 696, startPoint y: 437, endPoint x: 698, endPoint y: 303, distance: 133.9
click at [698, 303] on quentale-workspace at bounding box center [473, 234] width 946 height 469
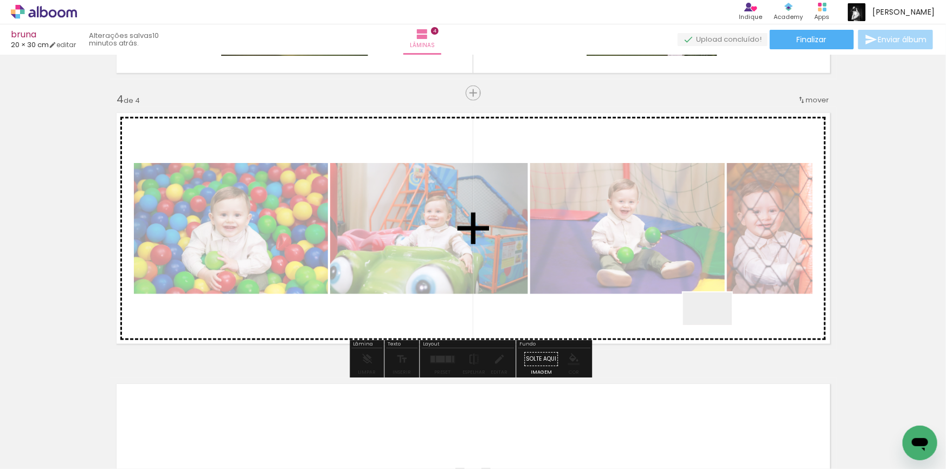
drag, startPoint x: 718, startPoint y: 338, endPoint x: 715, endPoint y: 325, distance: 13.2
click at [715, 325] on quentale-workspace at bounding box center [473, 234] width 946 height 469
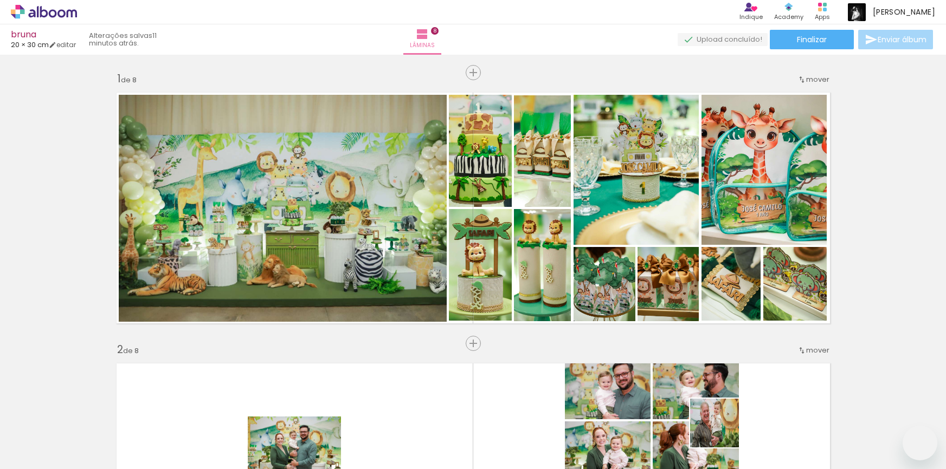
click at [757, 248] on quentale-workspace at bounding box center [473, 234] width 946 height 469
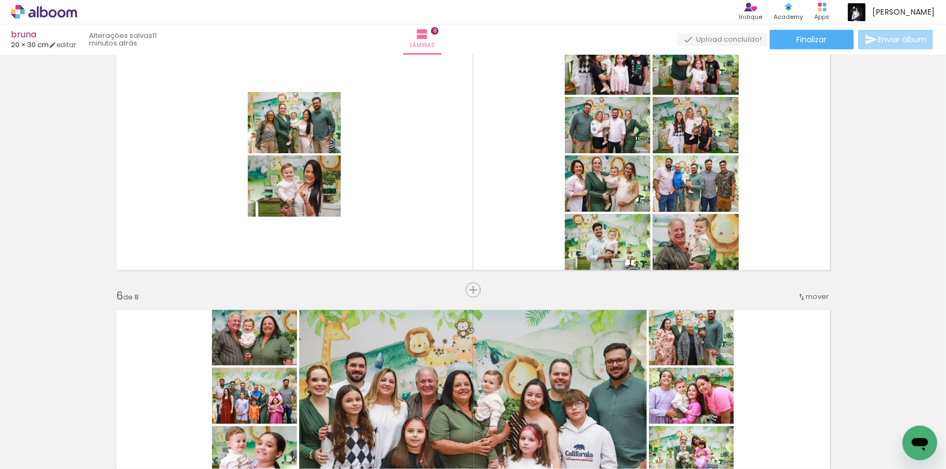
scroll to position [0, 2909]
drag, startPoint x: 797, startPoint y: 447, endPoint x: 767, endPoint y: 232, distance: 216.1
click at [767, 232] on quentale-workspace at bounding box center [473, 234] width 946 height 469
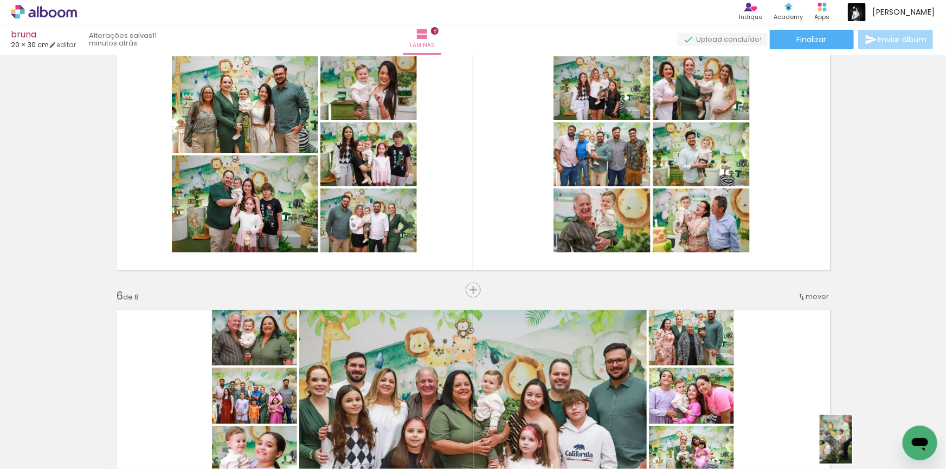
click at [852, 448] on div at bounding box center [841, 433] width 36 height 54
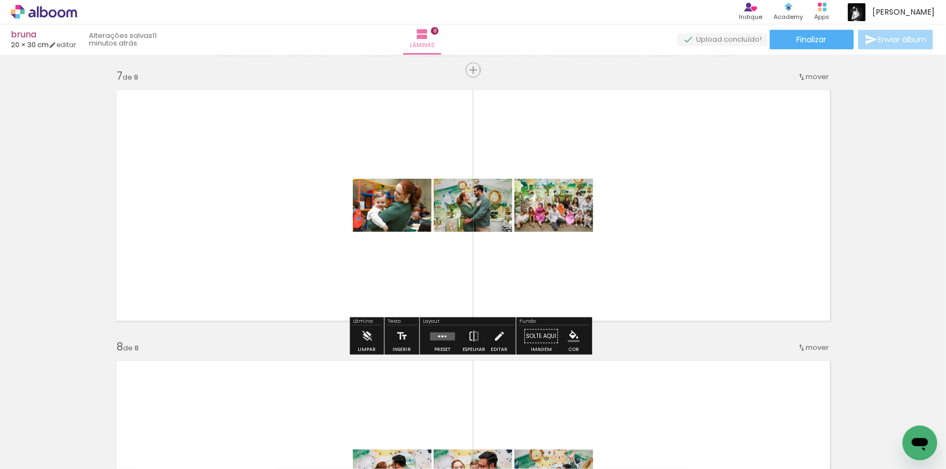
scroll to position [1581, 0]
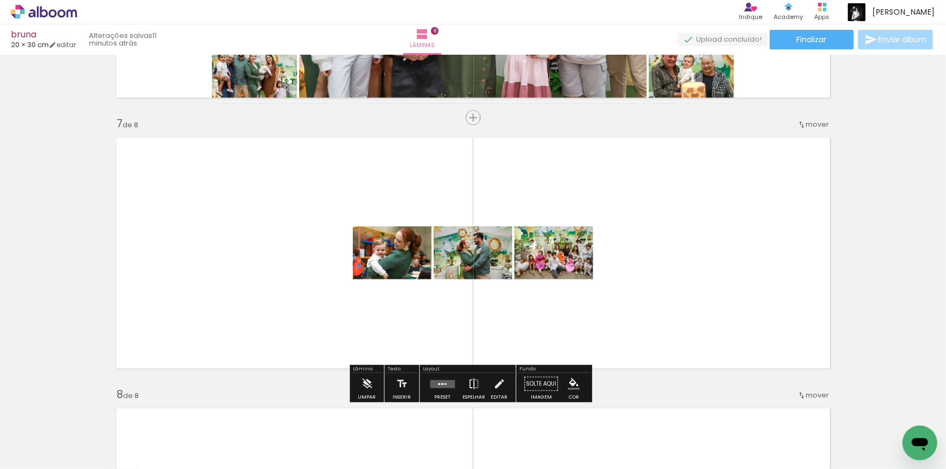
click at [722, 270] on quentale-workspace at bounding box center [473, 234] width 946 height 469
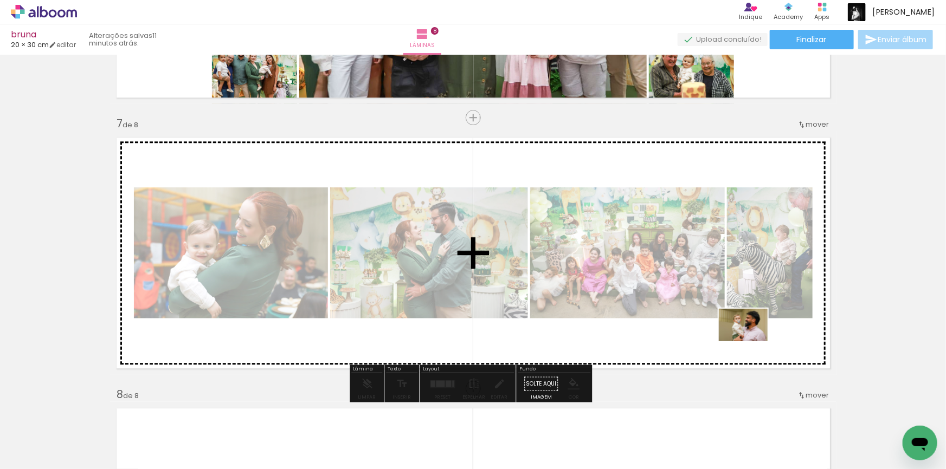
drag, startPoint x: 884, startPoint y: 429, endPoint x: 750, endPoint y: 341, distance: 161.0
click at [750, 341] on quentale-workspace at bounding box center [473, 234] width 946 height 469
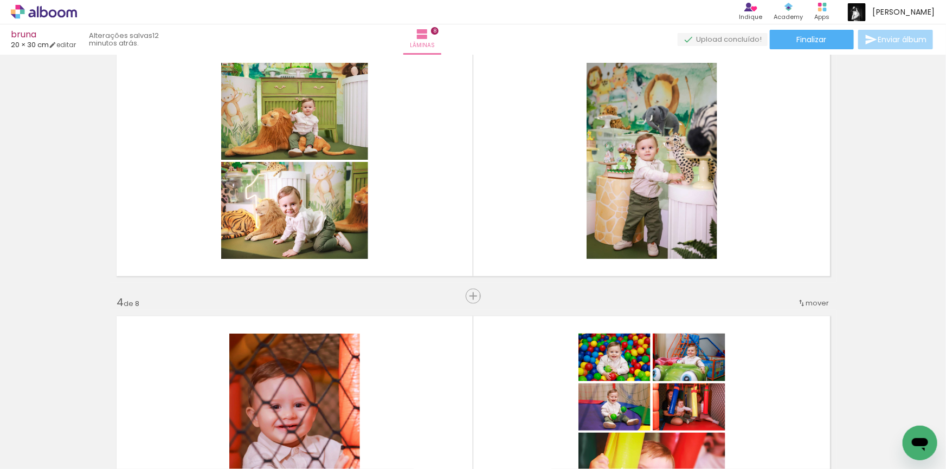
scroll to position [493, 0]
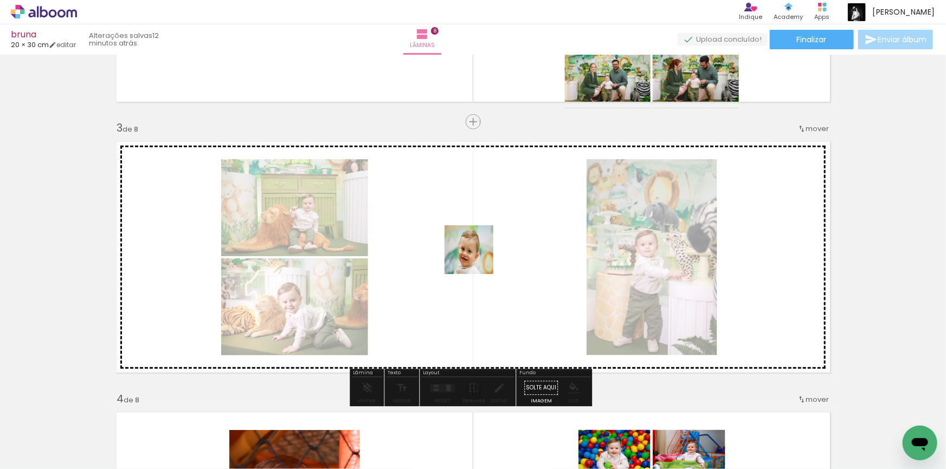
drag, startPoint x: 240, startPoint y: 442, endPoint x: 477, endPoint y: 258, distance: 299.7
click at [477, 258] on quentale-workspace at bounding box center [473, 234] width 946 height 469
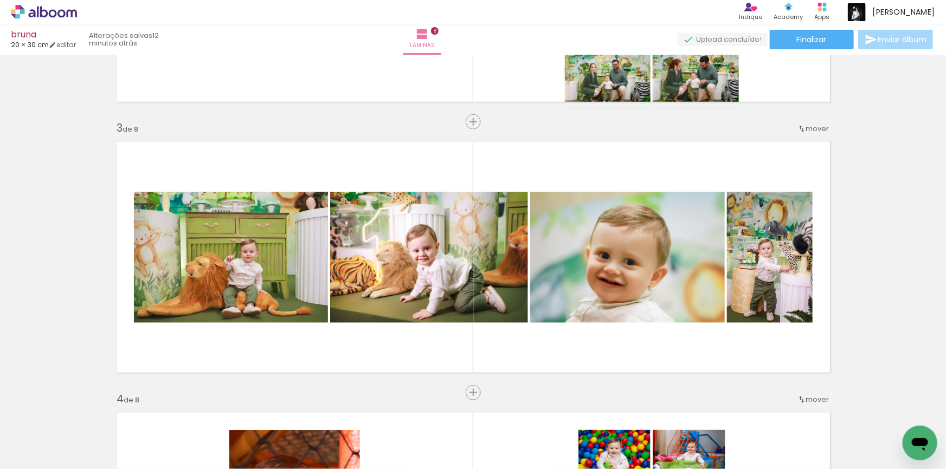
scroll to position [0, 0]
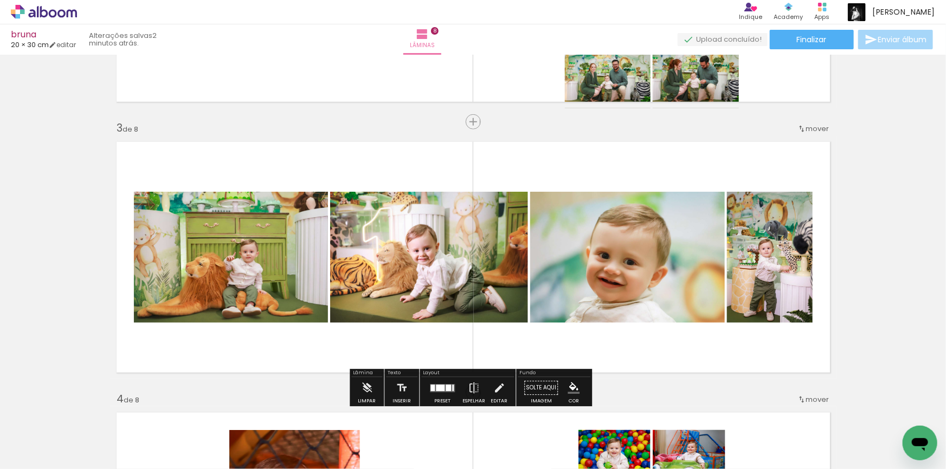
click at [151, 410] on iron-icon at bounding box center [145, 410] width 11 height 11
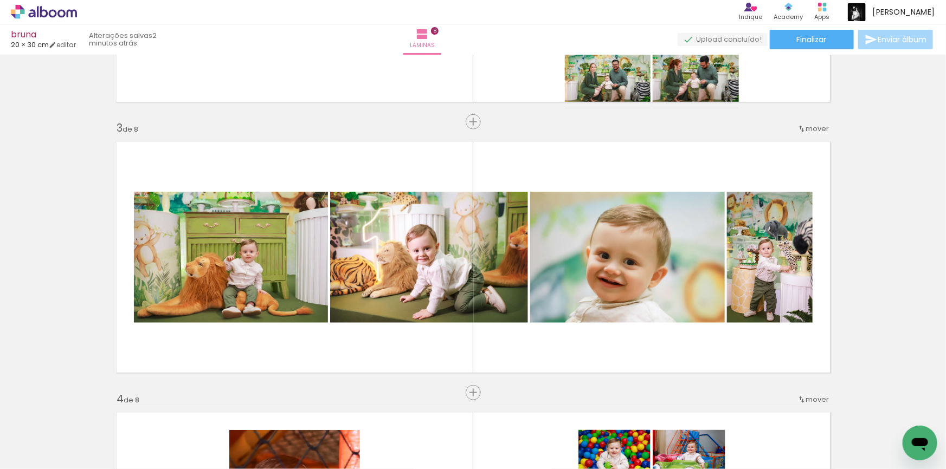
click at [151, 410] on iron-icon at bounding box center [145, 410] width 11 height 11
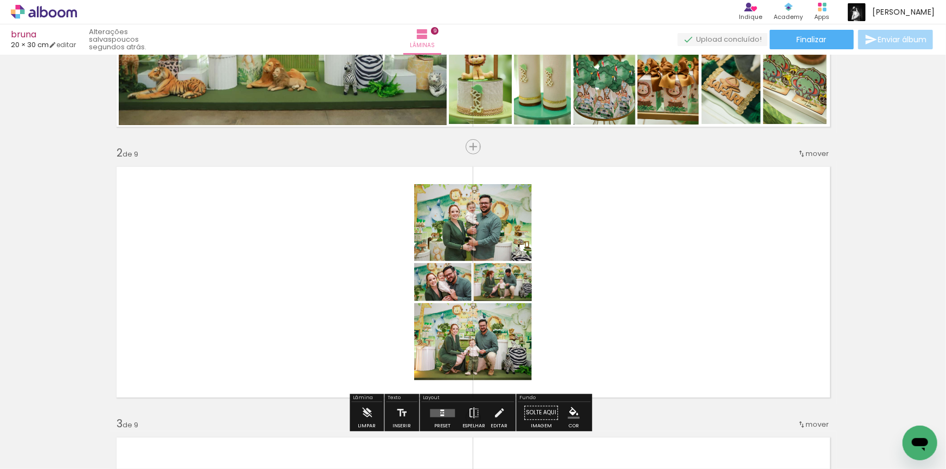
scroll to position [246, 0]
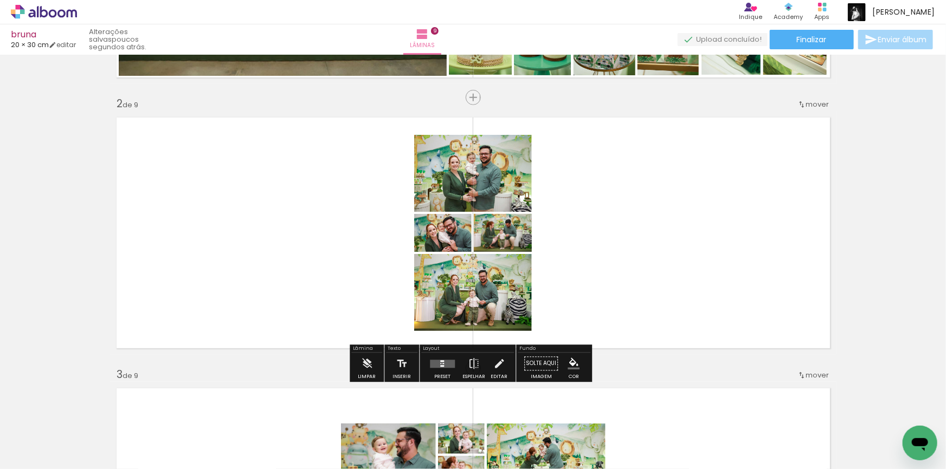
click at [435, 364] on quentale-layouter at bounding box center [442, 364] width 25 height 8
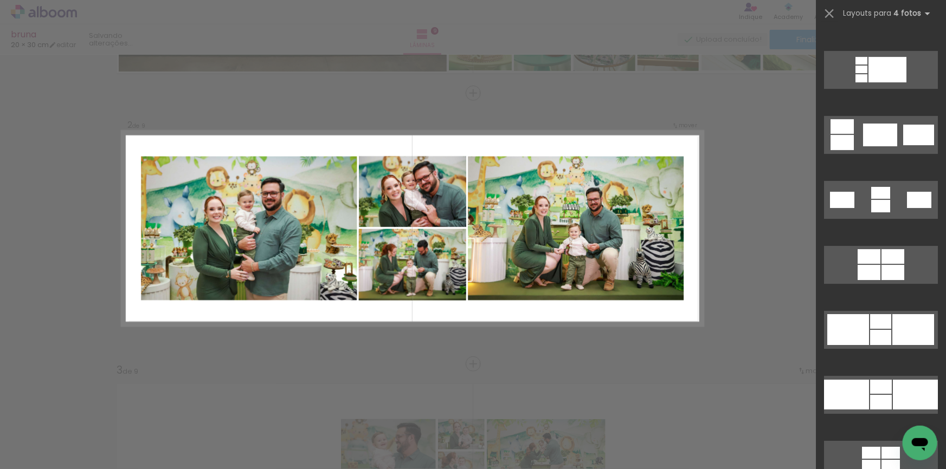
scroll to position [1823, 0]
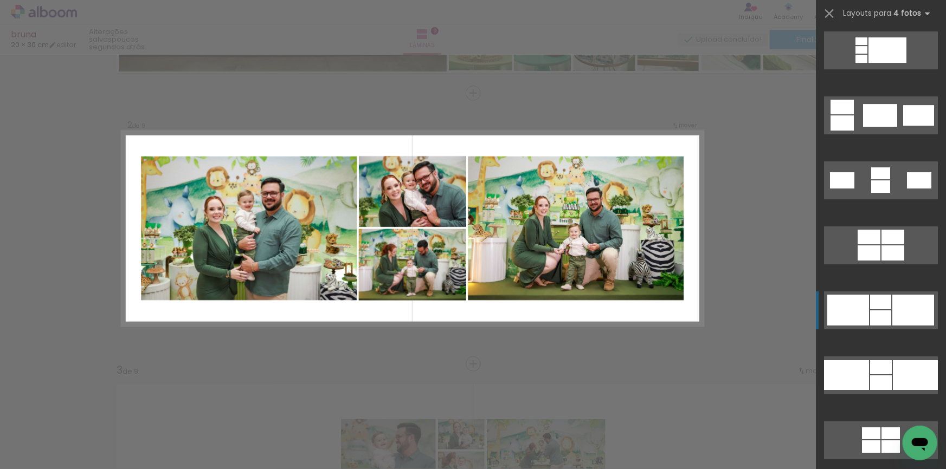
click at [873, 127] on div at bounding box center [880, 115] width 34 height 23
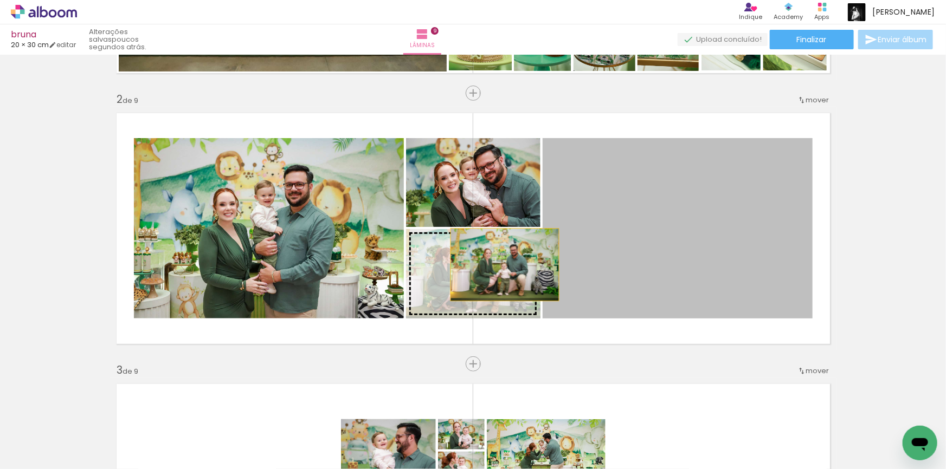
drag, startPoint x: 611, startPoint y: 226, endPoint x: 499, endPoint y: 265, distance: 118.3
click at [0, 0] on slot at bounding box center [0, 0] width 0 height 0
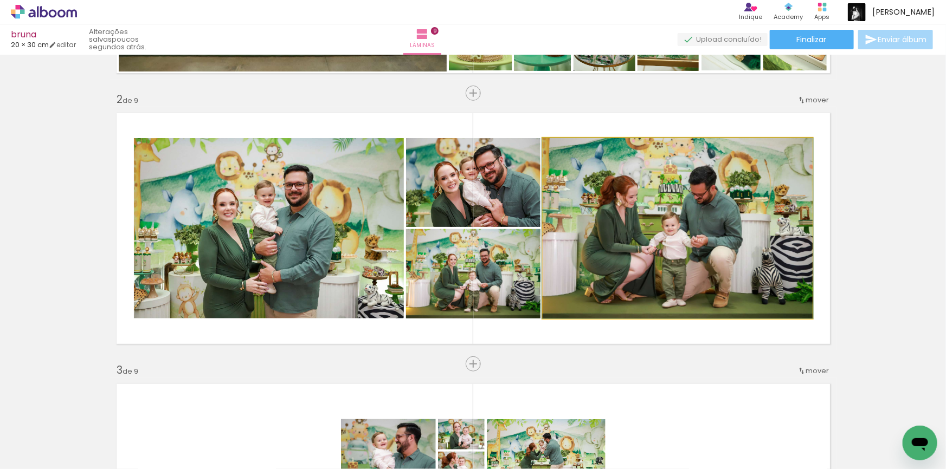
drag, startPoint x: 631, startPoint y: 217, endPoint x: 433, endPoint y: 181, distance: 201.1
click at [0, 0] on slot at bounding box center [0, 0] width 0 height 0
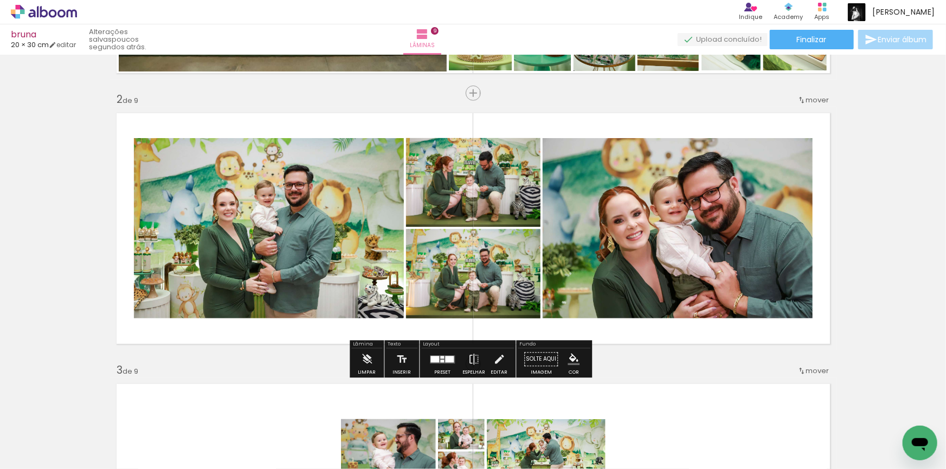
click at [276, 206] on quentale-photo at bounding box center [269, 228] width 270 height 180
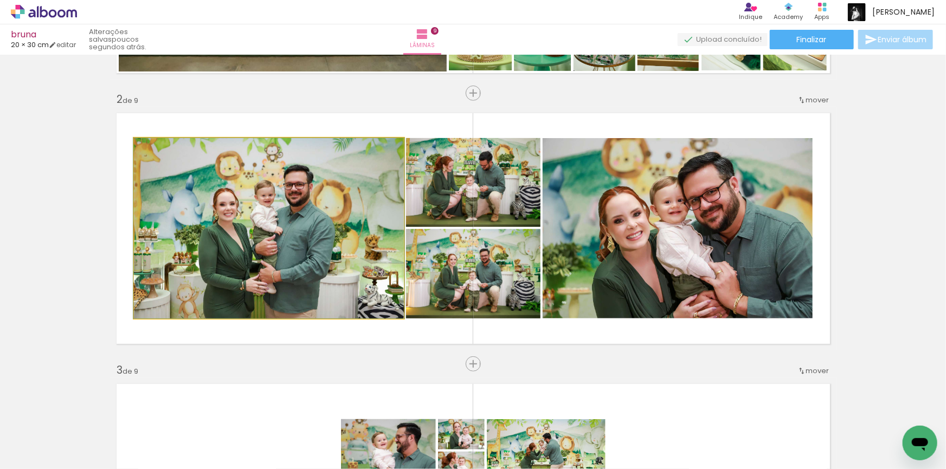
click at [276, 206] on quentale-photo at bounding box center [269, 228] width 270 height 180
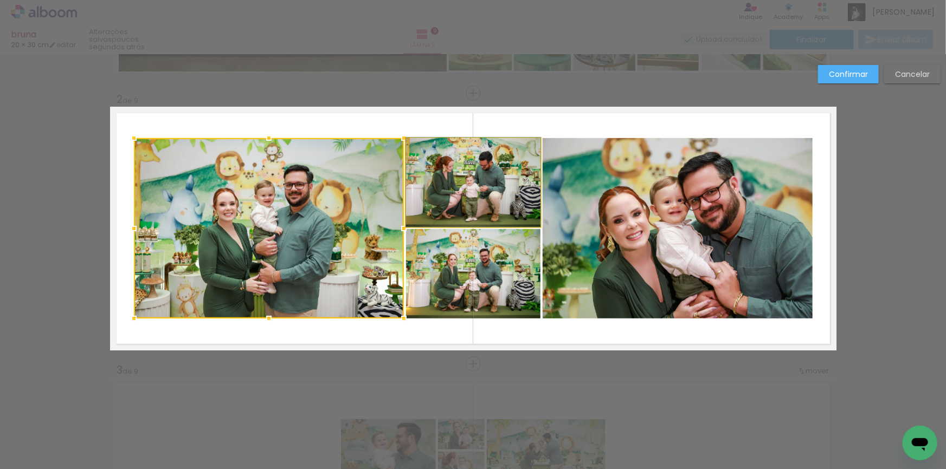
click at [484, 189] on quentale-photo at bounding box center [473, 182] width 134 height 89
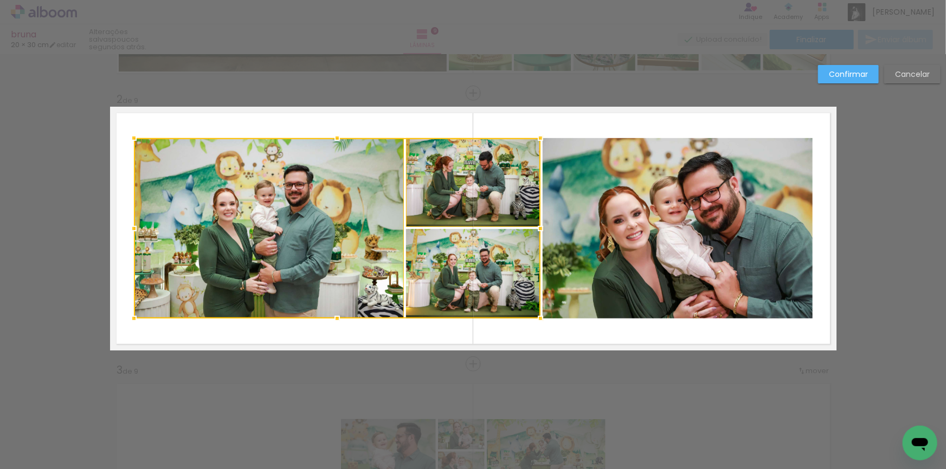
click at [518, 265] on div at bounding box center [337, 228] width 406 height 180
click at [0, 0] on slot "Confirmar" at bounding box center [0, 0] width 0 height 0
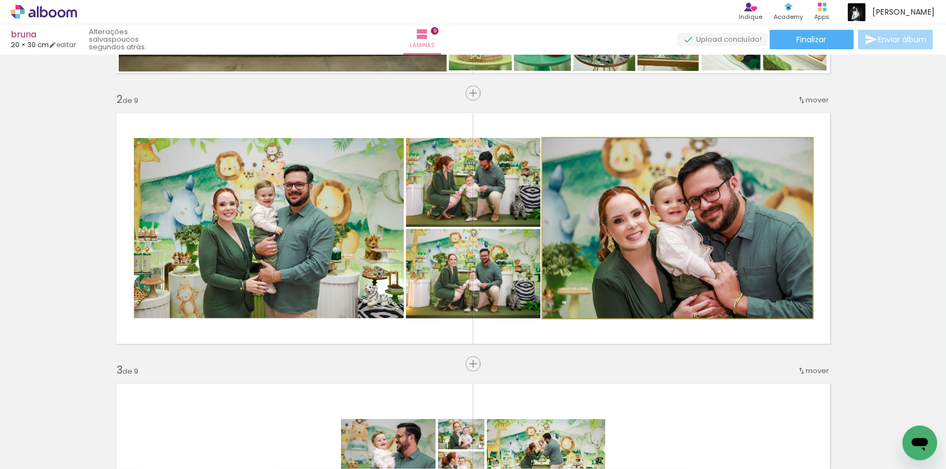
click at [710, 228] on quentale-photo at bounding box center [677, 228] width 270 height 180
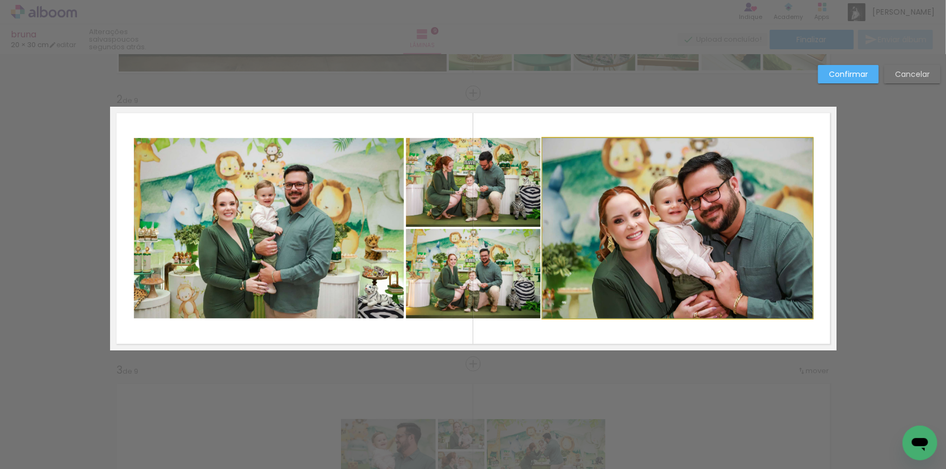
click at [713, 227] on quentale-photo at bounding box center [677, 228] width 270 height 180
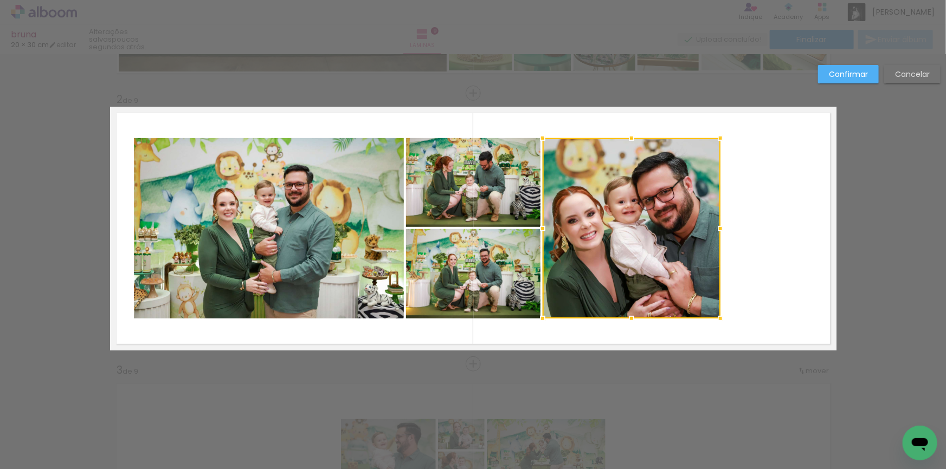
drag, startPoint x: 808, startPoint y: 227, endPoint x: 715, endPoint y: 231, distance: 92.2
click at [715, 231] on div at bounding box center [720, 229] width 22 height 22
click at [0, 0] on slot "Confirmar" at bounding box center [0, 0] width 0 height 0
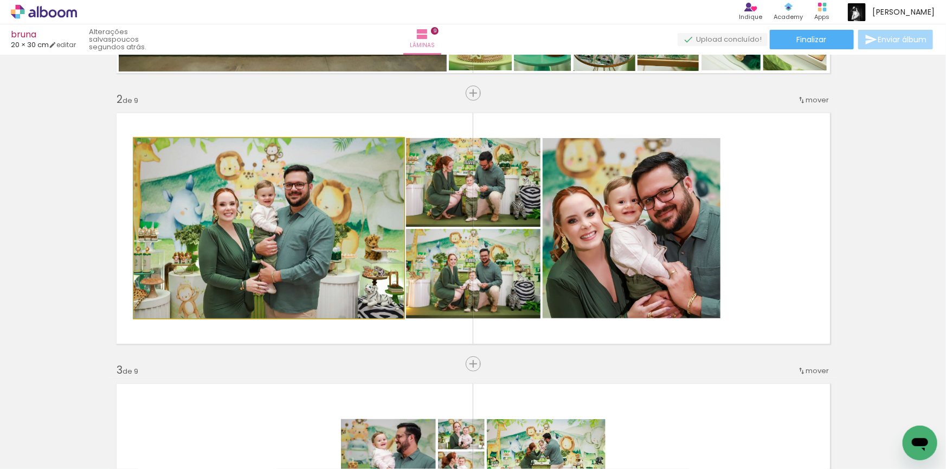
click at [339, 221] on quentale-photo at bounding box center [269, 228] width 270 height 180
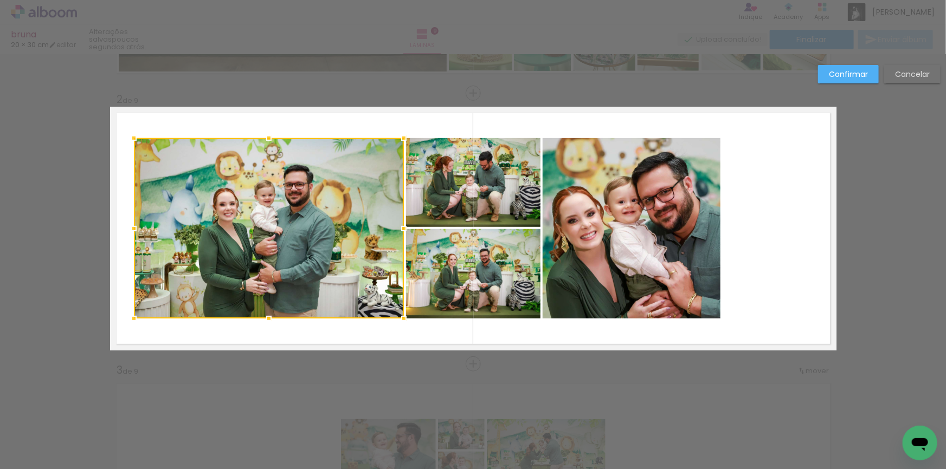
click at [475, 183] on quentale-photo at bounding box center [473, 182] width 134 height 89
click at [513, 261] on div at bounding box center [337, 228] width 406 height 180
click at [617, 217] on quentale-photo at bounding box center [631, 228] width 178 height 180
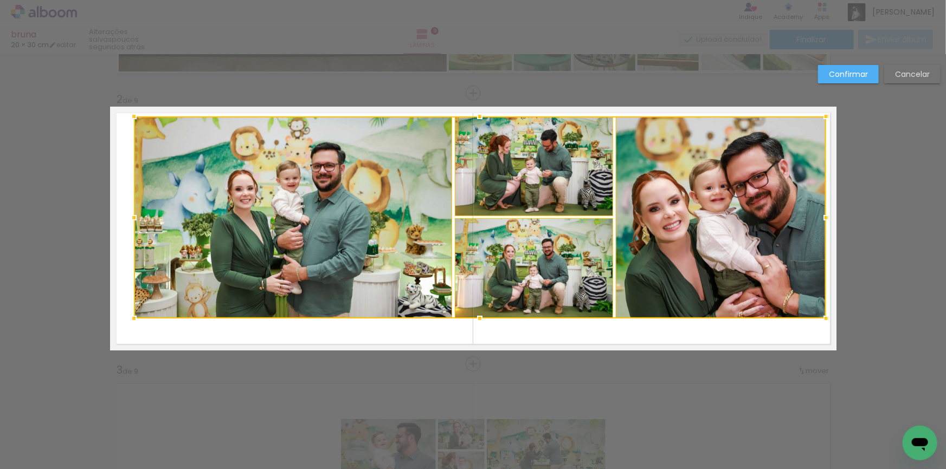
drag, startPoint x: 717, startPoint y: 140, endPoint x: 823, endPoint y: 118, distance: 107.9
click at [823, 118] on div at bounding box center [826, 117] width 22 height 22
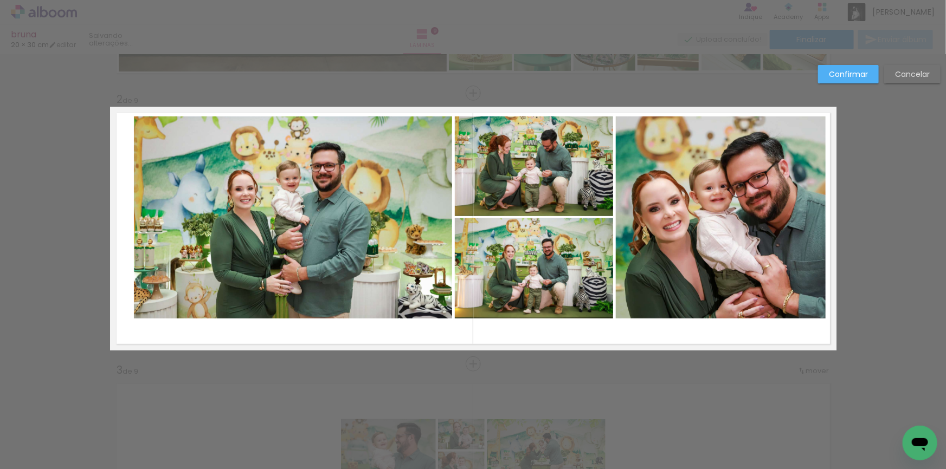
click at [723, 206] on quentale-photo at bounding box center [721, 218] width 210 height 202
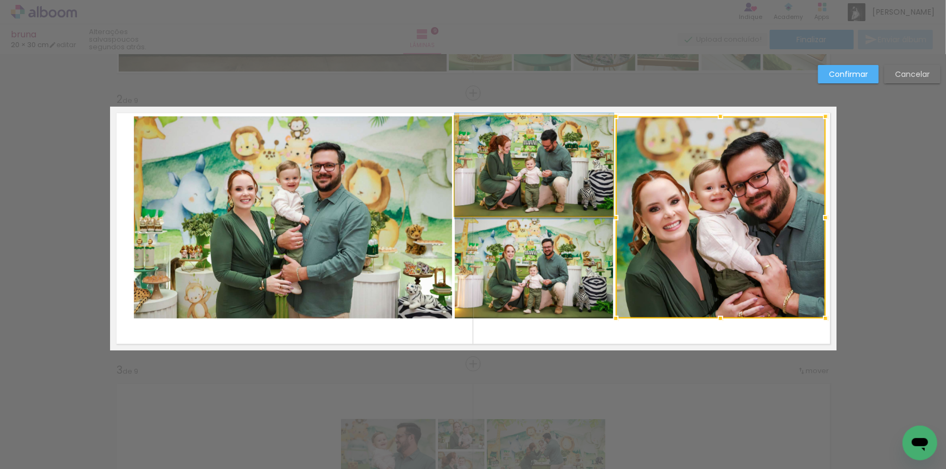
click at [509, 178] on quentale-photo at bounding box center [534, 167] width 159 height 100
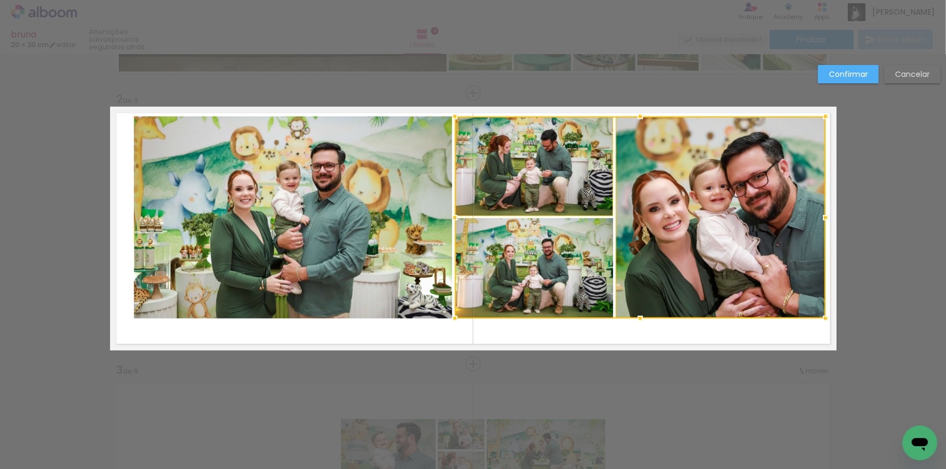
click at [493, 264] on div at bounding box center [640, 218] width 371 height 202
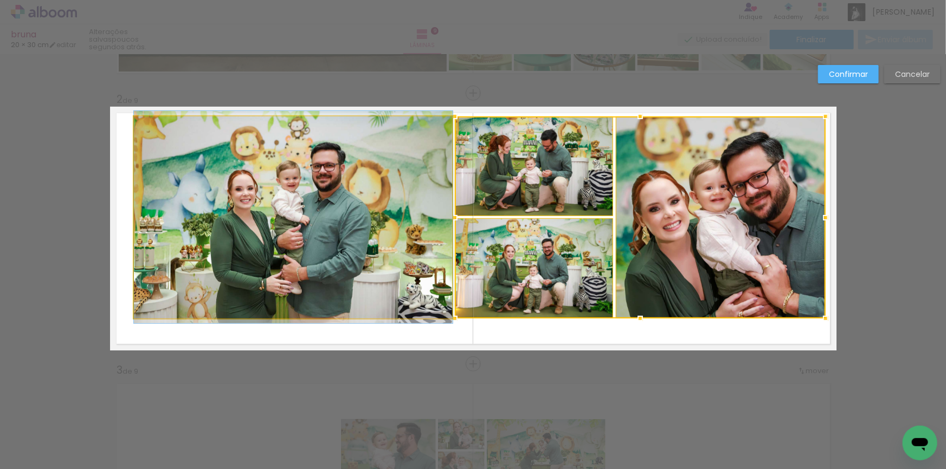
click at [298, 218] on quentale-photo at bounding box center [293, 218] width 319 height 202
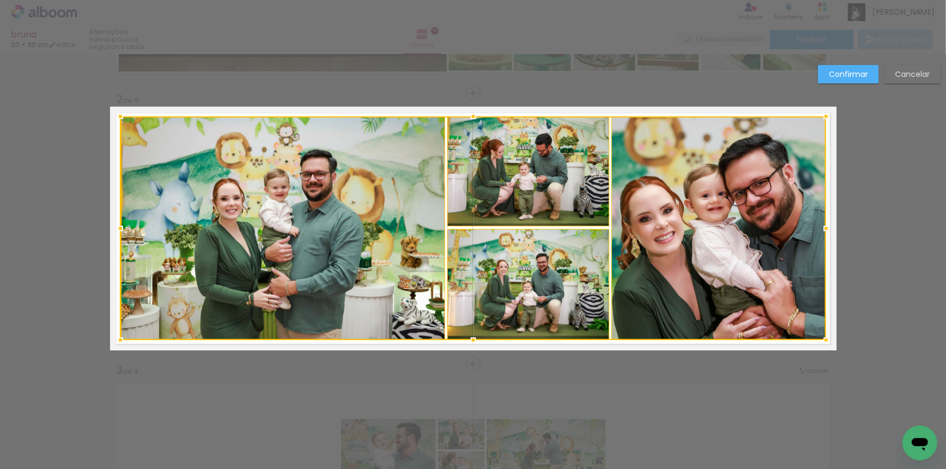
drag, startPoint x: 132, startPoint y: 320, endPoint x: 118, endPoint y: 341, distance: 25.6
click at [118, 341] on div at bounding box center [120, 341] width 22 height 22
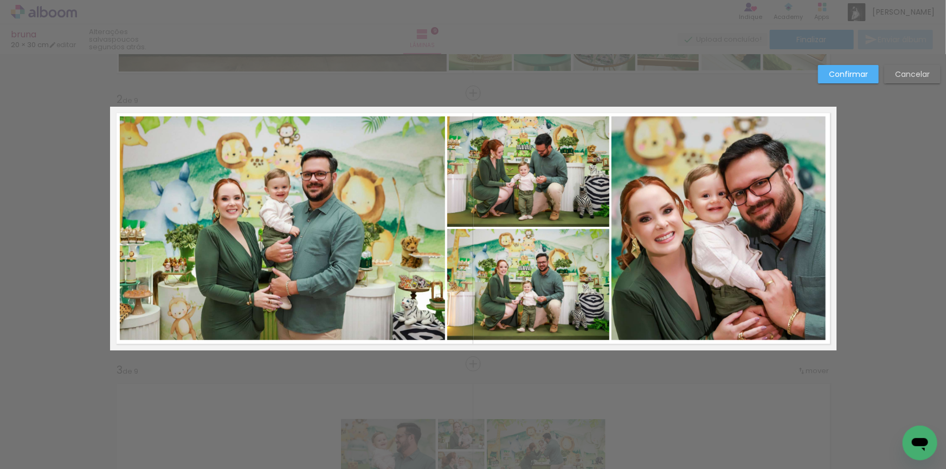
click at [861, 67] on paper-button "Confirmar" at bounding box center [848, 74] width 61 height 18
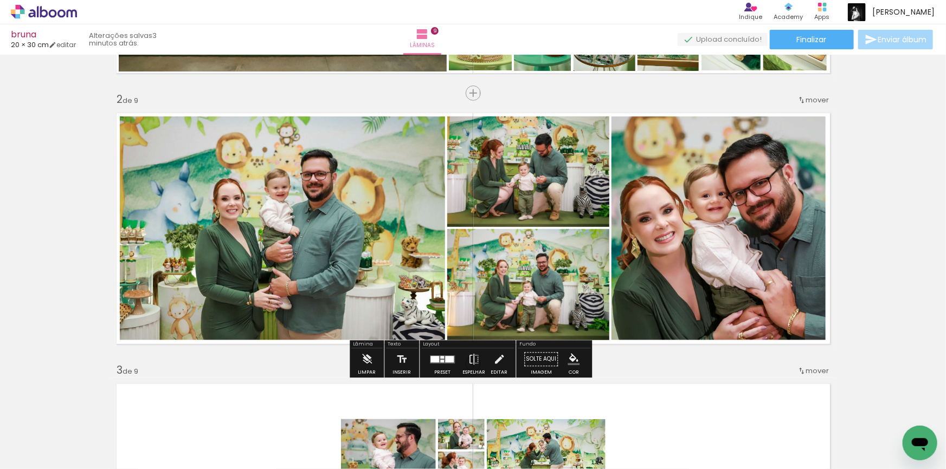
scroll to position [0, 937]
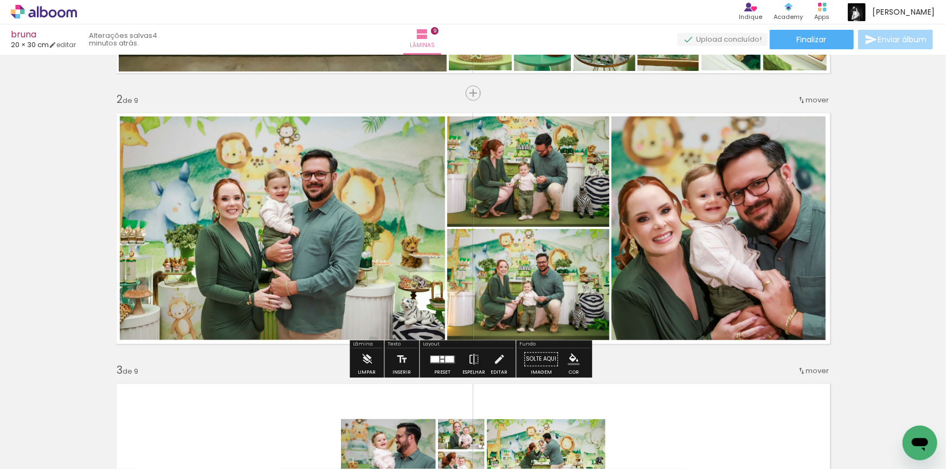
click at [531, 182] on quentale-photo at bounding box center [528, 172] width 162 height 111
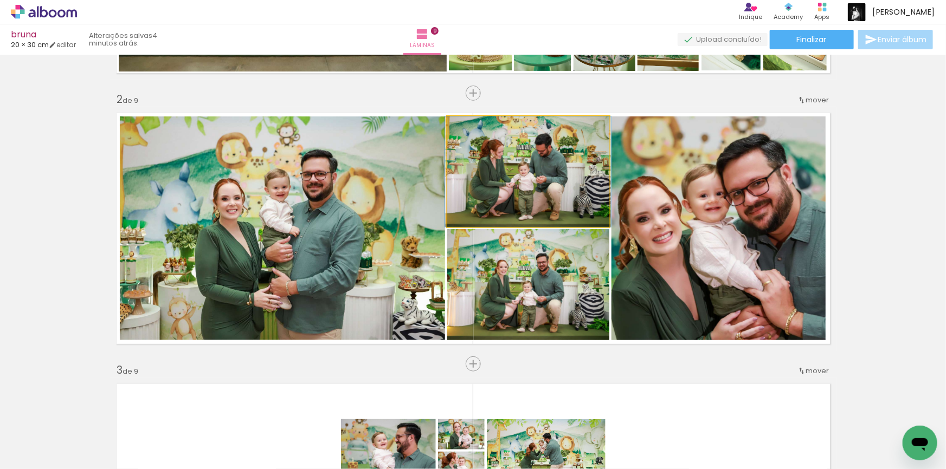
click at [531, 182] on quentale-photo at bounding box center [528, 172] width 162 height 111
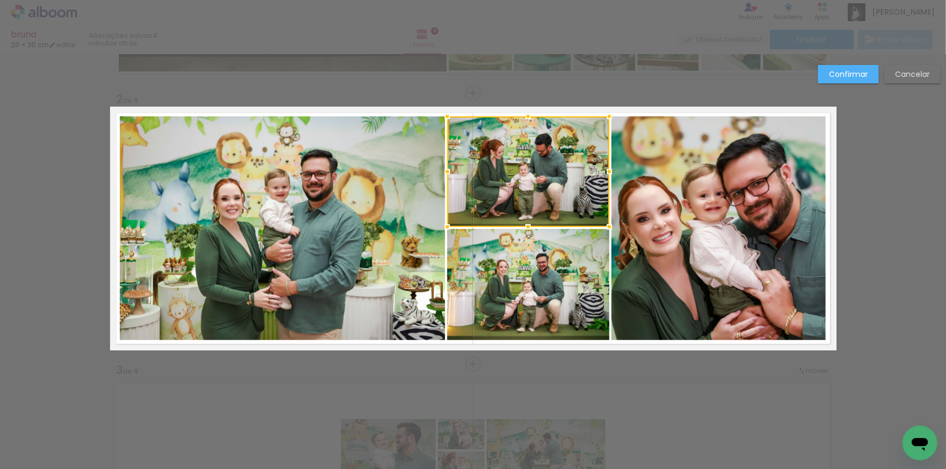
click at [531, 182] on div at bounding box center [528, 172] width 162 height 111
click at [539, 253] on quentale-photo at bounding box center [528, 284] width 162 height 111
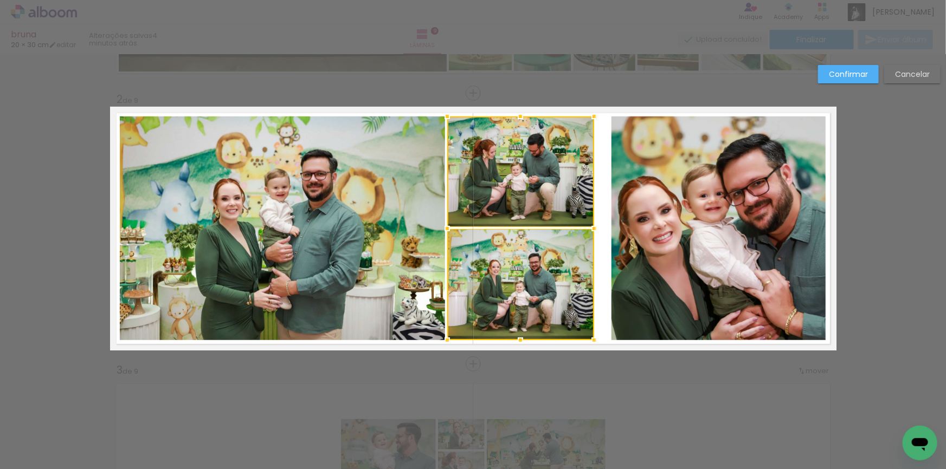
drag, startPoint x: 605, startPoint y: 228, endPoint x: 591, endPoint y: 228, distance: 14.6
click at [591, 228] on div at bounding box center [594, 229] width 22 height 22
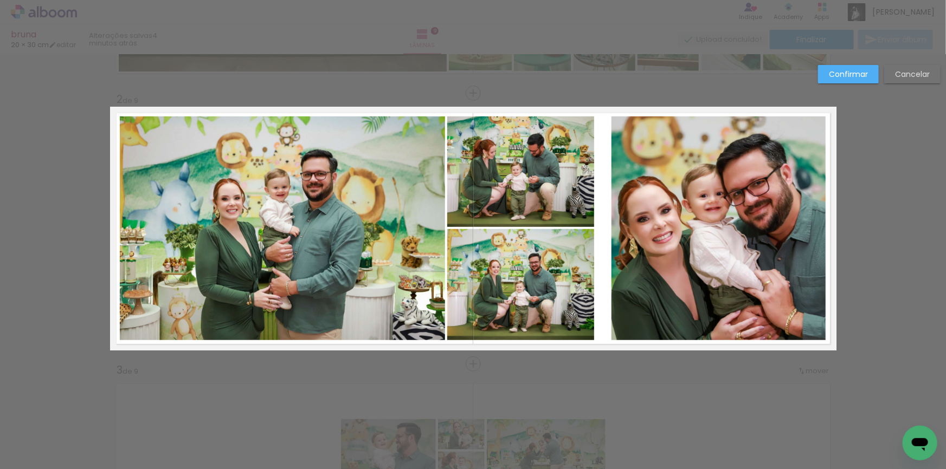
click at [678, 220] on quentale-photo at bounding box center [718, 229] width 214 height 224
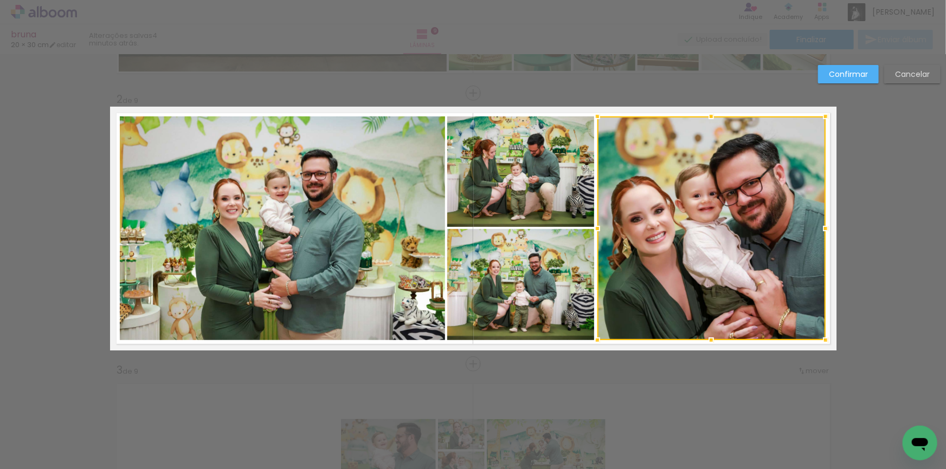
drag, startPoint x: 609, startPoint y: 228, endPoint x: 595, endPoint y: 228, distance: 14.1
click at [595, 228] on div at bounding box center [597, 229] width 22 height 22
click at [0, 0] on slot "Confirmar" at bounding box center [0, 0] width 0 height 0
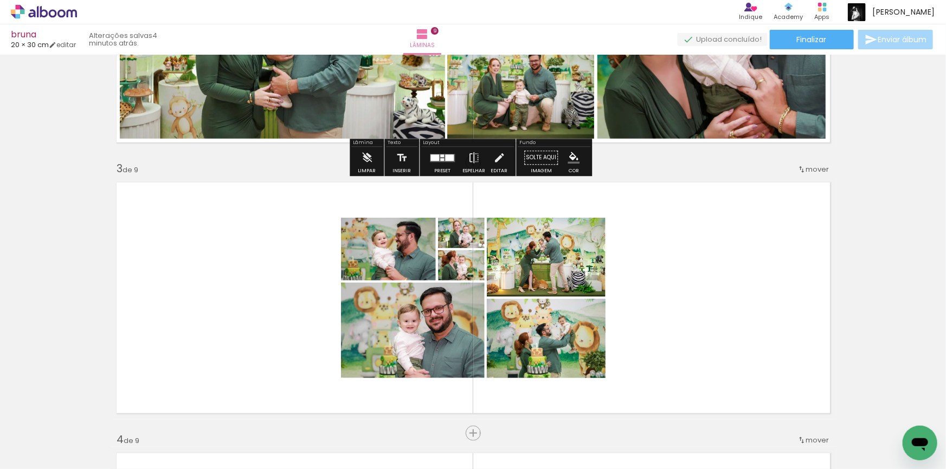
scroll to position [546, 0]
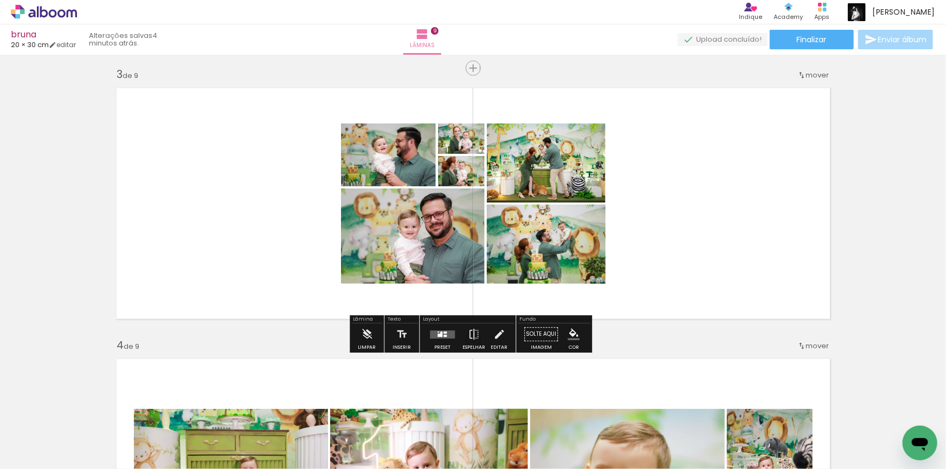
click at [440, 335] on quentale-layouter at bounding box center [442, 335] width 25 height 8
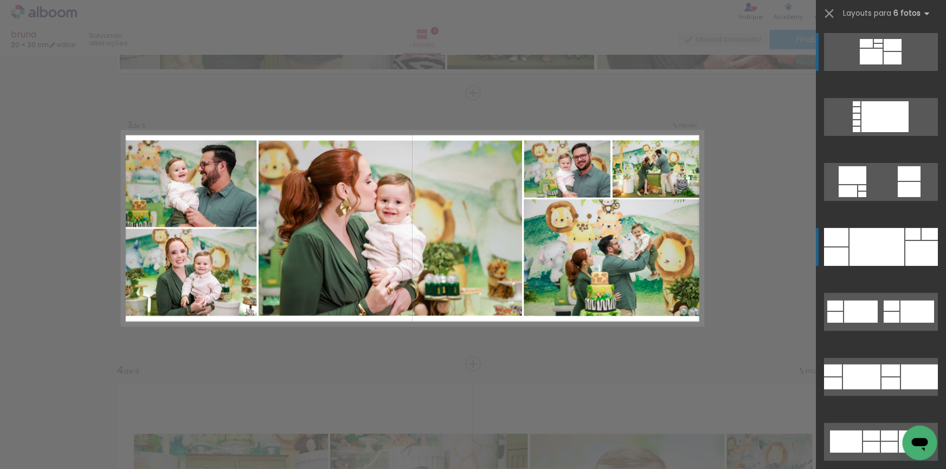
scroll to position [521, 0]
click at [869, 256] on div at bounding box center [876, 247] width 55 height 38
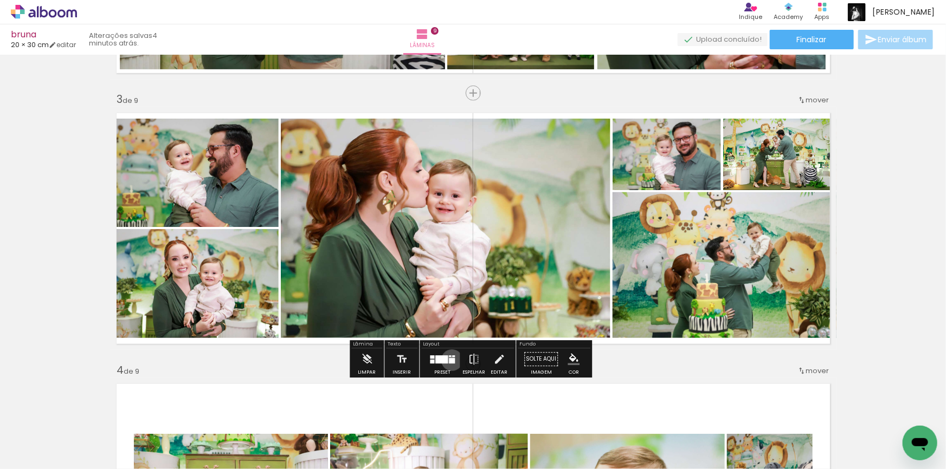
click at [449, 360] on div at bounding box center [452, 360] width 6 height 5
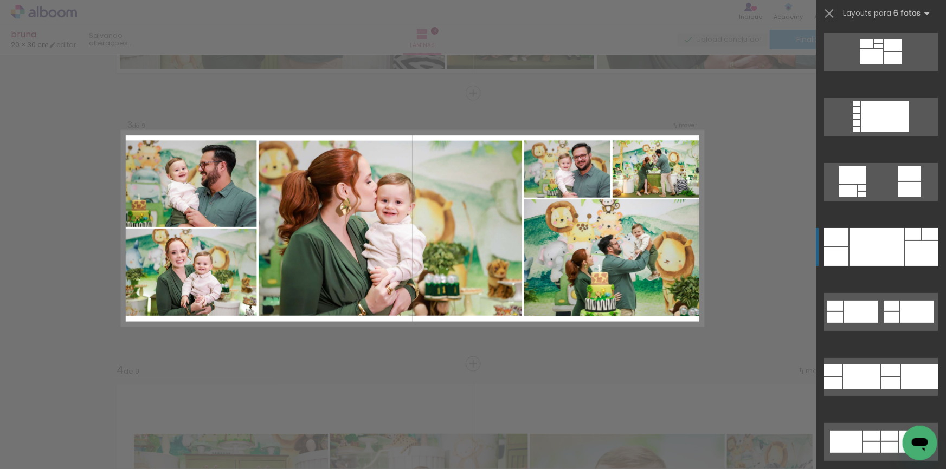
scroll to position [195, 0]
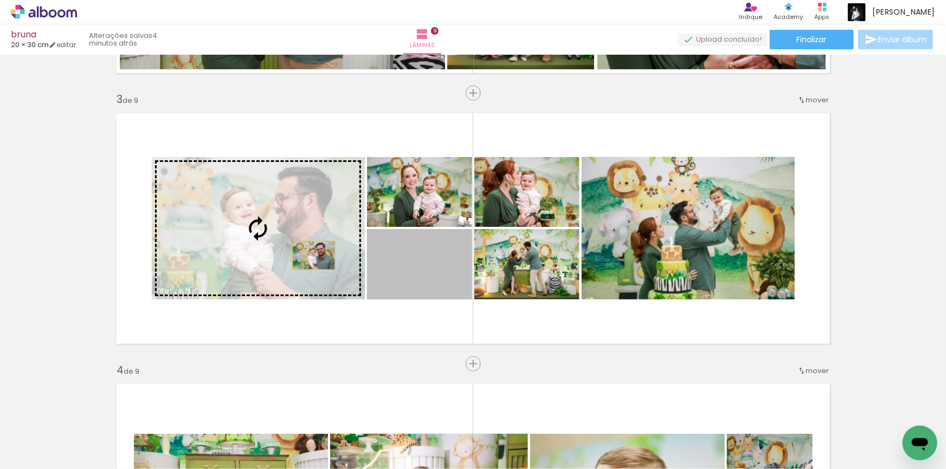
drag, startPoint x: 418, startPoint y: 274, endPoint x: 310, endPoint y: 255, distance: 109.4
click at [0, 0] on slot at bounding box center [0, 0] width 0 height 0
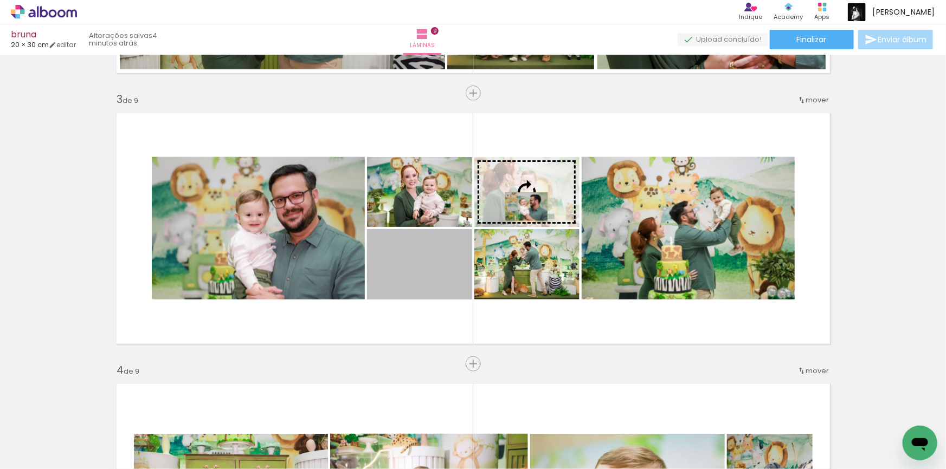
drag, startPoint x: 434, startPoint y: 276, endPoint x: 522, endPoint y: 206, distance: 113.1
click at [0, 0] on slot at bounding box center [0, 0] width 0 height 0
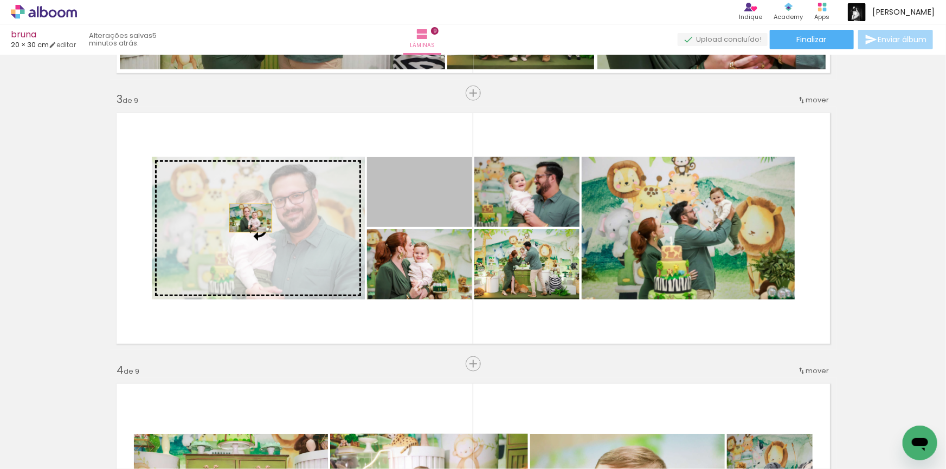
drag, startPoint x: 428, startPoint y: 201, endPoint x: 255, endPoint y: 221, distance: 174.6
click at [0, 0] on slot at bounding box center [0, 0] width 0 height 0
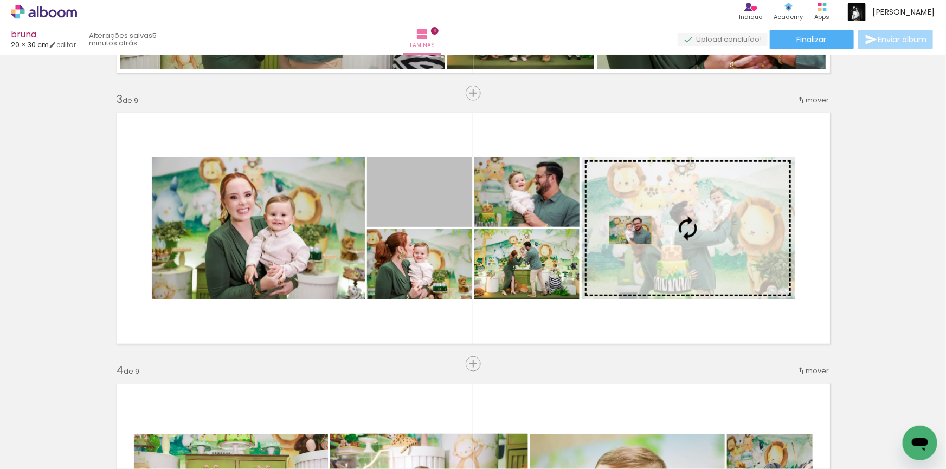
drag, startPoint x: 424, startPoint y: 208, endPoint x: 685, endPoint y: 237, distance: 262.3
click at [0, 0] on slot at bounding box center [0, 0] width 0 height 0
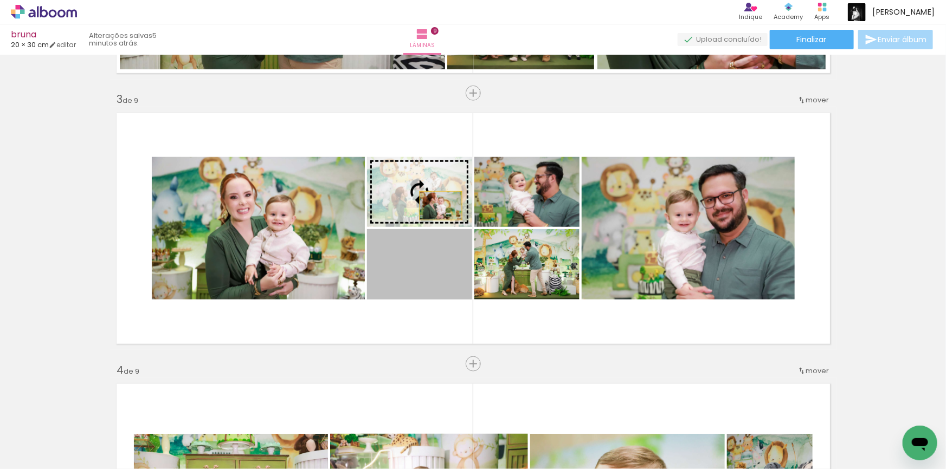
drag, startPoint x: 438, startPoint y: 273, endPoint x: 437, endPoint y: 205, distance: 67.8
click at [0, 0] on slot at bounding box center [0, 0] width 0 height 0
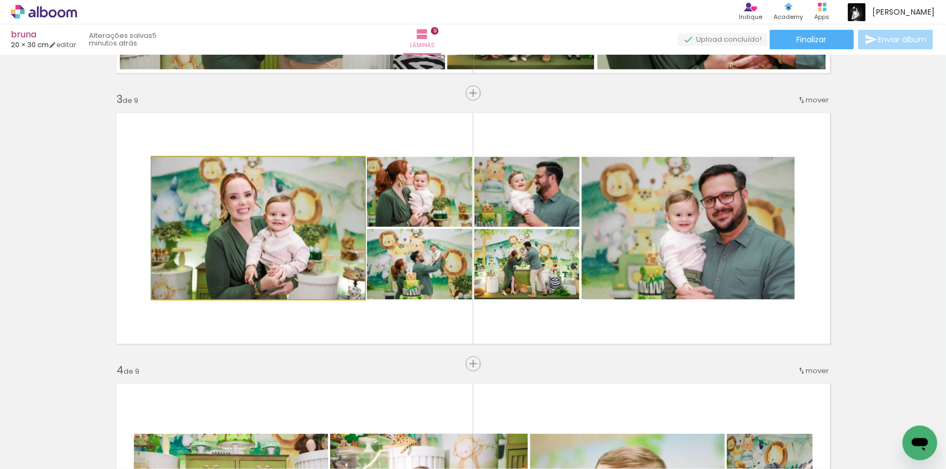
click at [306, 212] on quentale-photo at bounding box center [258, 228] width 213 height 143
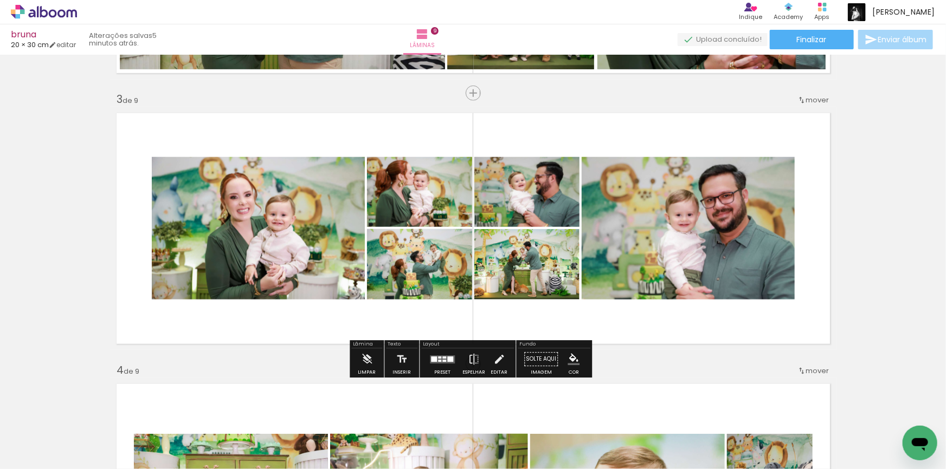
click at [306, 212] on quentale-photo at bounding box center [258, 228] width 213 height 143
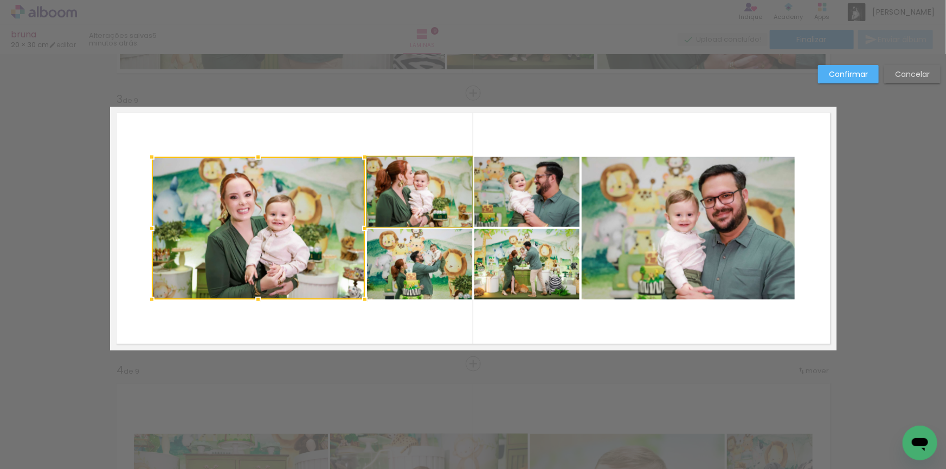
click at [431, 188] on quentale-photo at bounding box center [419, 192] width 105 height 70
click at [418, 259] on div at bounding box center [312, 228] width 320 height 143
click at [487, 257] on quentale-photo at bounding box center [526, 264] width 105 height 70
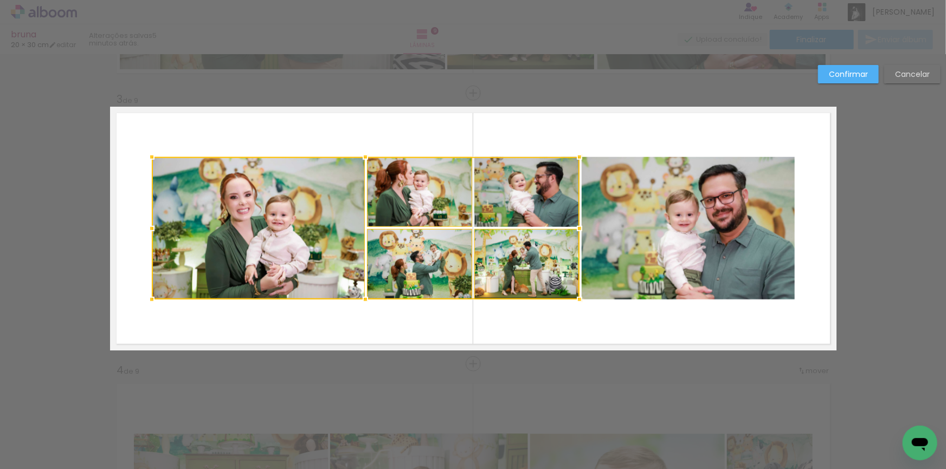
click at [514, 197] on div at bounding box center [366, 228] width 428 height 143
click at [656, 200] on quentale-photo at bounding box center [688, 228] width 213 height 143
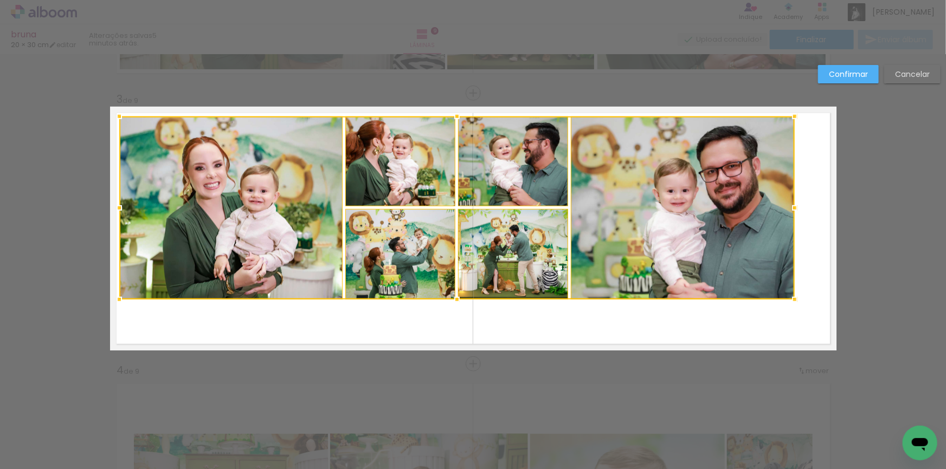
drag, startPoint x: 148, startPoint y: 159, endPoint x: 116, endPoint y: 119, distance: 52.1
click at [116, 119] on div at bounding box center [119, 117] width 22 height 22
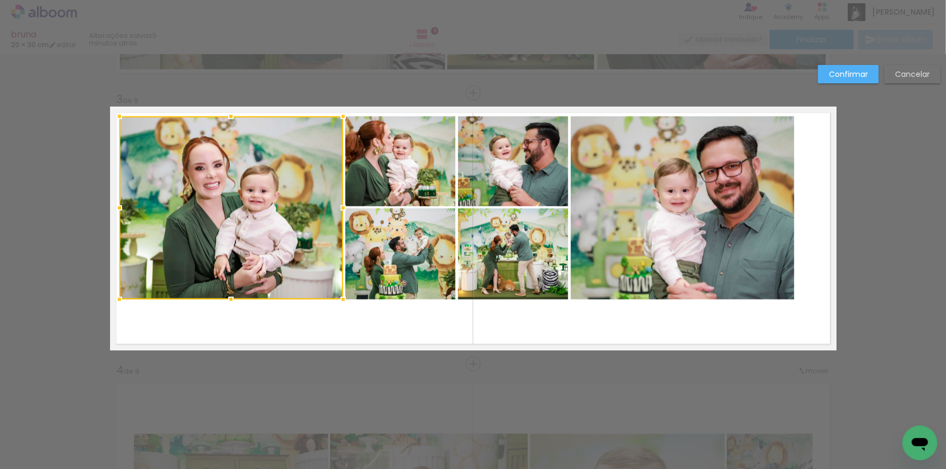
click at [288, 209] on div at bounding box center [231, 208] width 224 height 183
click at [386, 171] on quentale-photo at bounding box center [400, 162] width 111 height 91
click at [399, 243] on div at bounding box center [287, 208] width 337 height 183
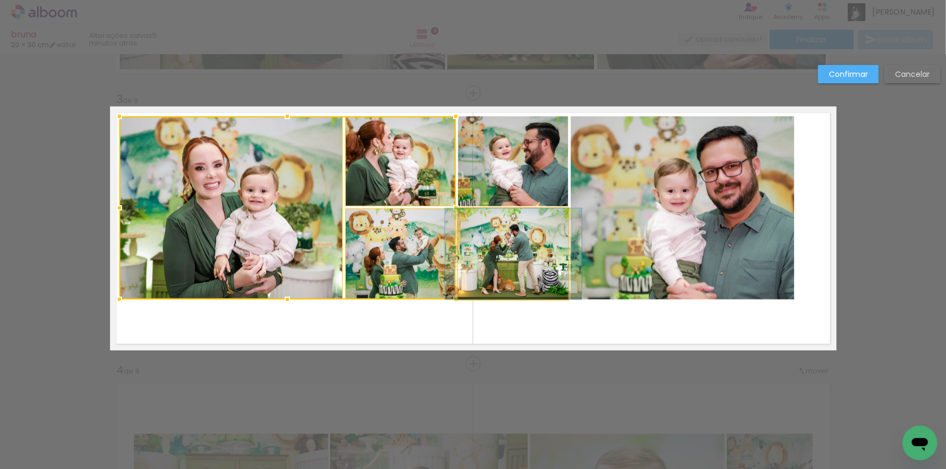
click at [516, 239] on quentale-photo at bounding box center [513, 254] width 111 height 91
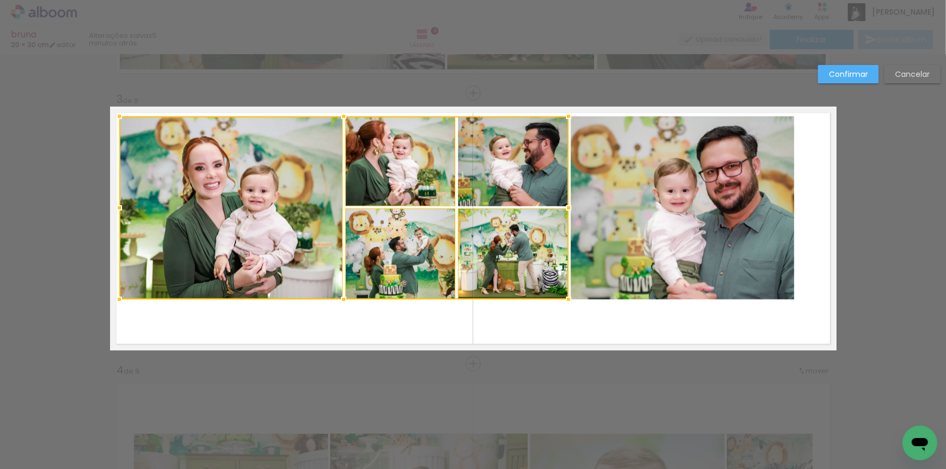
click at [520, 164] on div at bounding box center [343, 208] width 449 height 183
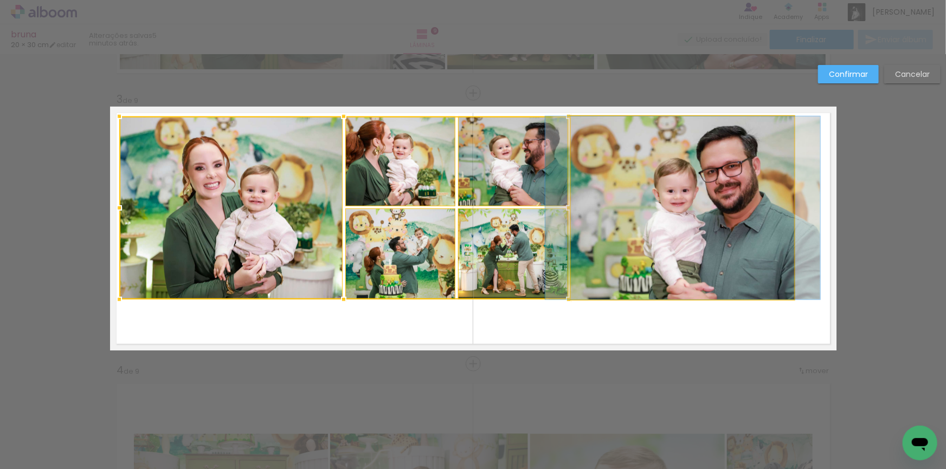
click at [684, 190] on quentale-photo at bounding box center [683, 208] width 224 height 183
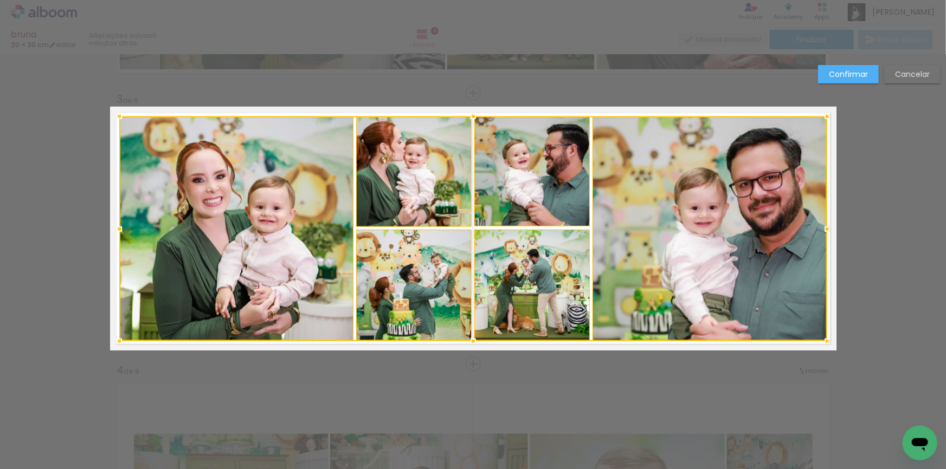
drag, startPoint x: 791, startPoint y: 300, endPoint x: 823, endPoint y: 341, distance: 52.5
click at [823, 341] on div at bounding box center [827, 342] width 22 height 22
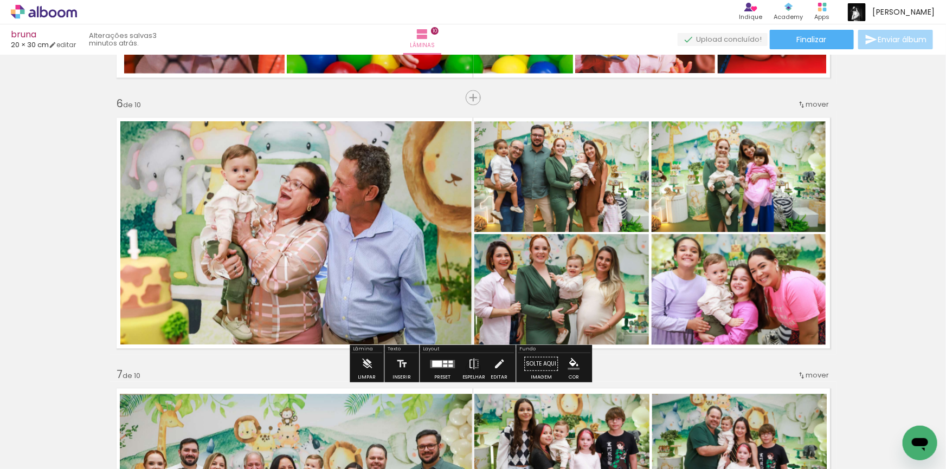
scroll to position [1379, 0]
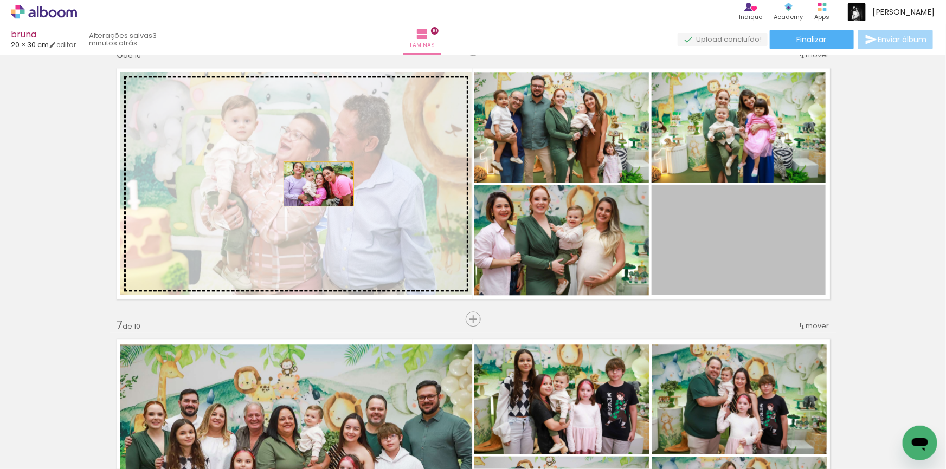
drag, startPoint x: 710, startPoint y: 242, endPoint x: 315, endPoint y: 184, distance: 399.4
click at [0, 0] on slot at bounding box center [0, 0] width 0 height 0
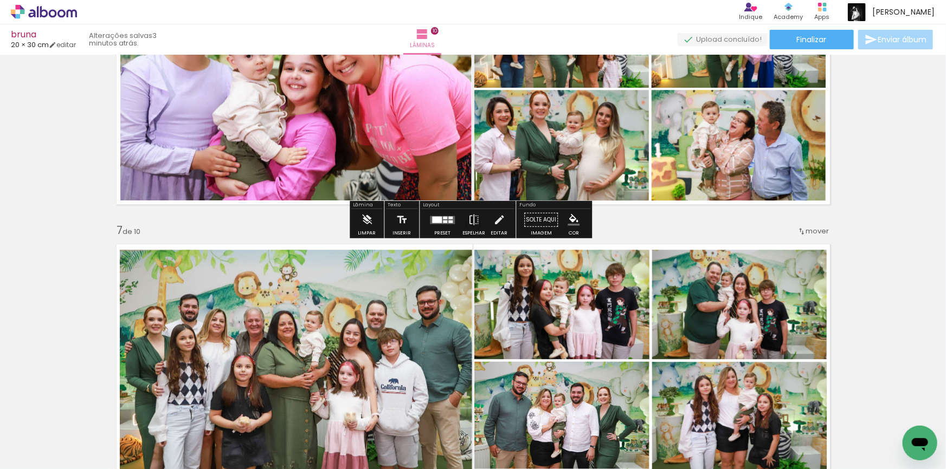
scroll to position [1478, 0]
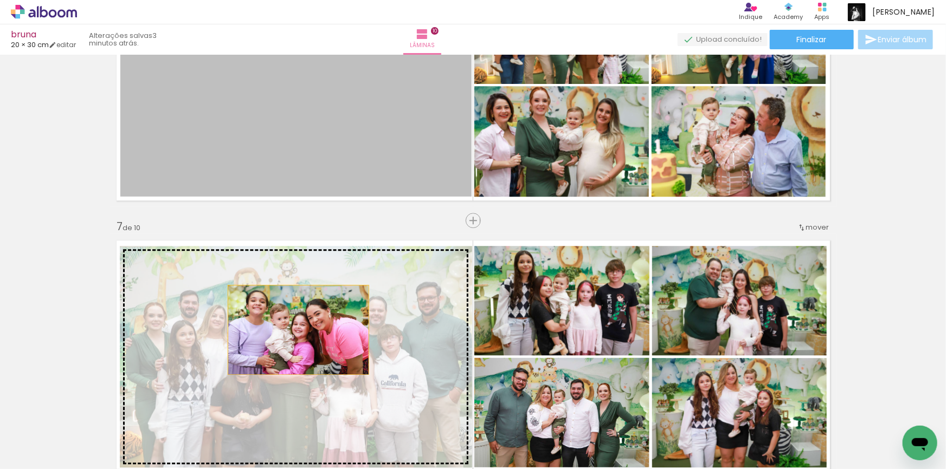
drag, startPoint x: 298, startPoint y: 99, endPoint x: 295, endPoint y: 330, distance: 230.9
click at [295, 330] on div "Inserir lâmina 1 de 10 Inserir lâmina 2 de 10 Inserir lâmina 3 de 10 Inserir lâ…" at bounding box center [473, 71] width 946 height 2981
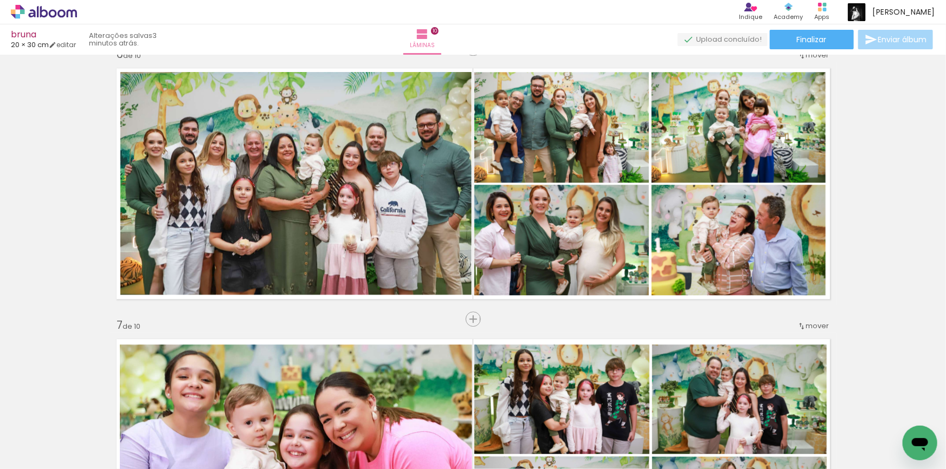
scroll to position [1429, 0]
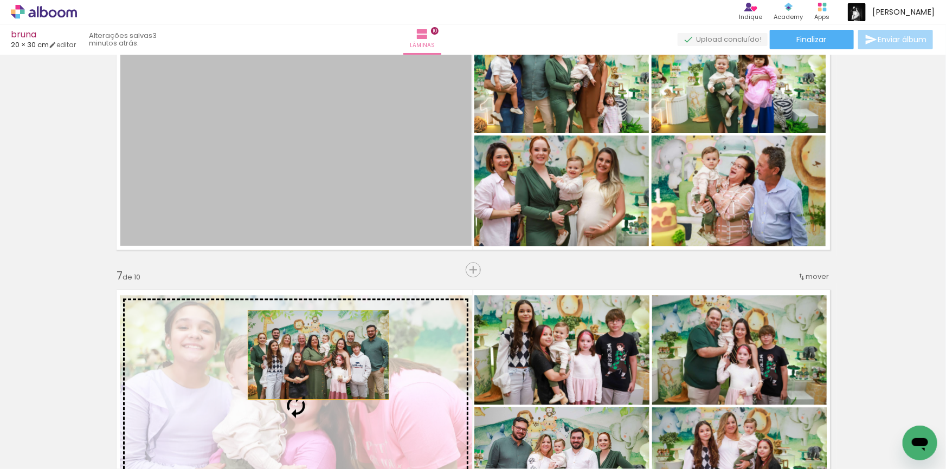
drag, startPoint x: 336, startPoint y: 161, endPoint x: 315, endPoint y: 355, distance: 195.2
click at [315, 355] on div "Inserir lâmina 1 de 10 Inserir lâmina 2 de 10 Inserir lâmina 3 de 10 Inserir lâ…" at bounding box center [473, 120] width 946 height 2981
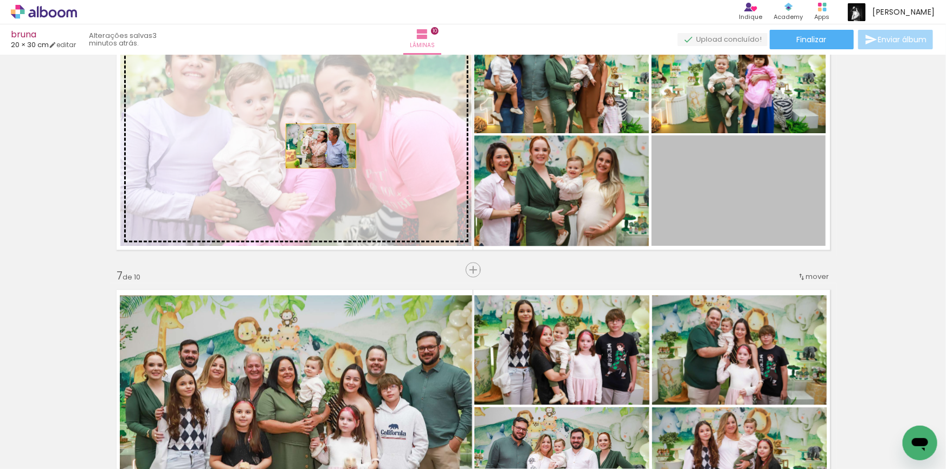
drag, startPoint x: 738, startPoint y: 196, endPoint x: 317, endPoint y: 146, distance: 423.5
click at [0, 0] on slot at bounding box center [0, 0] width 0 height 0
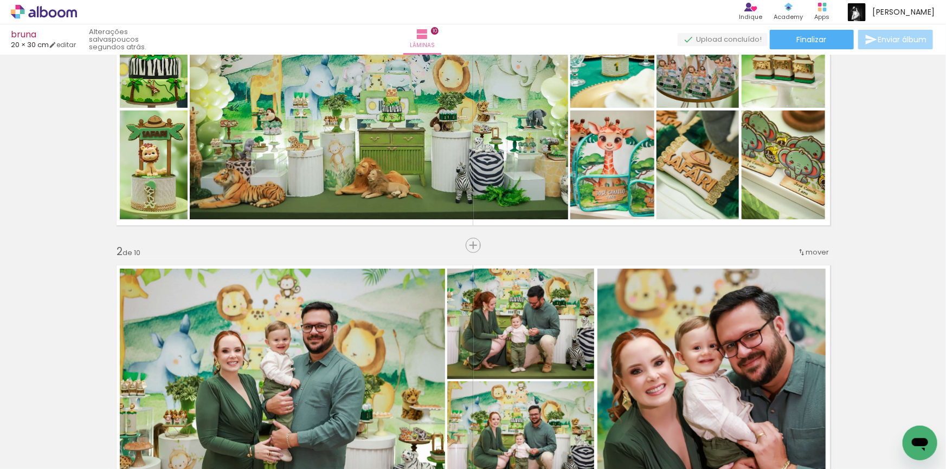
scroll to position [0, 0]
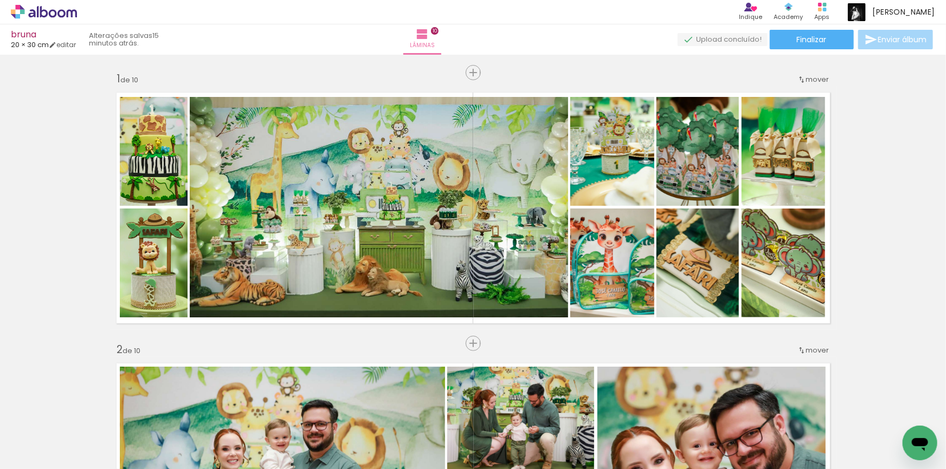
scroll to position [0, 2788]
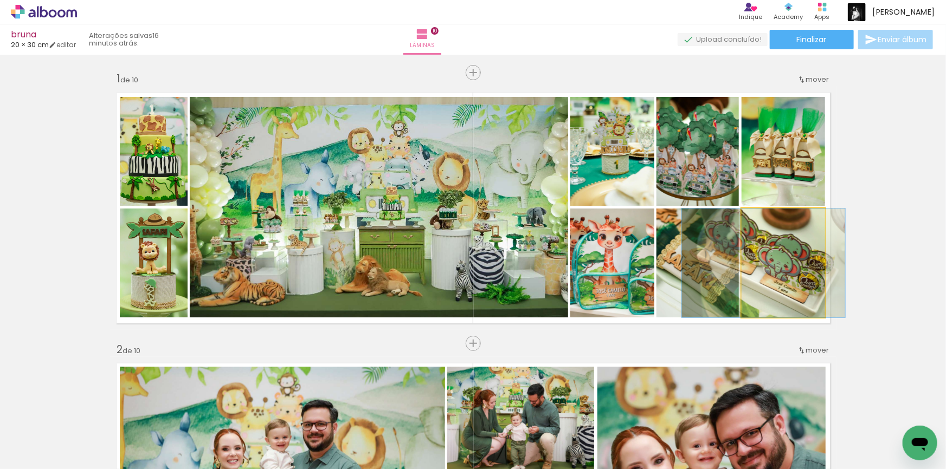
drag, startPoint x: 786, startPoint y: 283, endPoint x: 766, endPoint y: 282, distance: 20.1
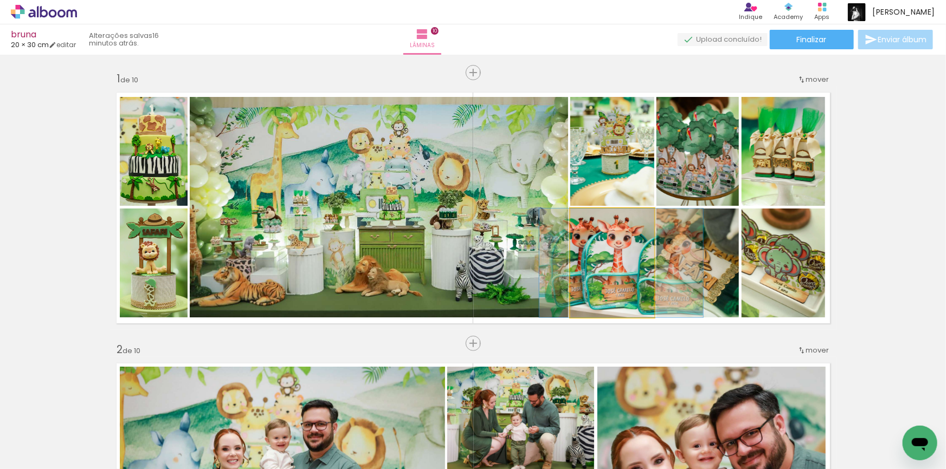
drag, startPoint x: 607, startPoint y: 267, endPoint x: 616, endPoint y: 267, distance: 9.2
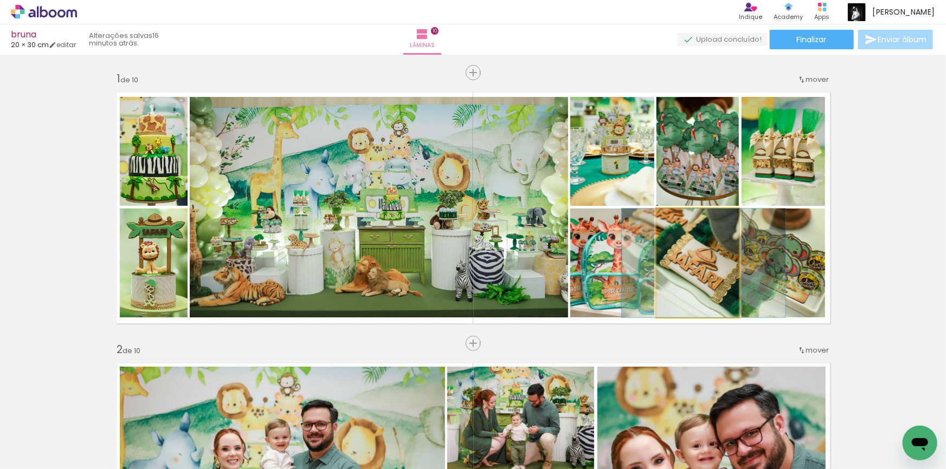
drag, startPoint x: 693, startPoint y: 282, endPoint x: 699, endPoint y: 286, distance: 7.1
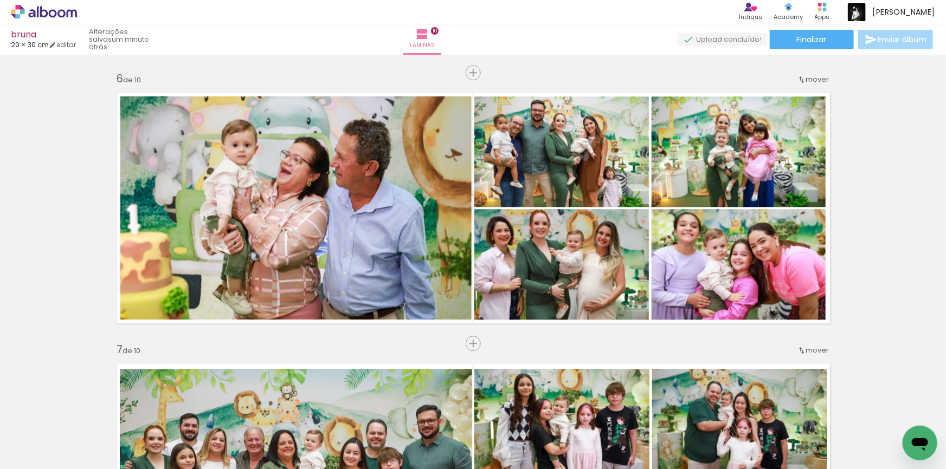
scroll to position [1330, 0]
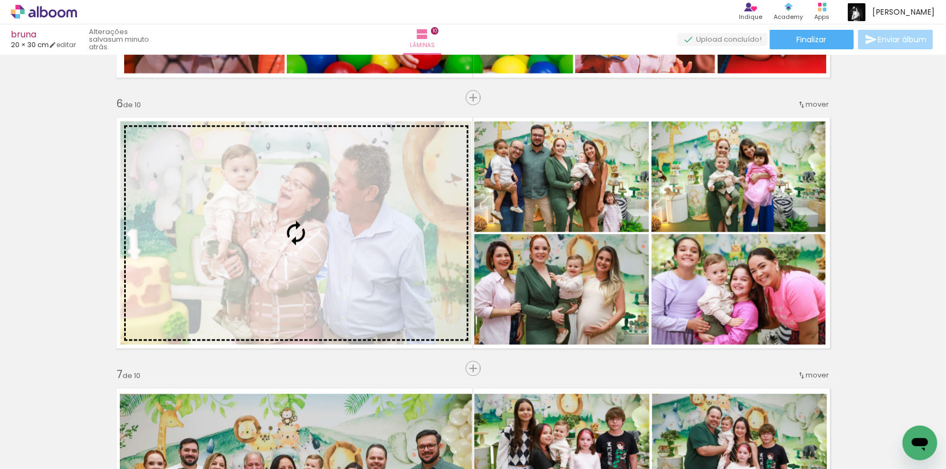
drag, startPoint x: 219, startPoint y: 334, endPoint x: 250, endPoint y: 253, distance: 87.5
click at [250, 253] on div "Inserir lâmina 1 de 10 Inserir lâmina 2 de 10 Inserir lâmina 3 de 10 Inserir lâ…" at bounding box center [473, 219] width 946 height 2981
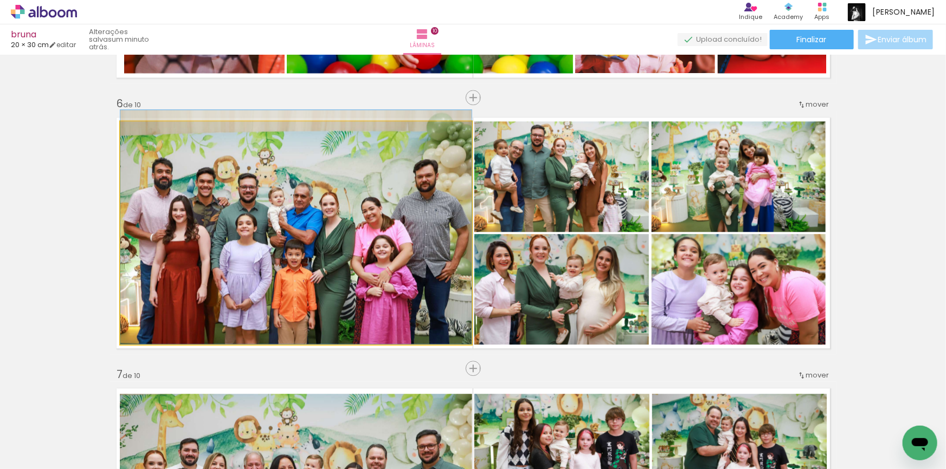
drag, startPoint x: 334, startPoint y: 247, endPoint x: 337, endPoint y: 233, distance: 13.7
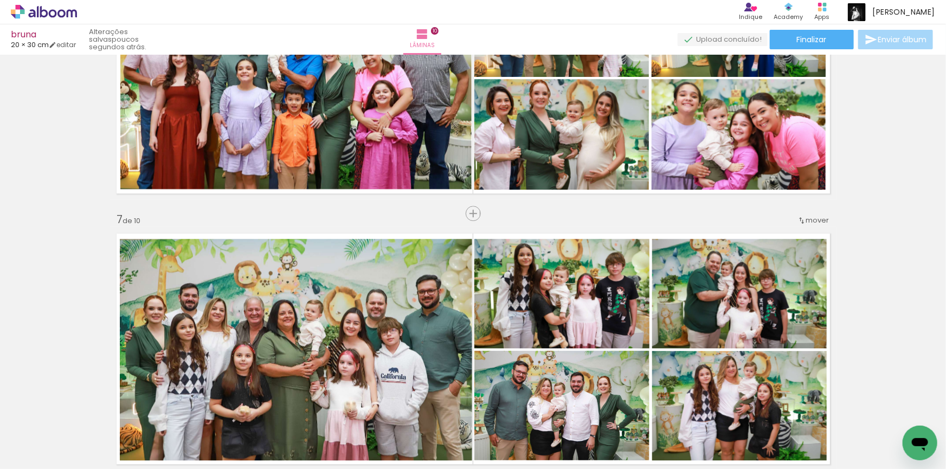
scroll to position [1626, 0]
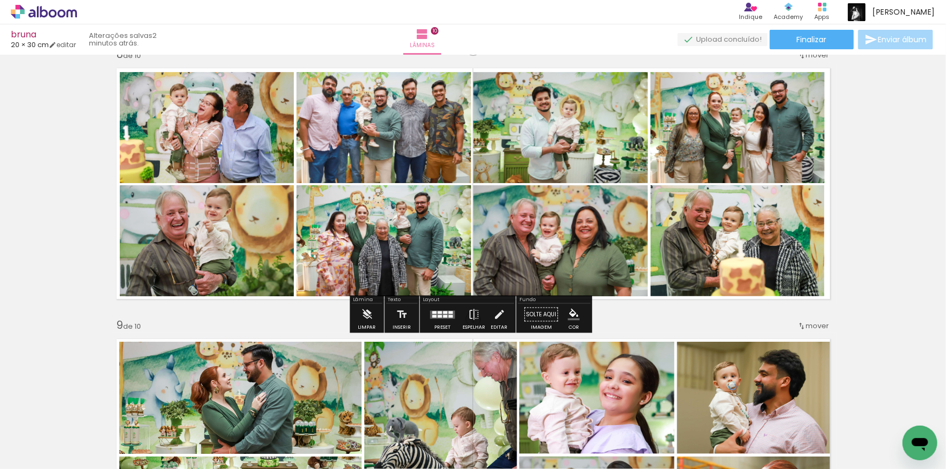
scroll to position [1971, 0]
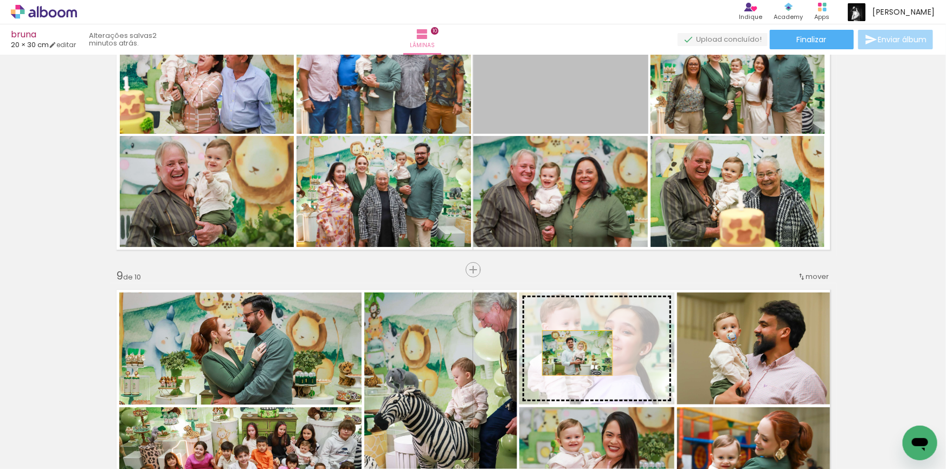
drag, startPoint x: 541, startPoint y: 93, endPoint x: 574, endPoint y: 353, distance: 262.2
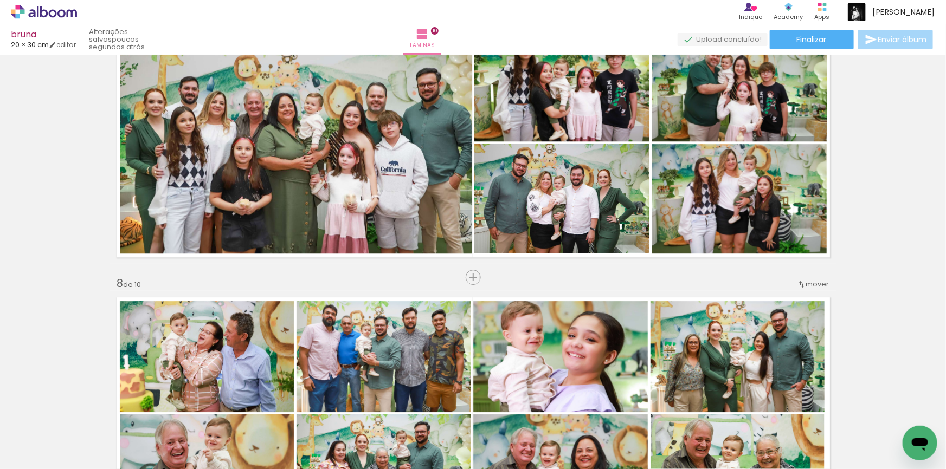
scroll to position [1675, 0]
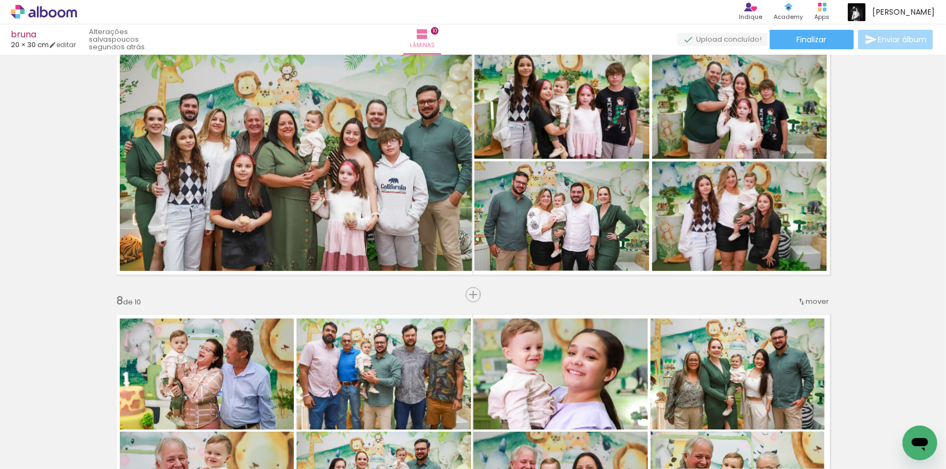
click at [813, 301] on span "mover" at bounding box center [817, 301] width 23 height 10
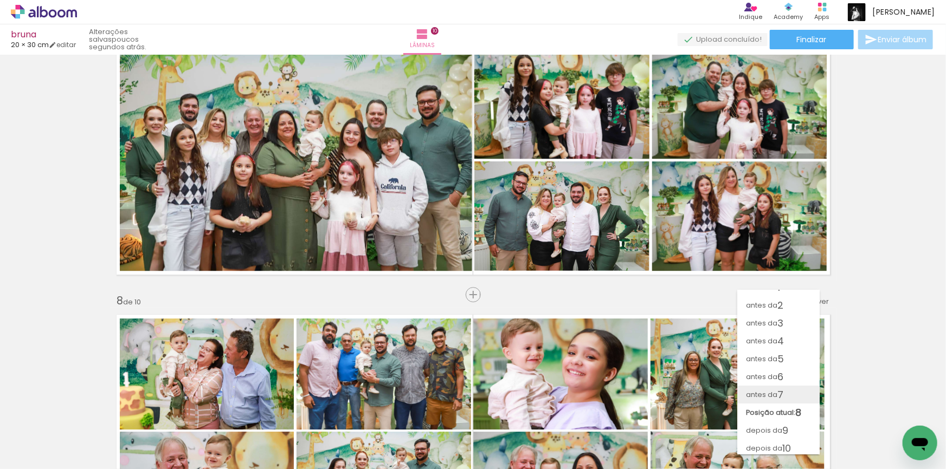
scroll to position [14, 0]
click at [782, 390] on span "7" at bounding box center [780, 393] width 6 height 18
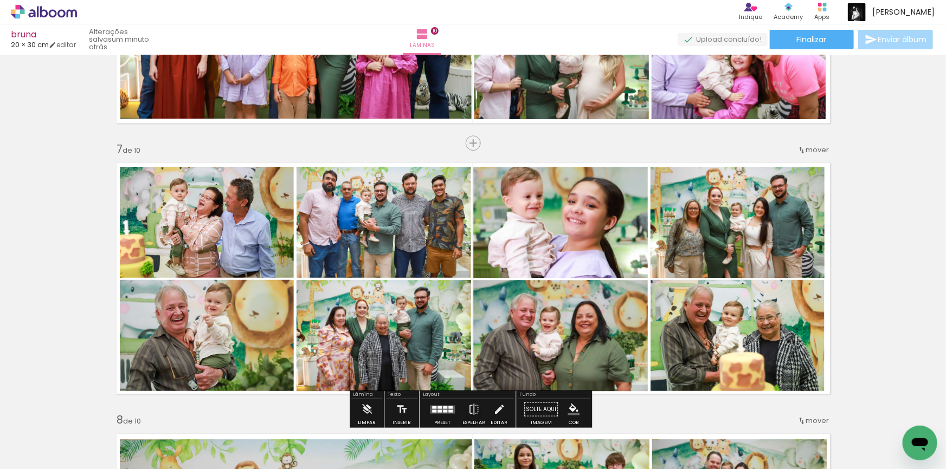
scroll to position [1556, 0]
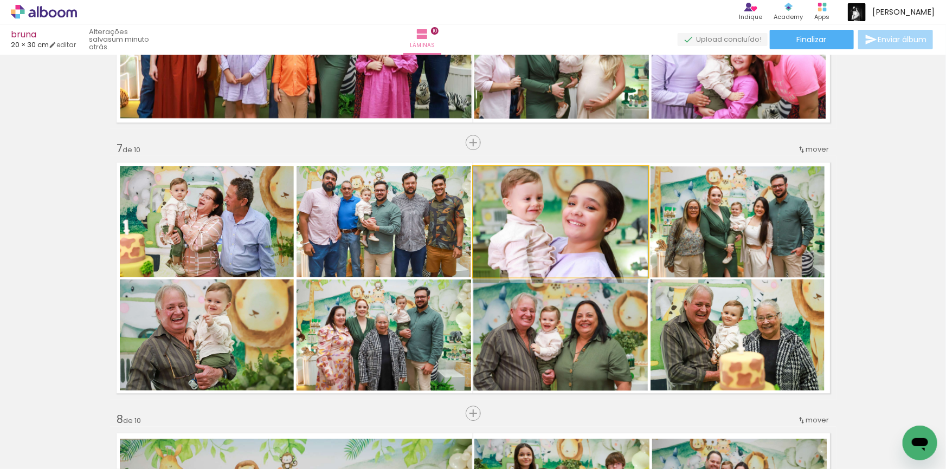
drag, startPoint x: 545, startPoint y: 221, endPoint x: 596, endPoint y: 221, distance: 50.9
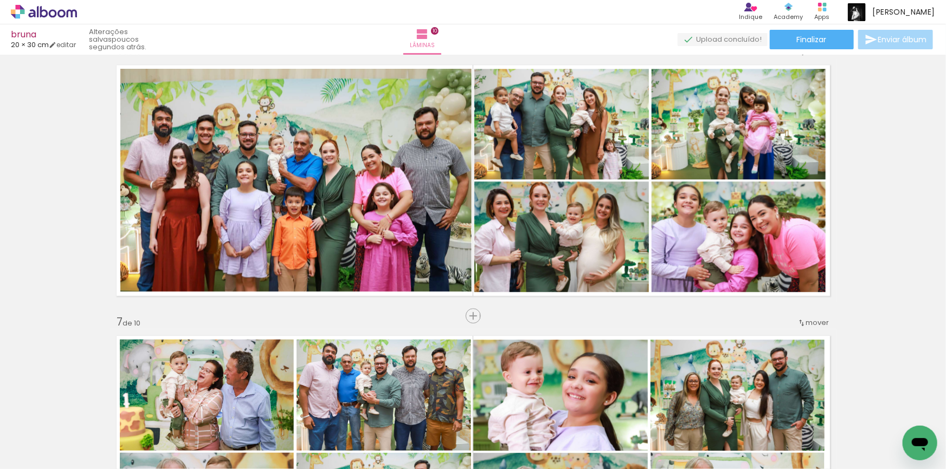
scroll to position [1359, 0]
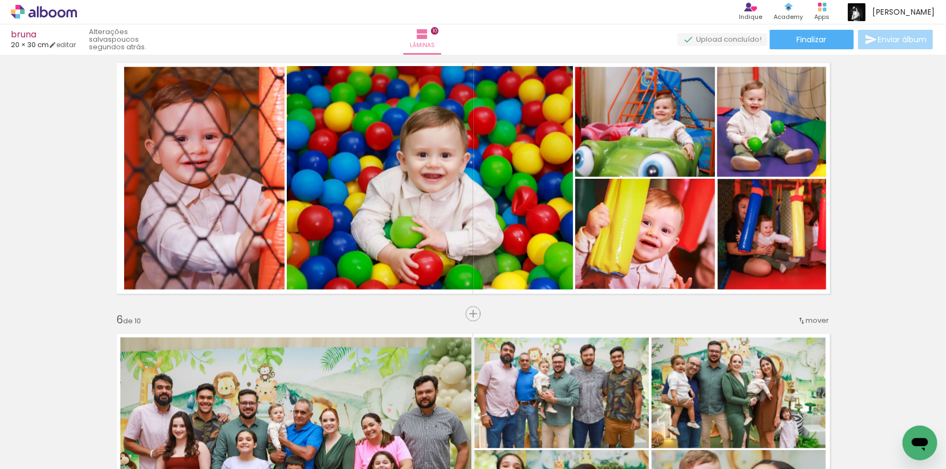
scroll to position [1162, 0]
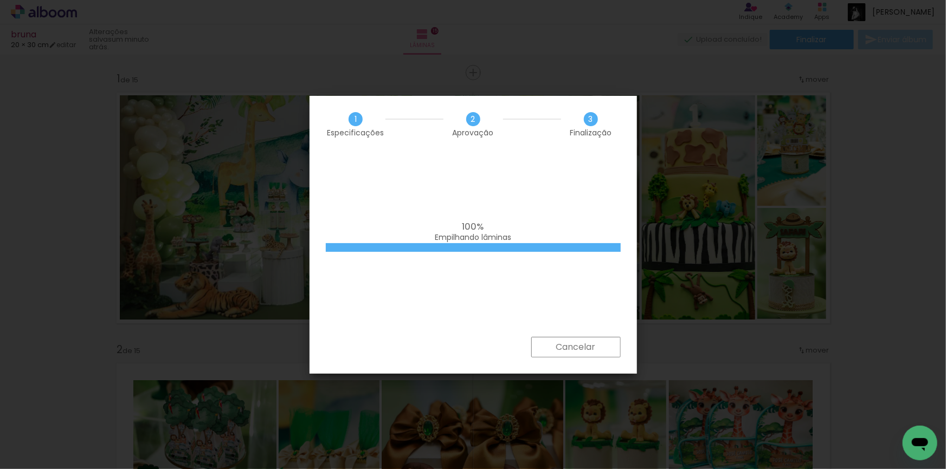
scroll to position [443, 0]
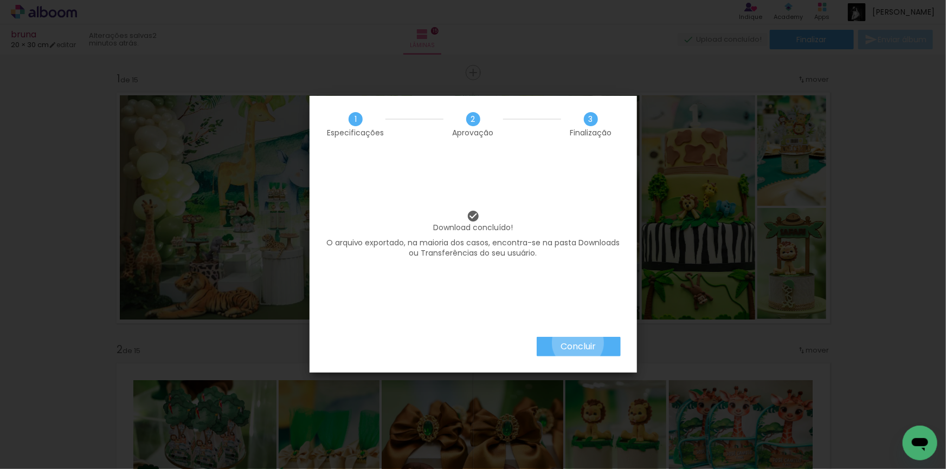
click at [0, 0] on slot "Concluir" at bounding box center [0, 0] width 0 height 0
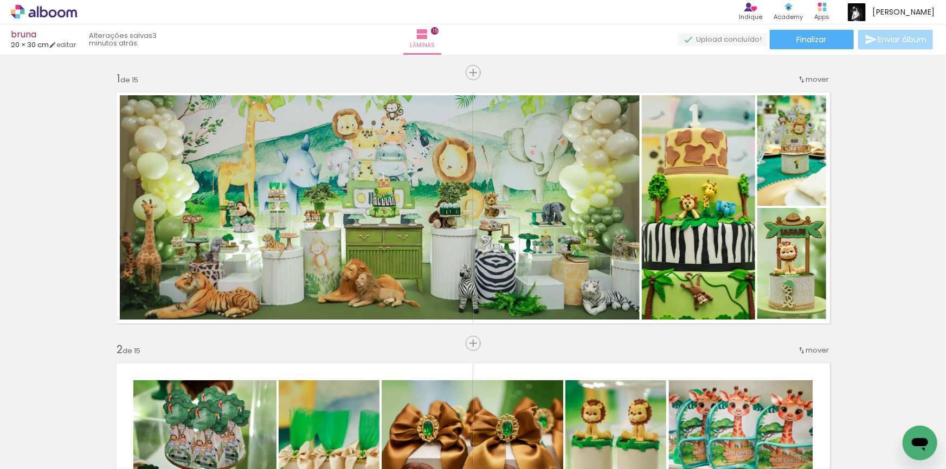
scroll to position [443, 0]
